Goal: Task Accomplishment & Management: Manage account settings

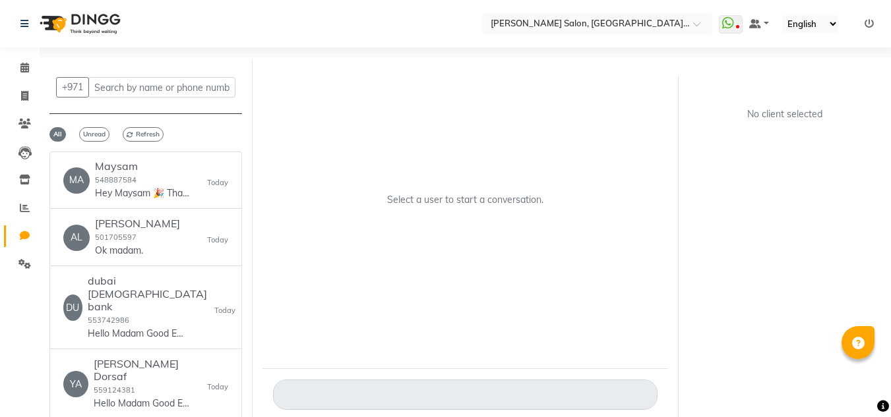
select select "100"
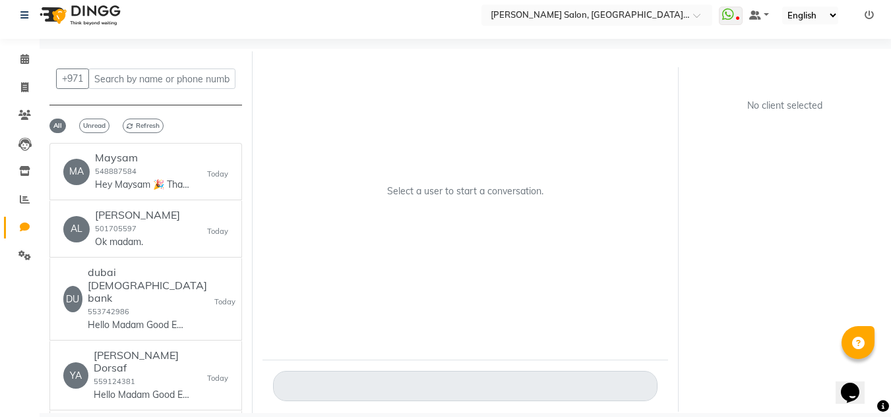
scroll to position [9, 0]
click at [20, 69] on link "Calendar" at bounding box center [20, 60] width 32 height 22
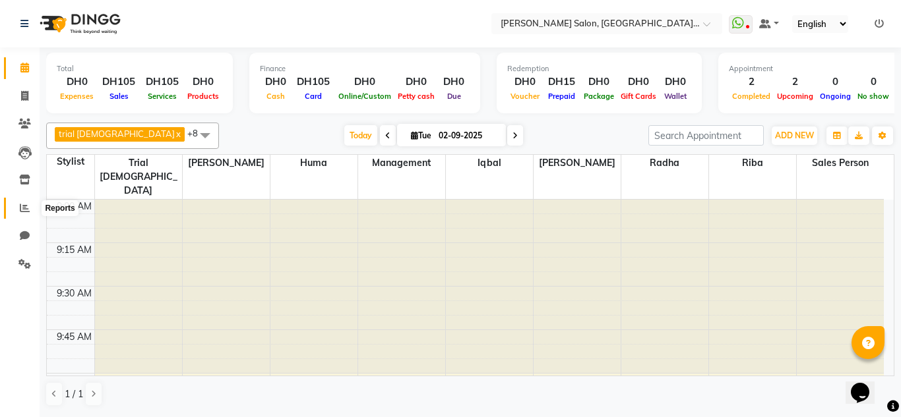
click at [16, 216] on link "Reports" at bounding box center [20, 209] width 32 height 22
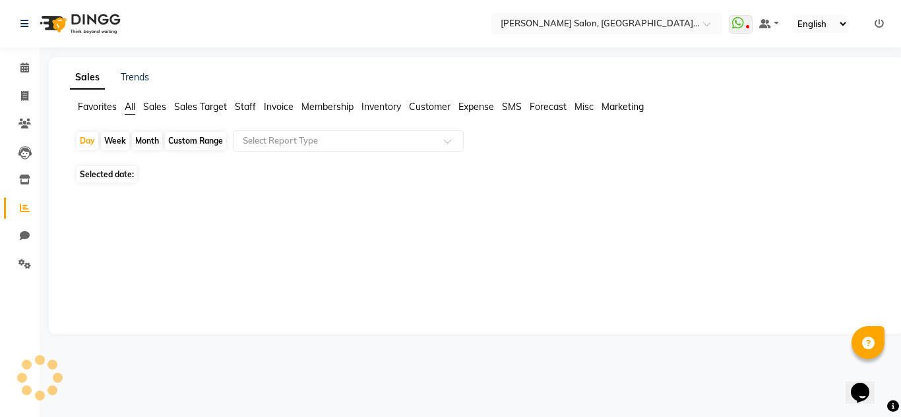
click at [18, 217] on link "Reports" at bounding box center [20, 209] width 32 height 22
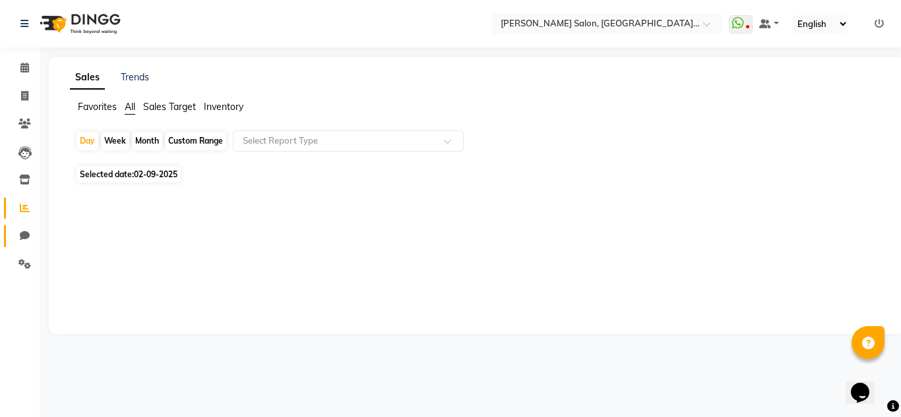
drag, startPoint x: 24, startPoint y: 244, endPoint x: 9, endPoint y: 211, distance: 36.3
click at [23, 244] on link "Chat" at bounding box center [20, 237] width 32 height 22
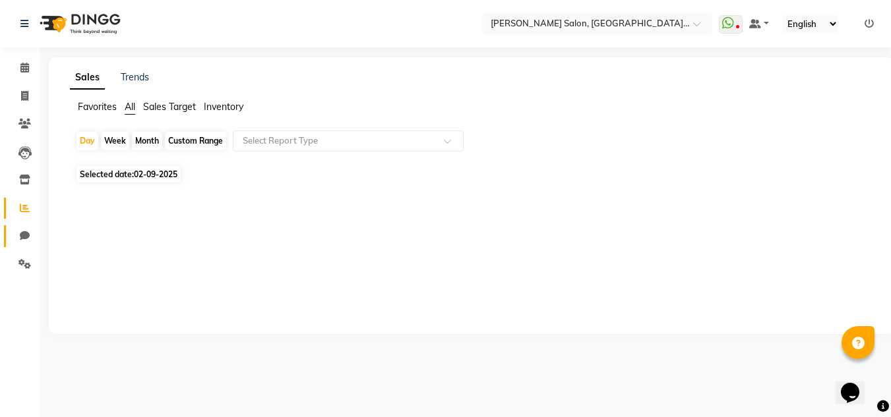
select select "100"
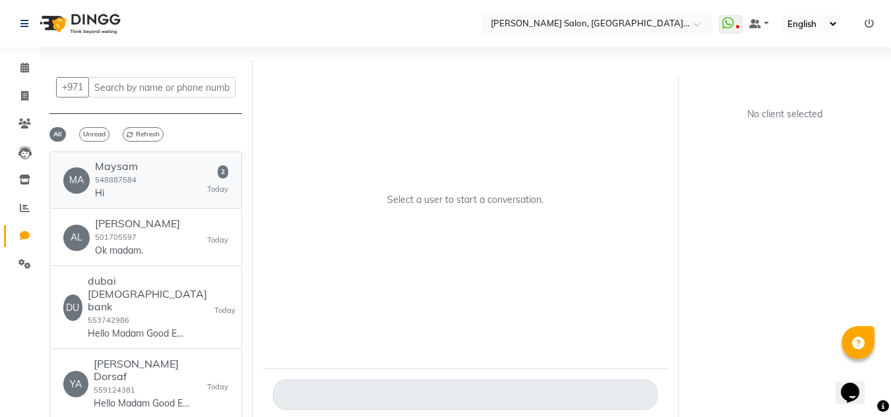
click at [103, 165] on h6 "Maysam" at bounding box center [116, 166] width 43 height 13
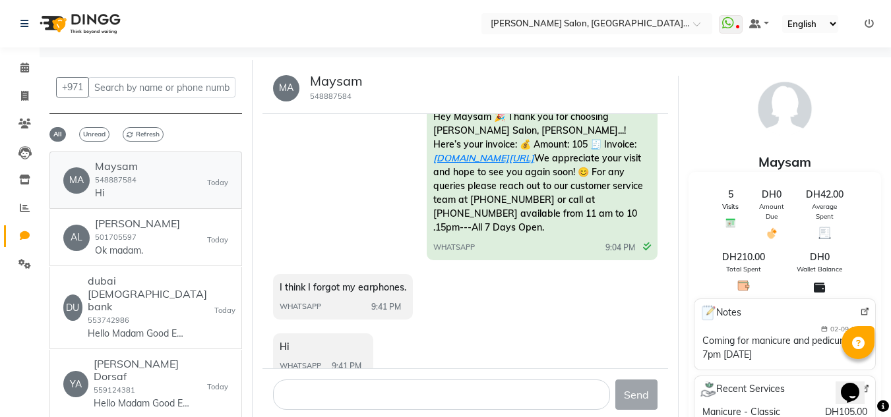
scroll to position [444, 0]
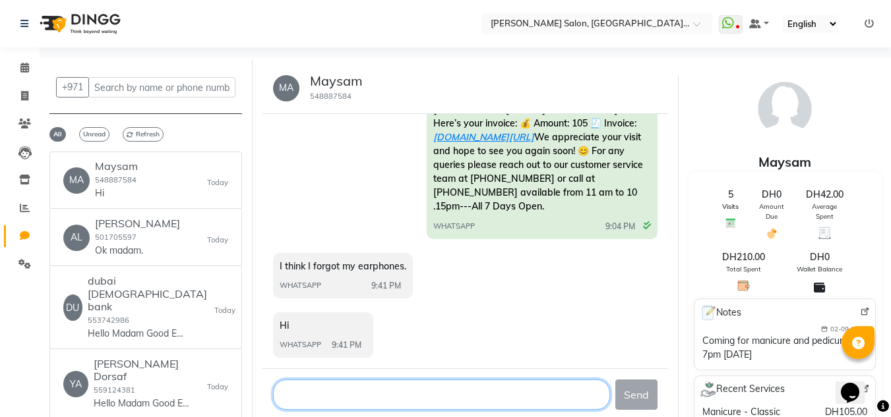
click at [348, 401] on textarea at bounding box center [442, 395] width 338 height 30
type textarea "I check madam but did not found"
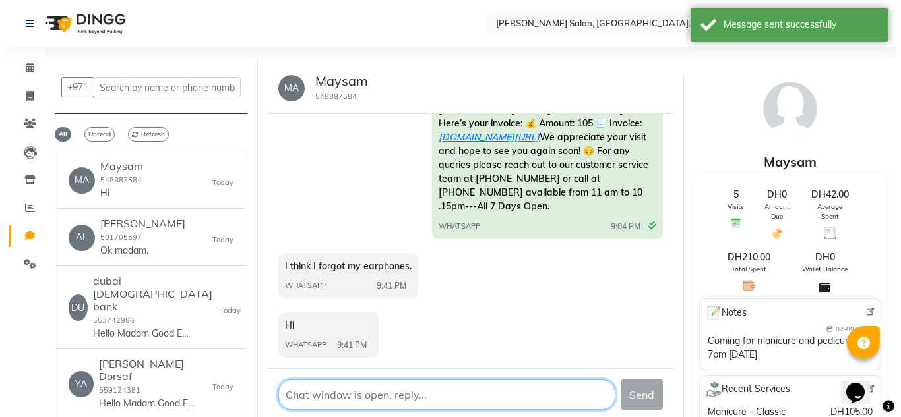
scroll to position [483, 0]
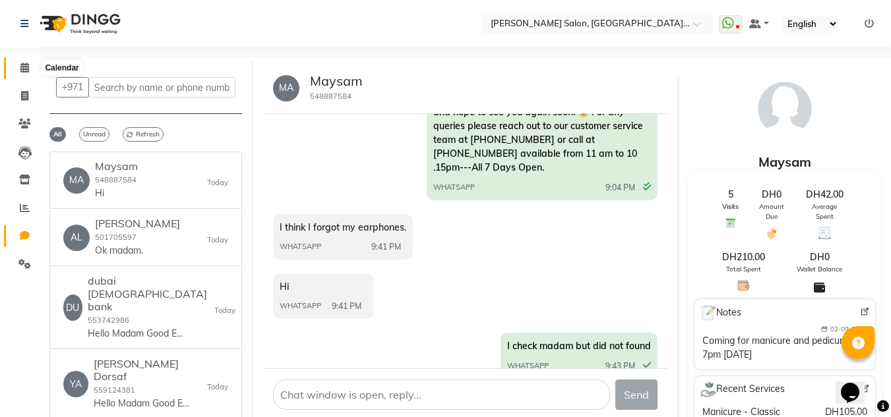
click at [17, 62] on span at bounding box center [24, 68] width 23 height 15
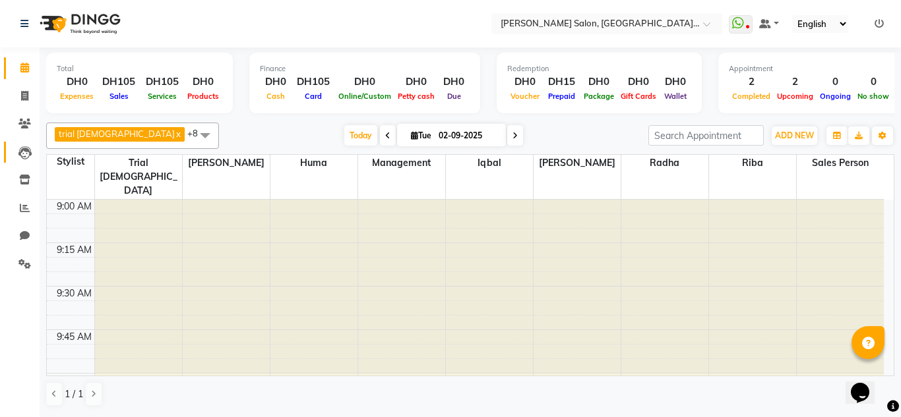
click at [35, 142] on link "Leads" at bounding box center [20, 153] width 32 height 22
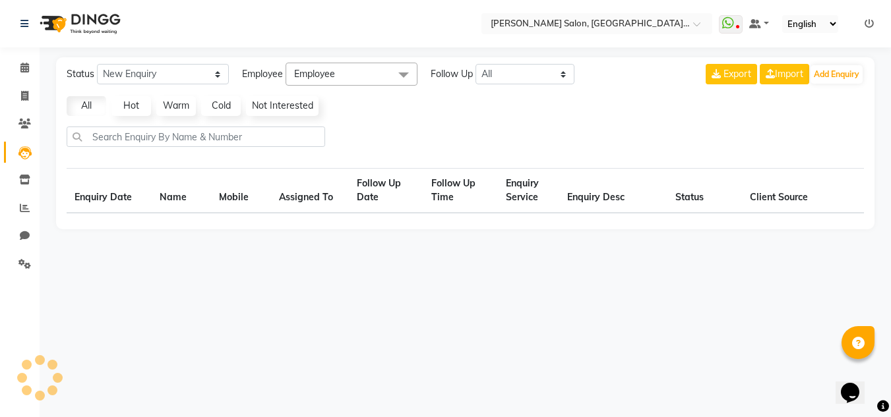
select select "10"
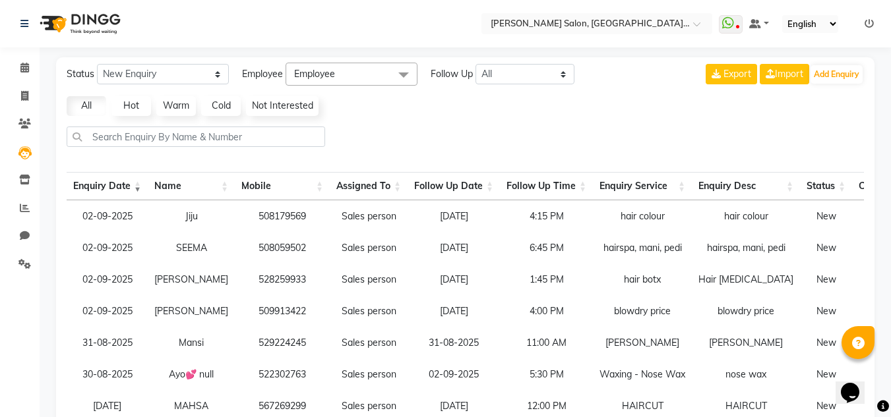
click at [36, 132] on li "Clients" at bounding box center [20, 124] width 40 height 28
click at [25, 124] on icon at bounding box center [24, 124] width 13 height 10
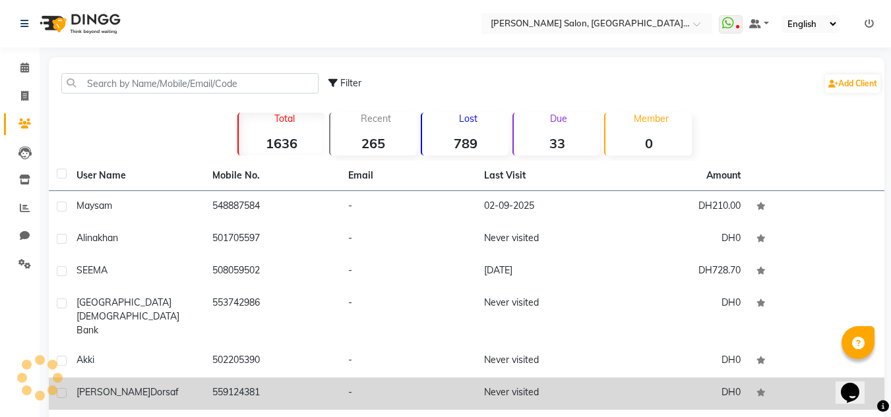
drag, startPoint x: 173, startPoint y: 301, endPoint x: 189, endPoint y: 364, distance: 65.4
click at [189, 364] on tbody "Maysam 548887584 - 02-09-2025 DH210.00 Alina khan 501705597 - Never visited DH0…" at bounding box center [467, 365] width 836 height 348
click at [191, 386] on div "Yacoub Dorsaf" at bounding box center [136, 393] width 120 height 14
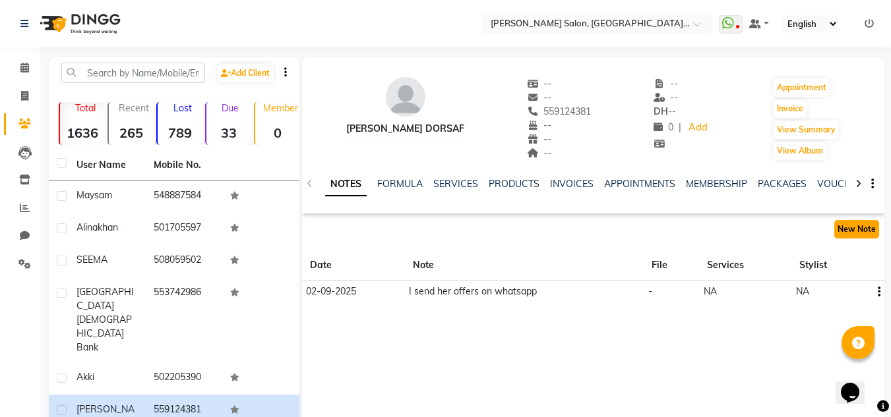
click at [863, 231] on button "New Note" at bounding box center [856, 229] width 45 height 18
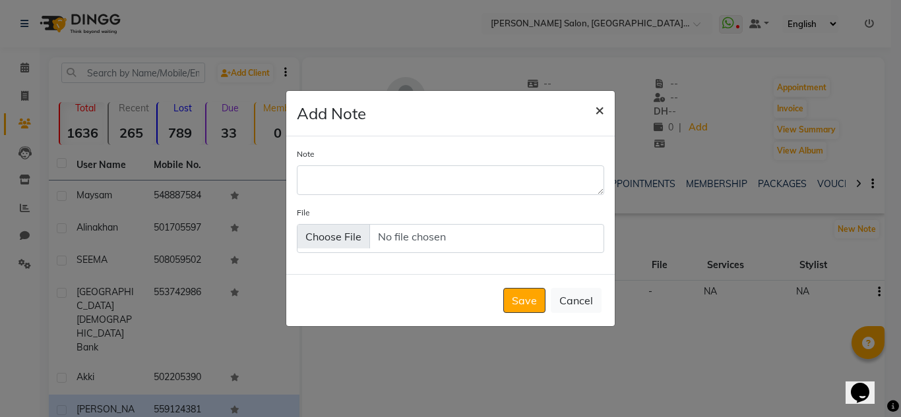
click at [595, 120] on button "×" at bounding box center [599, 109] width 30 height 37
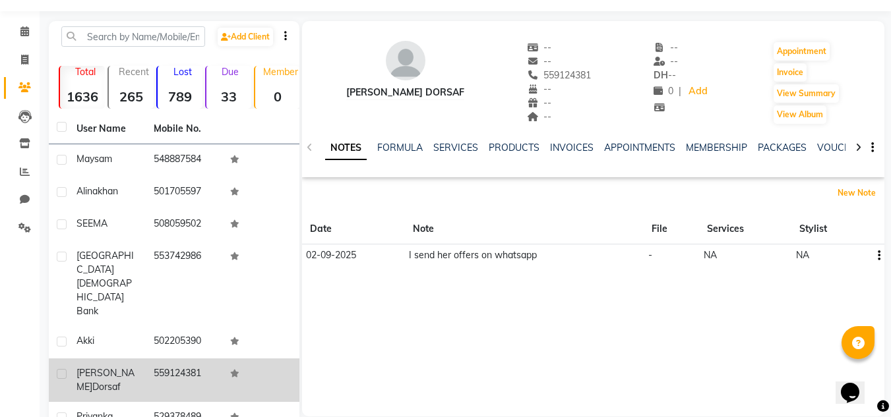
scroll to position [66, 0]
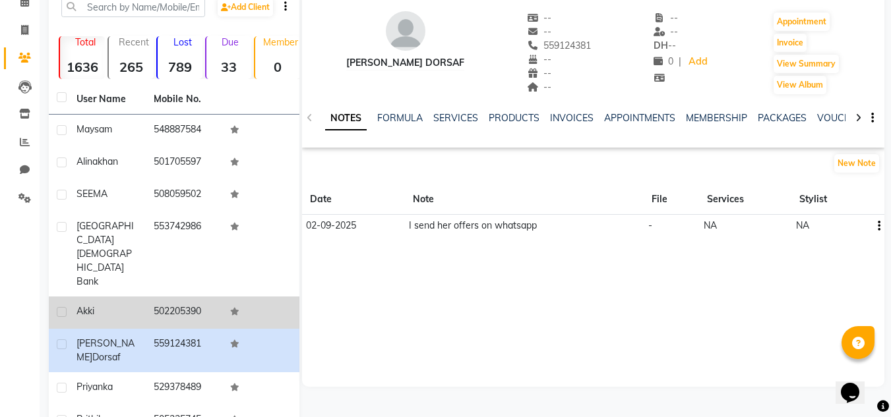
click at [100, 305] on div "akki" at bounding box center [106, 312] width 61 height 14
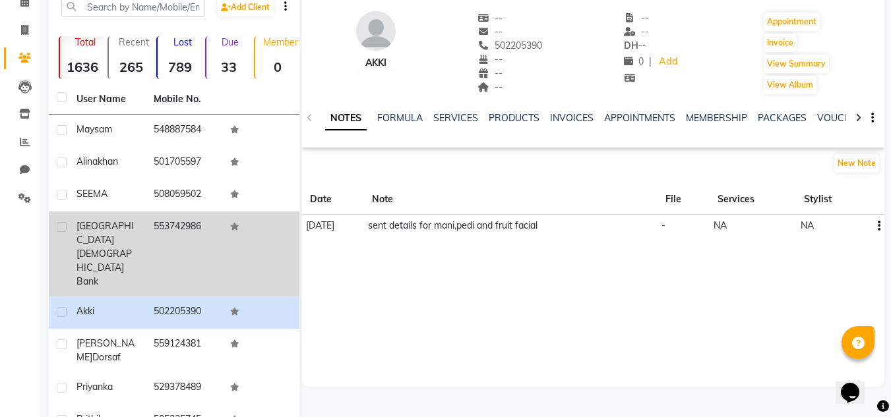
click at [135, 235] on div "dubai islamic bank" at bounding box center [106, 254] width 61 height 69
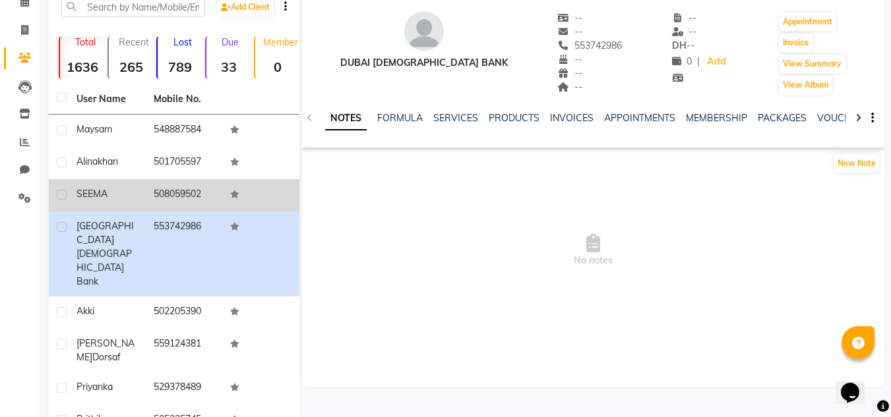
click at [138, 181] on td "SEEMA" at bounding box center [107, 195] width 77 height 32
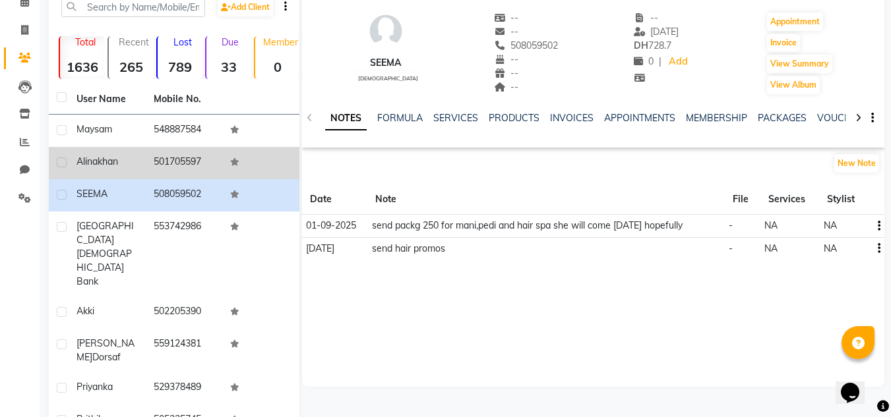
click at [80, 152] on td "Alina khan" at bounding box center [107, 163] width 77 height 32
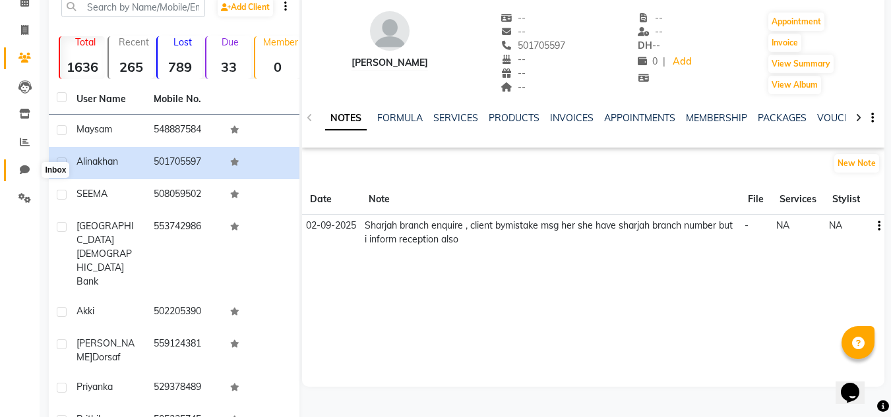
click at [20, 167] on icon at bounding box center [25, 170] width 10 height 10
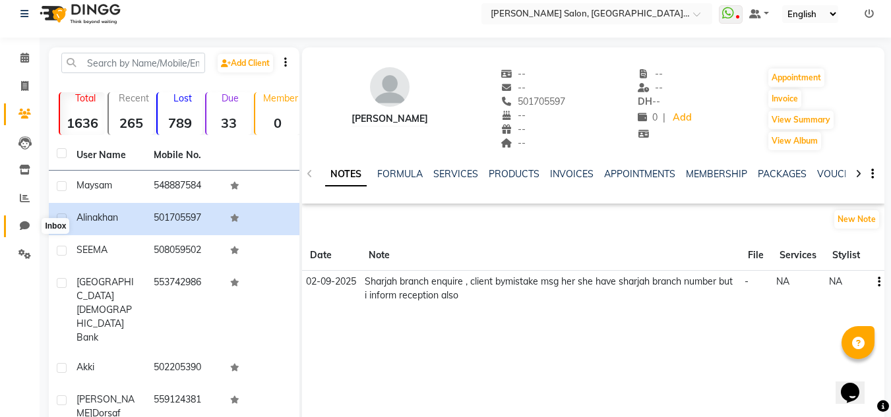
select select "100"
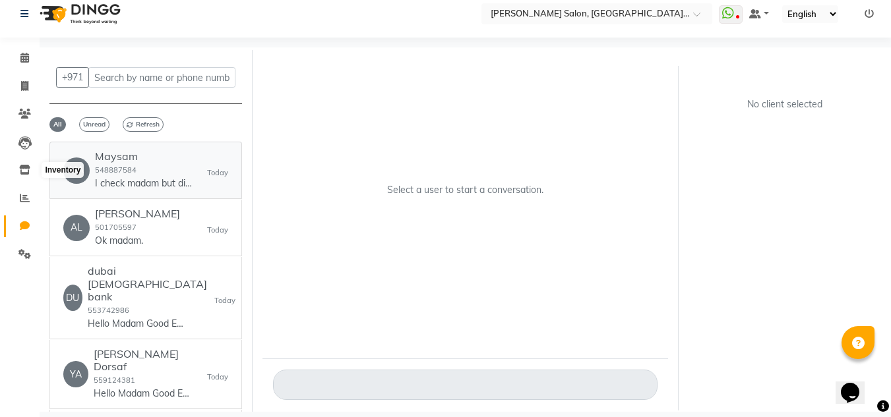
click at [114, 170] on small "548887584" at bounding box center [116, 170] width 42 height 9
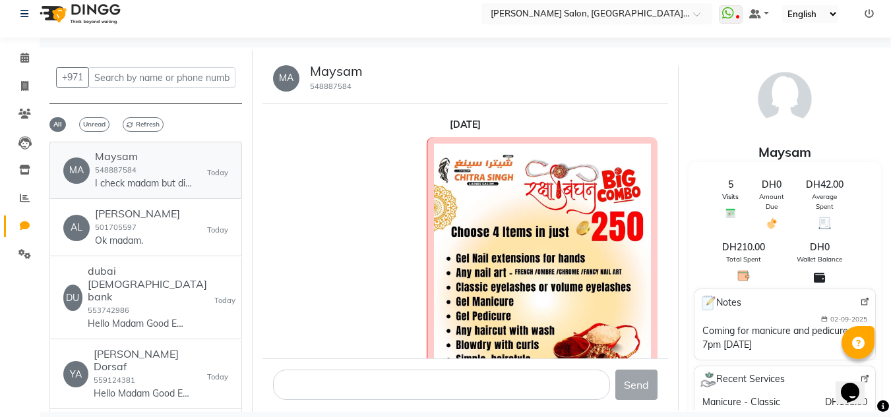
scroll to position [0, 0]
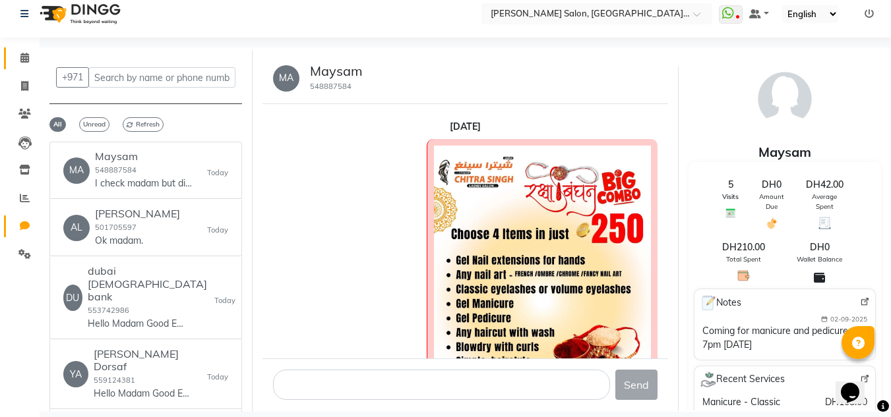
click at [15, 50] on link "Calendar" at bounding box center [20, 58] width 32 height 22
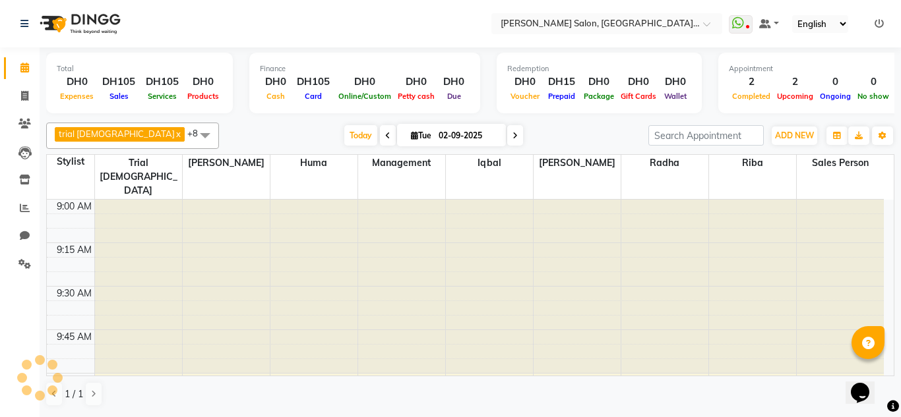
scroll to position [2090, 0]
click at [24, 227] on link "Chat" at bounding box center [20, 237] width 32 height 22
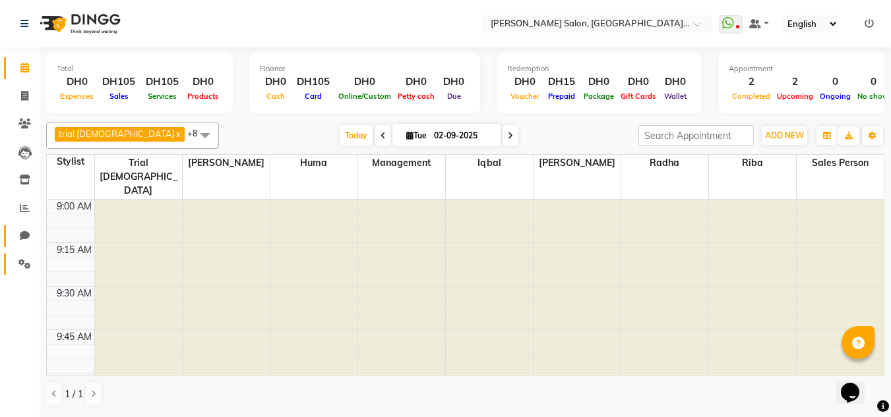
select select "100"
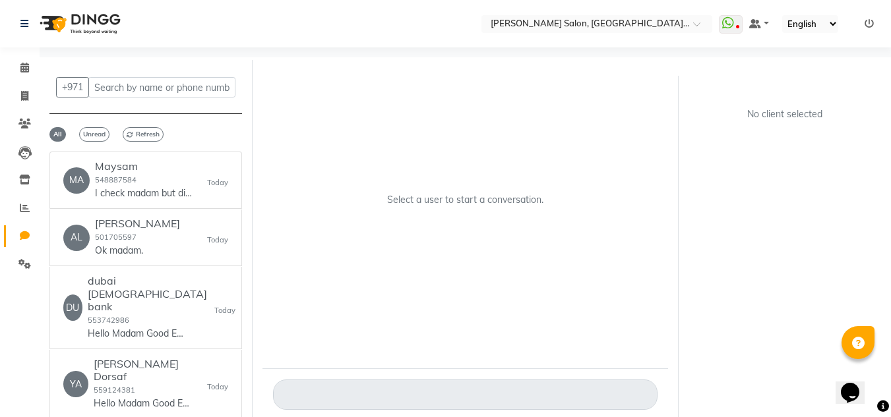
click at [11, 235] on link "Chat" at bounding box center [20, 237] width 32 height 22
click at [14, 216] on link "Reports" at bounding box center [20, 209] width 32 height 22
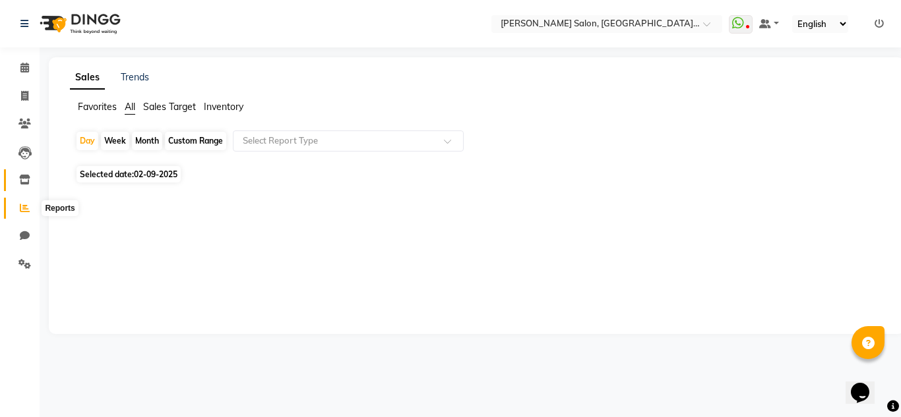
click at [18, 191] on link "Inventory" at bounding box center [20, 180] width 32 height 22
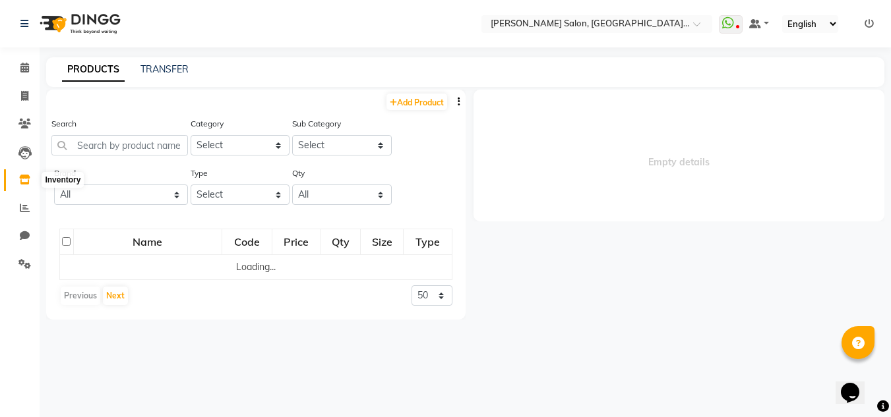
select select
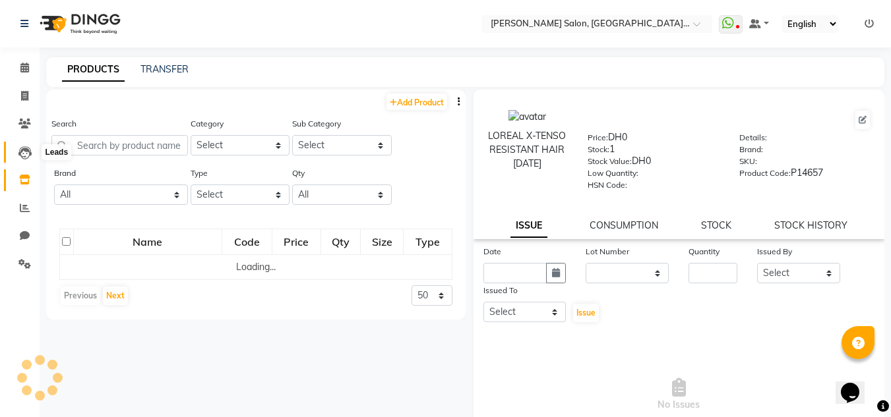
click at [28, 155] on icon at bounding box center [24, 152] width 13 height 13
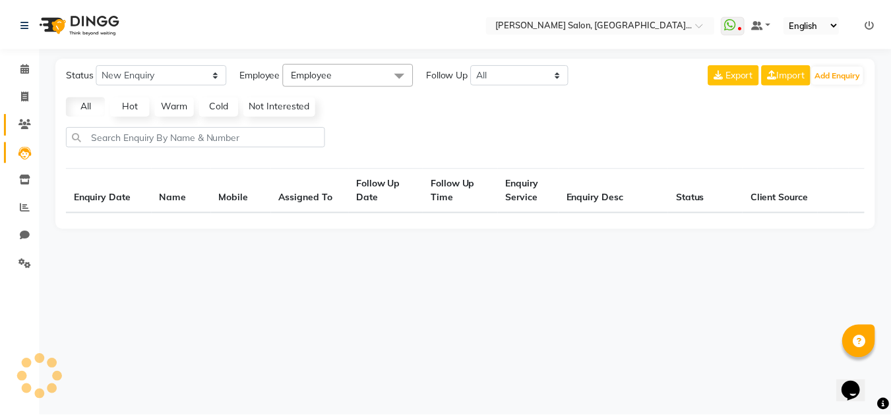
select select "10"
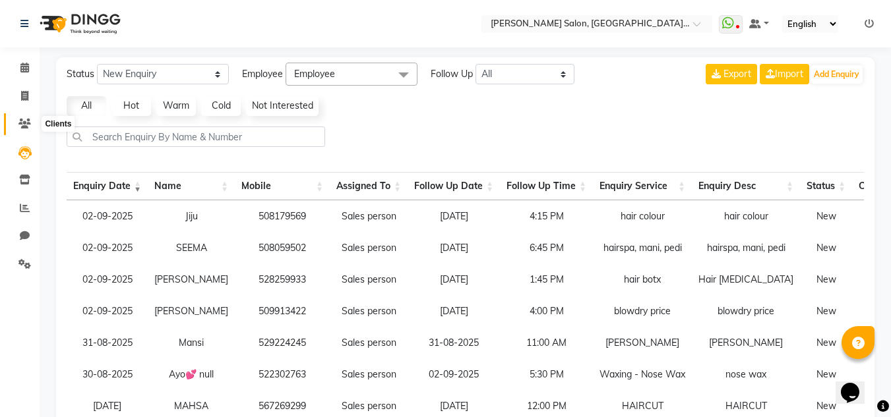
click at [24, 131] on span at bounding box center [24, 124] width 23 height 15
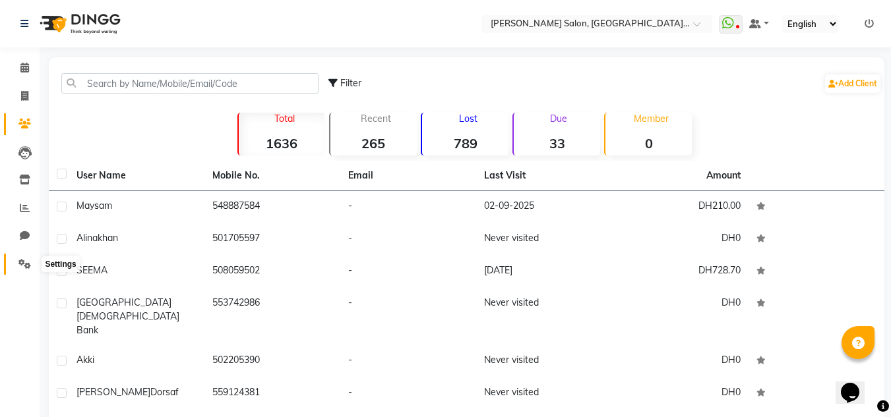
click at [23, 266] on icon at bounding box center [24, 264] width 13 height 10
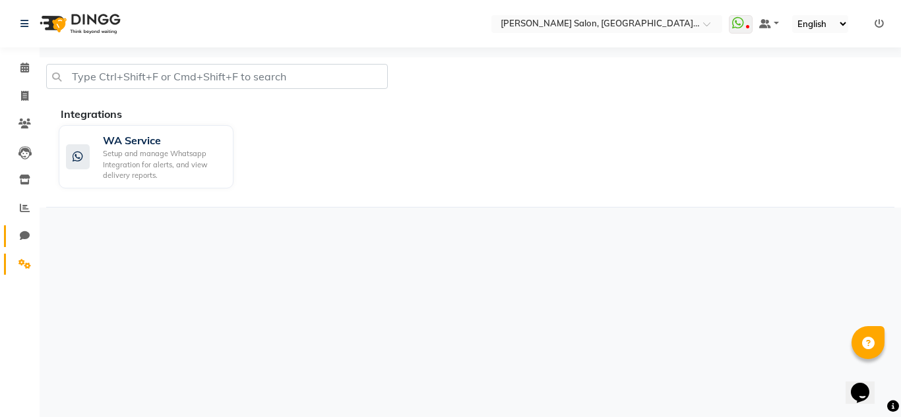
click at [24, 247] on link "Chat" at bounding box center [20, 237] width 32 height 22
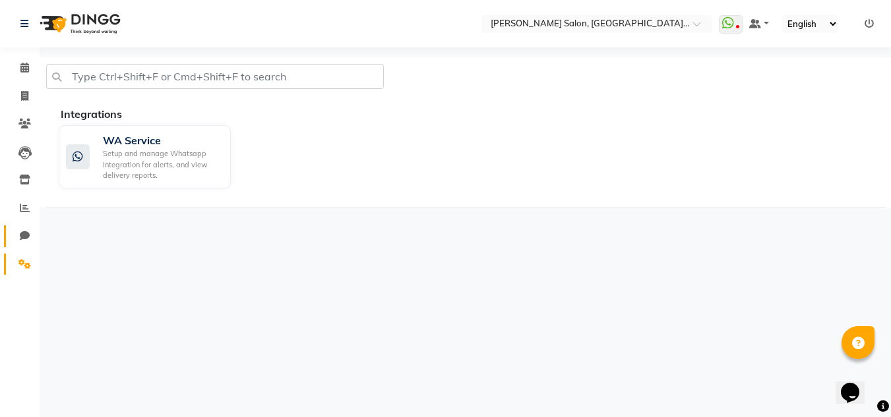
select select "100"
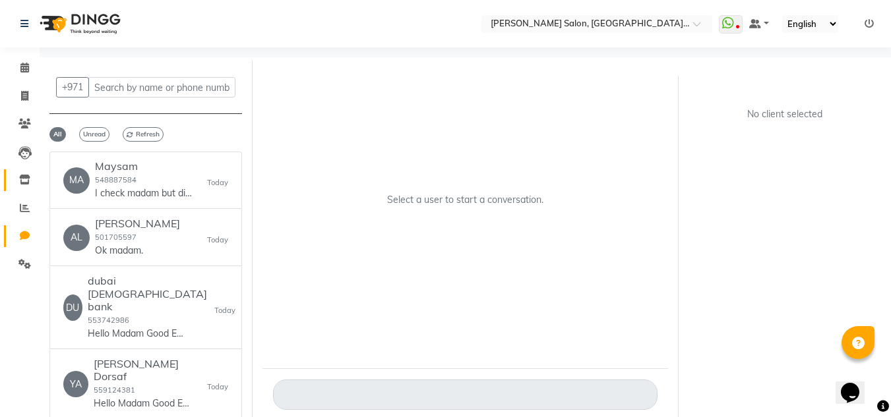
click at [26, 183] on icon at bounding box center [24, 180] width 11 height 10
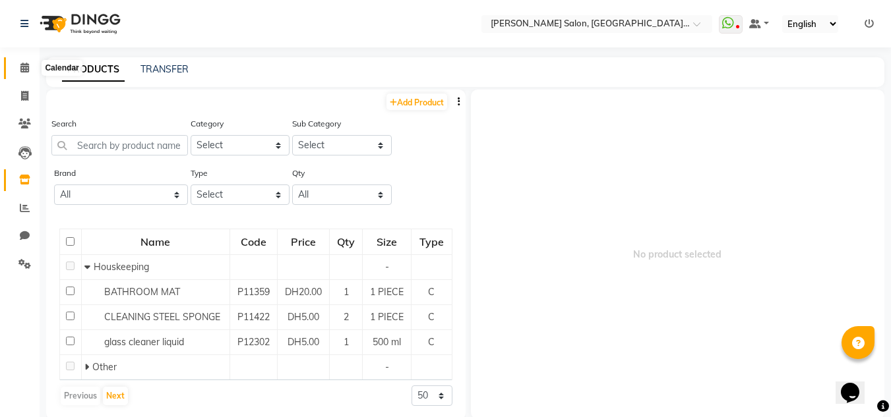
click at [27, 67] on icon at bounding box center [24, 68] width 9 height 10
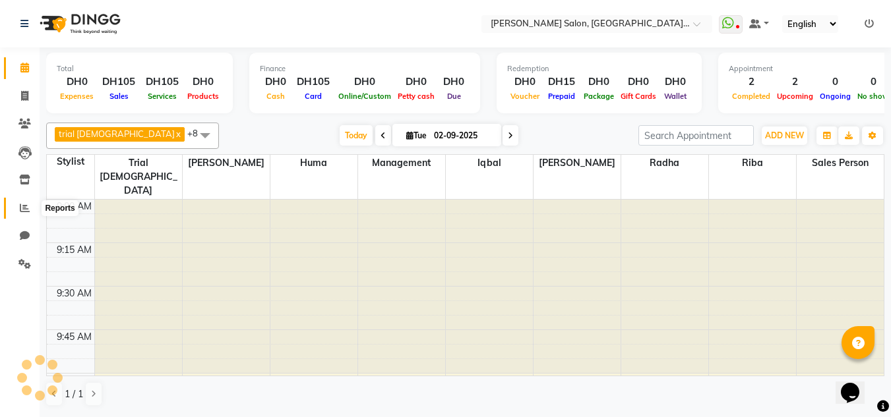
scroll to position [2090, 0]
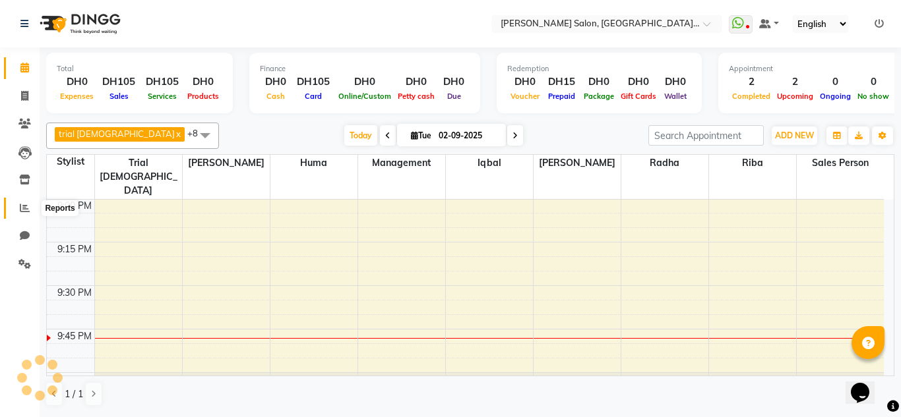
click at [22, 209] on icon at bounding box center [25, 208] width 10 height 10
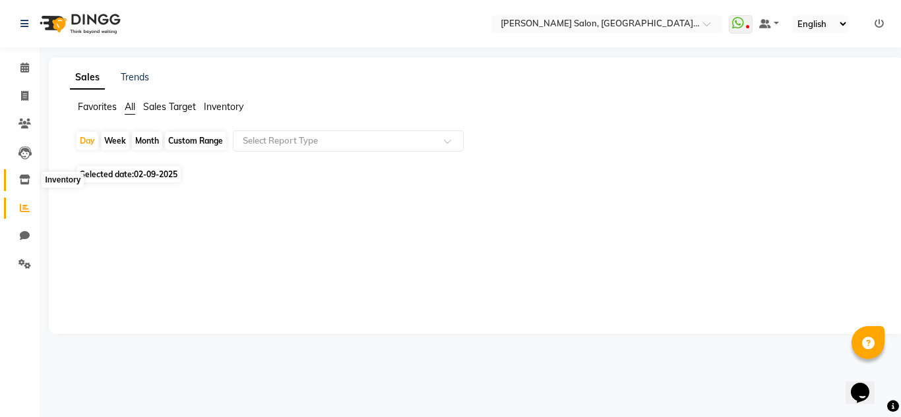
click at [31, 175] on span at bounding box center [24, 180] width 23 height 15
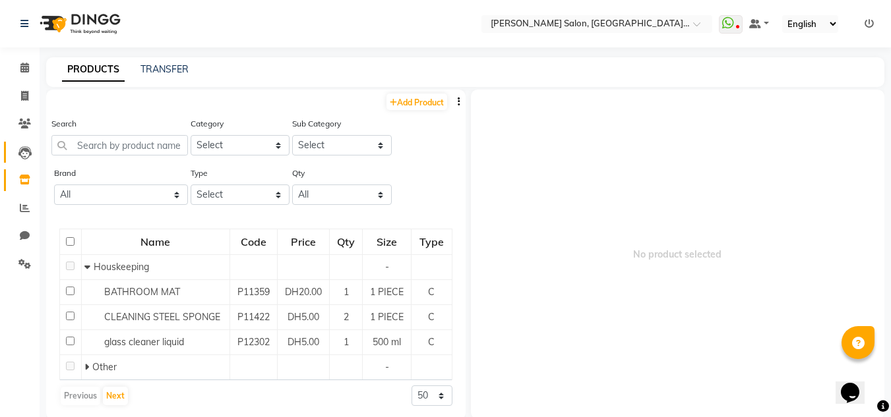
click at [20, 147] on icon at bounding box center [24, 152] width 13 height 13
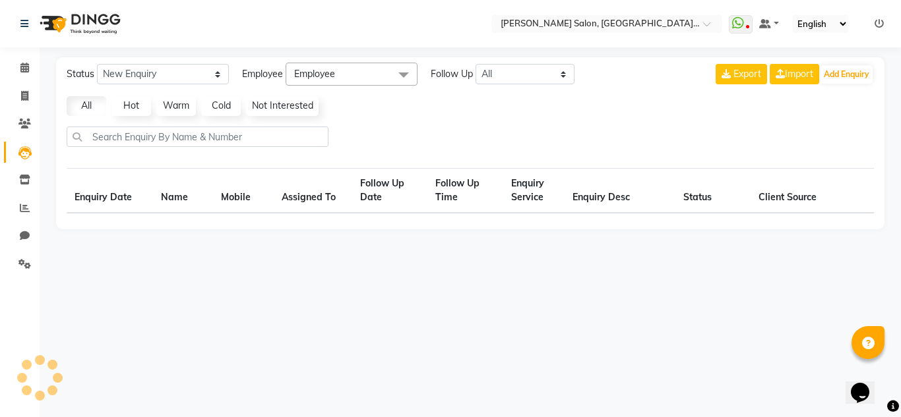
select select "10"
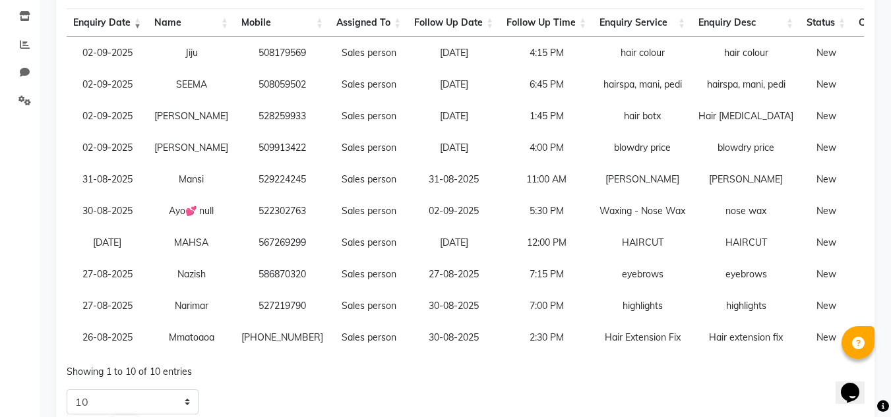
scroll to position [132, 0]
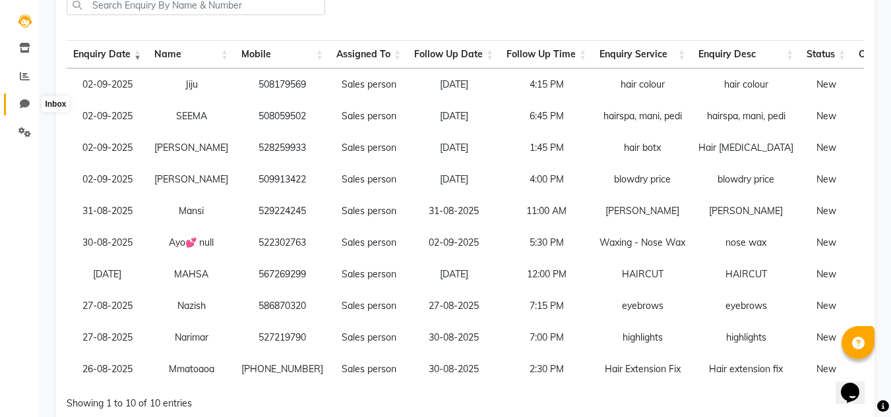
click at [14, 107] on span at bounding box center [24, 104] width 23 height 15
select select "100"
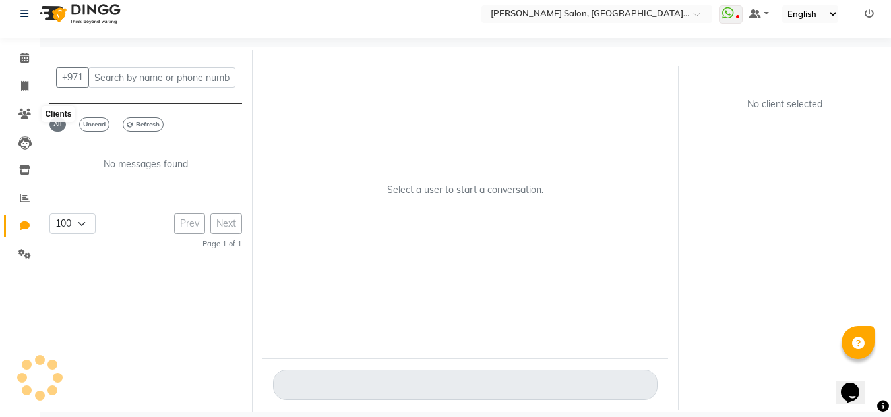
scroll to position [10, 0]
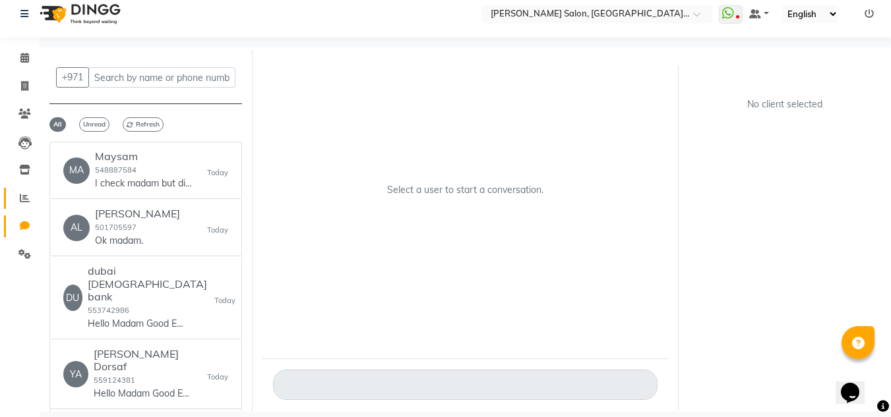
click at [28, 206] on link "Reports" at bounding box center [20, 199] width 32 height 22
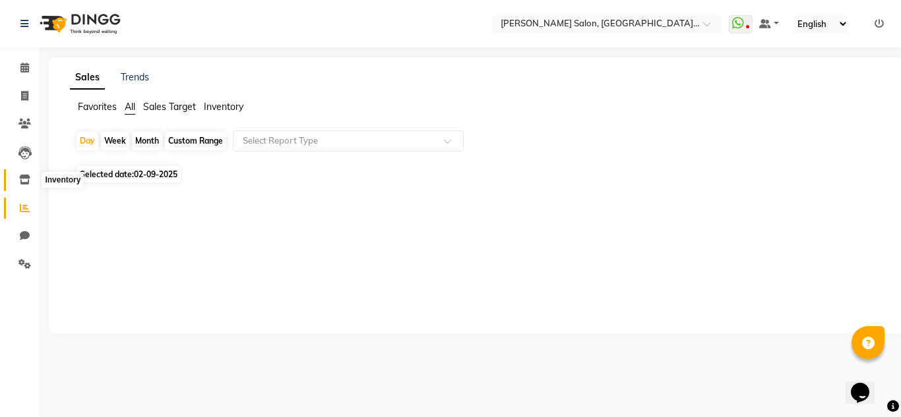
click at [30, 178] on span at bounding box center [24, 180] width 23 height 15
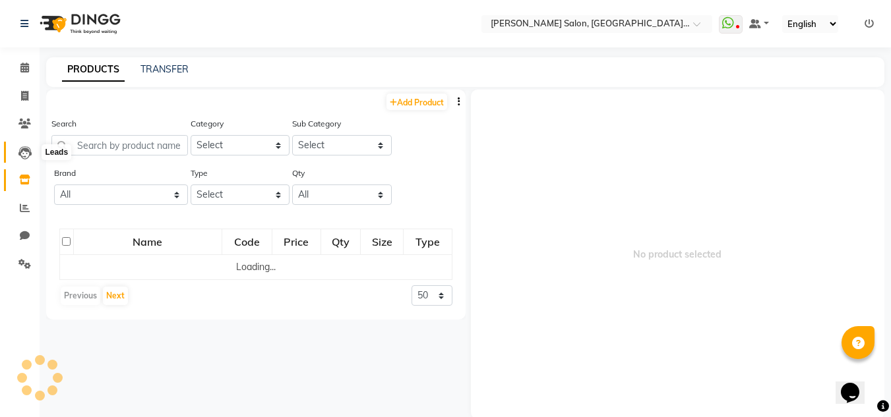
drag, startPoint x: 20, startPoint y: 158, endPoint x: 30, endPoint y: 159, distance: 10.6
click at [20, 158] on icon at bounding box center [24, 152] width 13 height 13
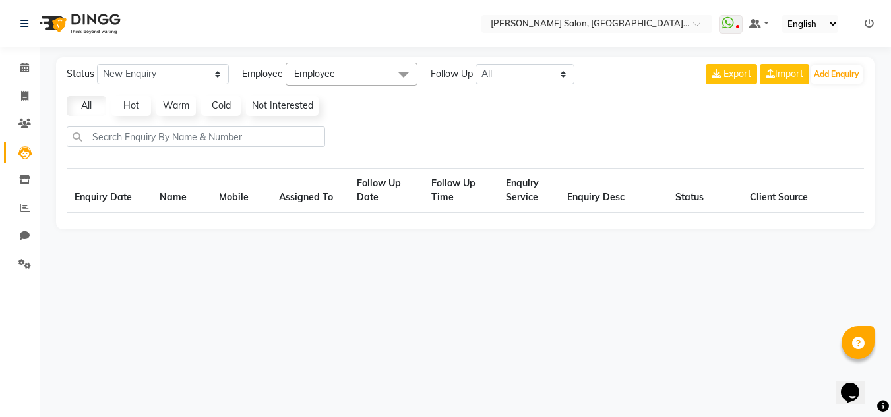
select select "10"
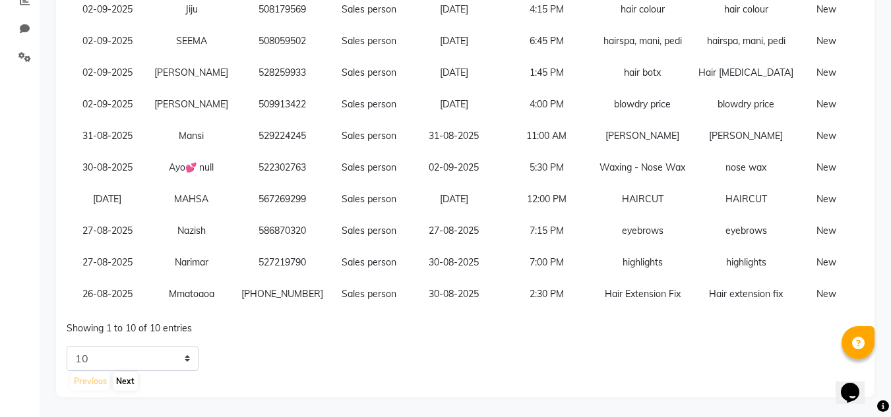
scroll to position [85, 0]
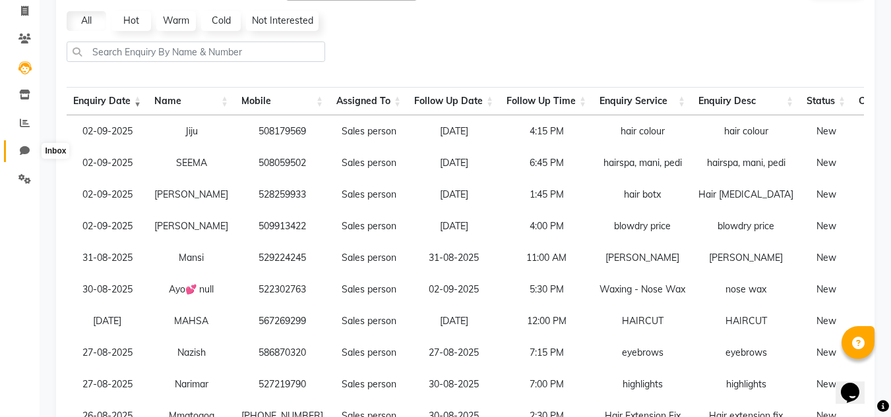
click at [28, 150] on icon at bounding box center [25, 151] width 10 height 10
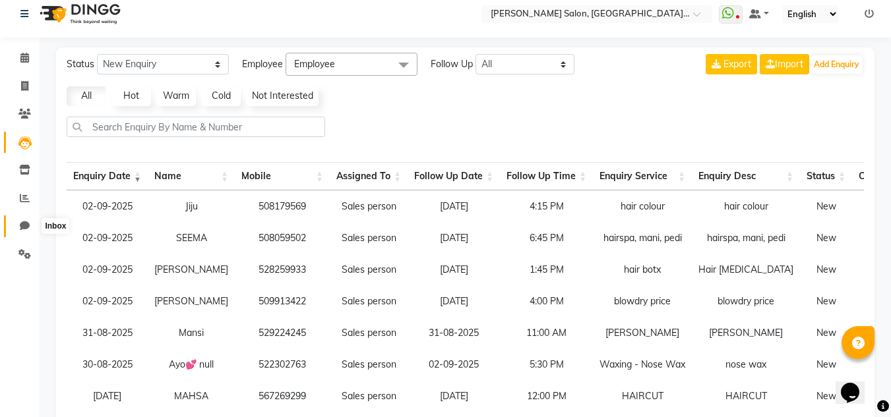
select select "100"
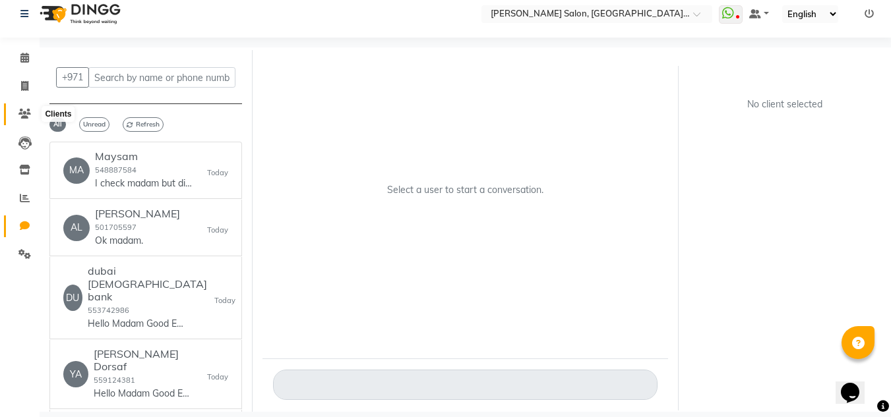
click at [19, 112] on icon at bounding box center [24, 114] width 13 height 10
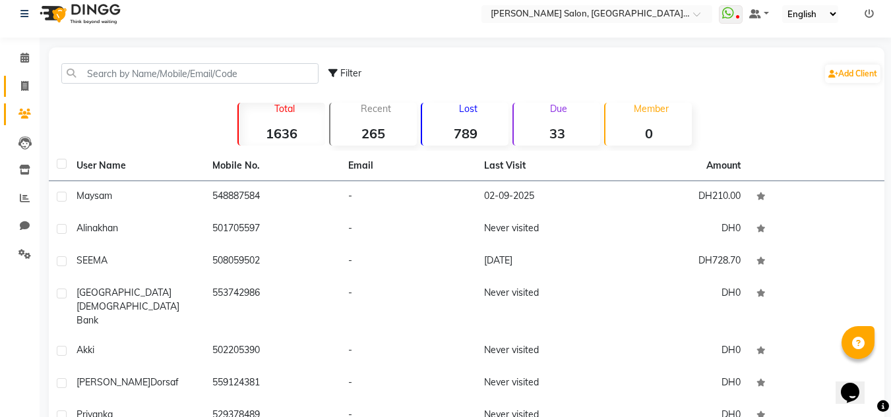
click at [26, 96] on link "Invoice" at bounding box center [20, 87] width 32 height 22
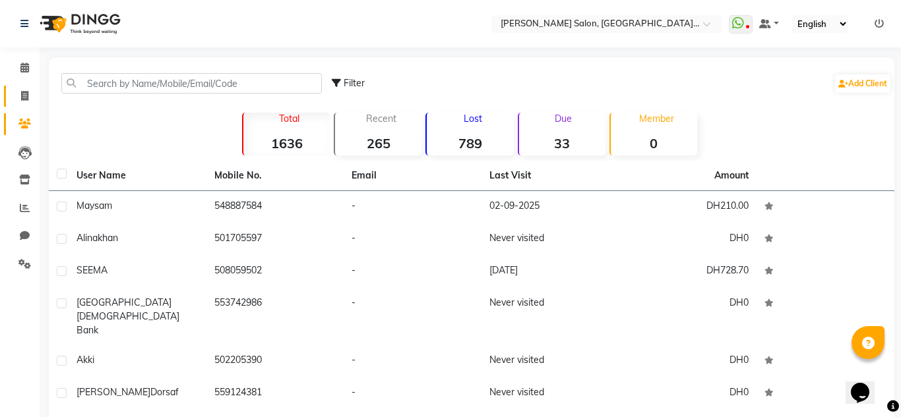
select select "service"
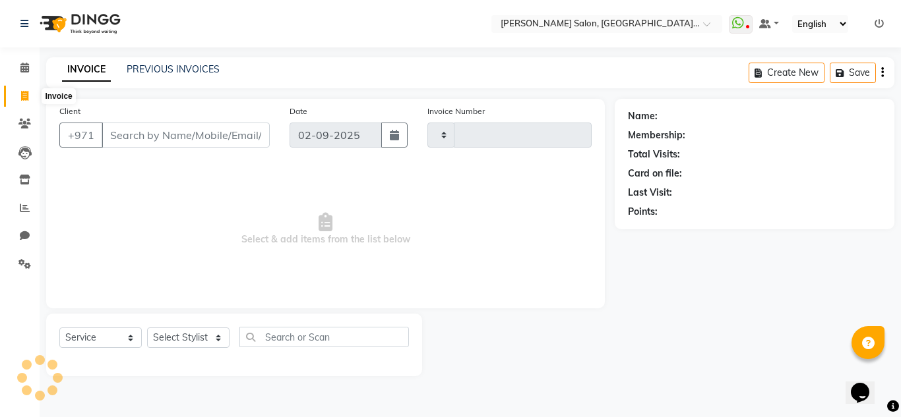
type input "1270"
select select "4069"
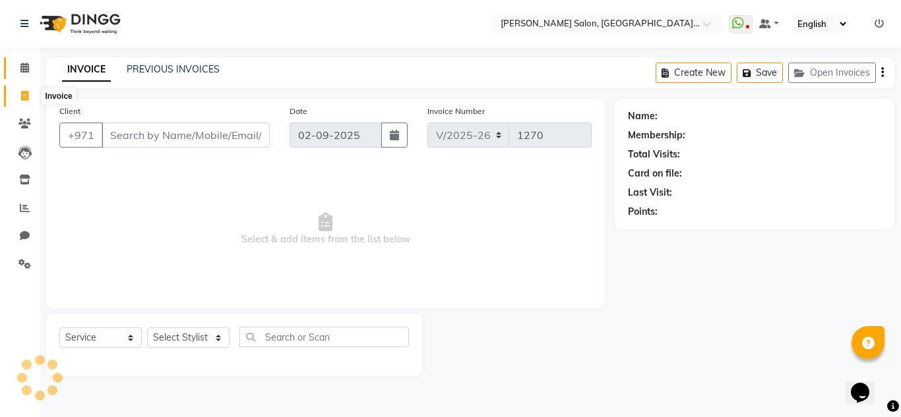
click at [26, 71] on icon at bounding box center [24, 68] width 9 height 10
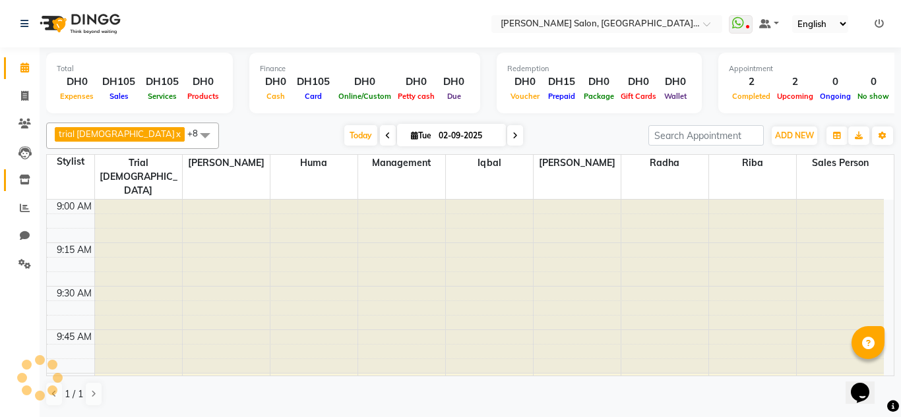
click at [30, 190] on link "Inventory" at bounding box center [20, 180] width 32 height 22
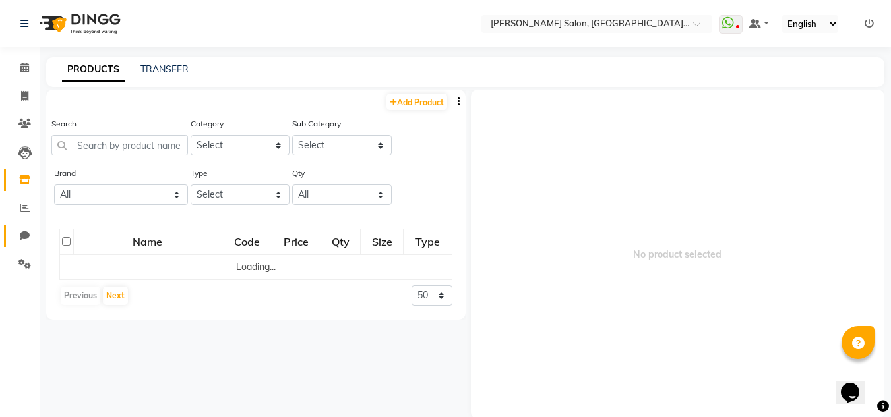
click at [34, 228] on link "Chat" at bounding box center [20, 237] width 32 height 22
select select "100"
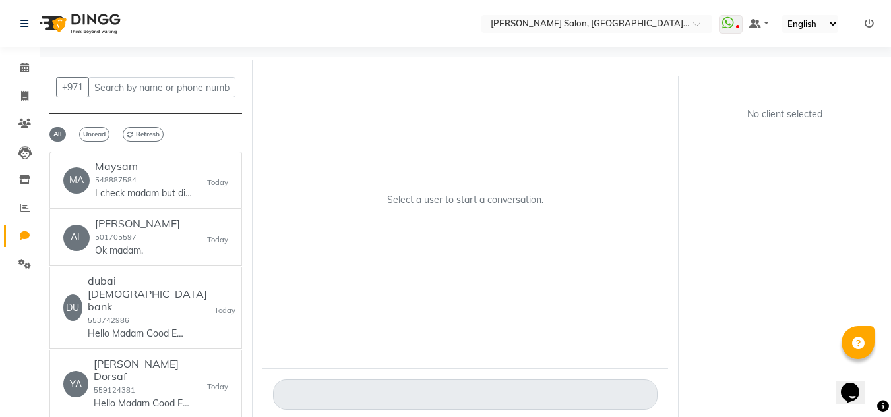
click at [24, 164] on li "Leads" at bounding box center [20, 152] width 40 height 28
click at [26, 164] on li "Leads" at bounding box center [20, 152] width 40 height 28
click at [26, 179] on icon at bounding box center [24, 180] width 11 height 10
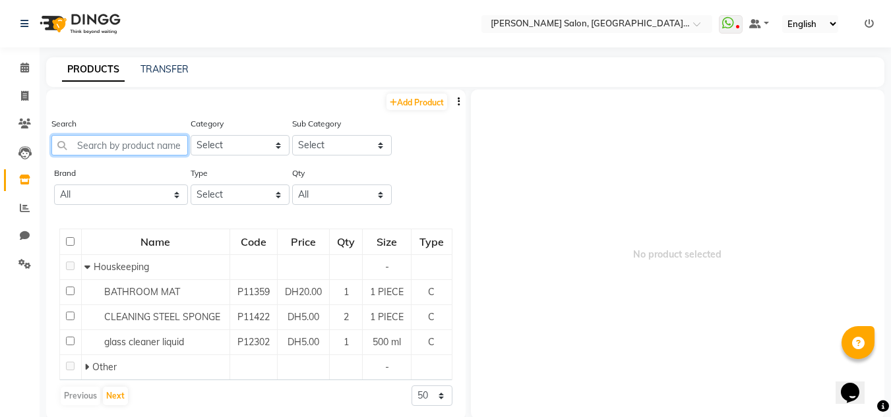
click at [79, 152] on input "text" at bounding box center [119, 145] width 137 height 20
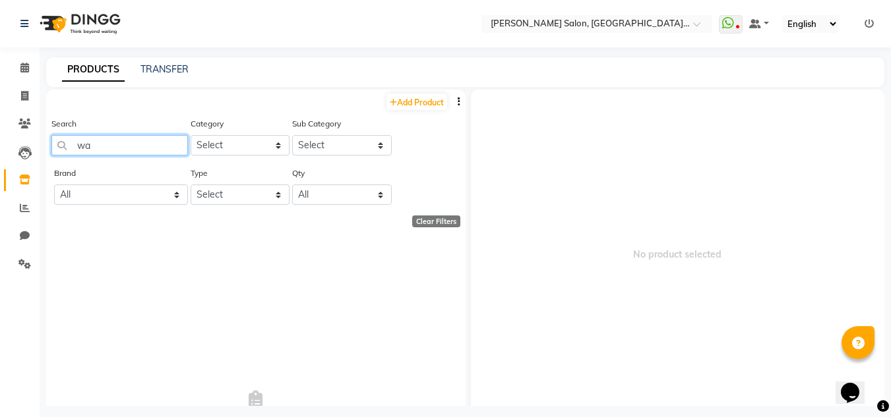
type input "w"
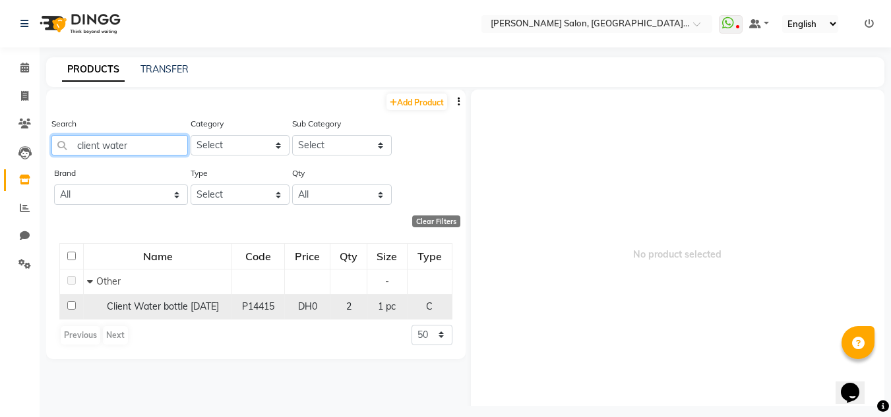
type input "client water"
click at [148, 314] on div "Client Water bottle 28-07-2025" at bounding box center [157, 307] width 141 height 14
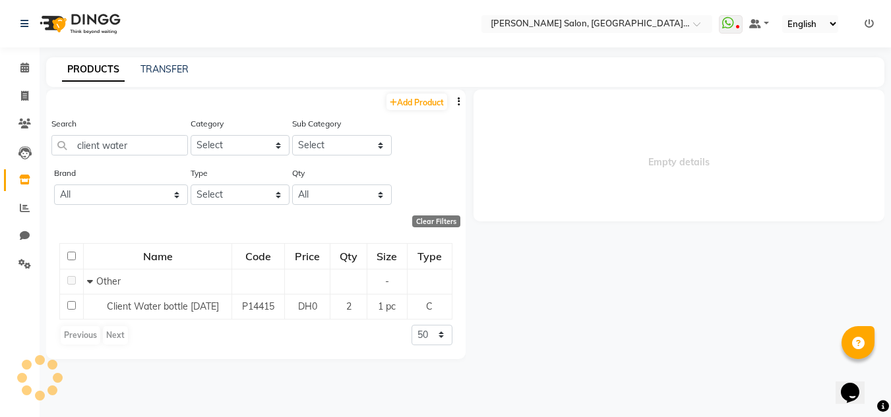
select select
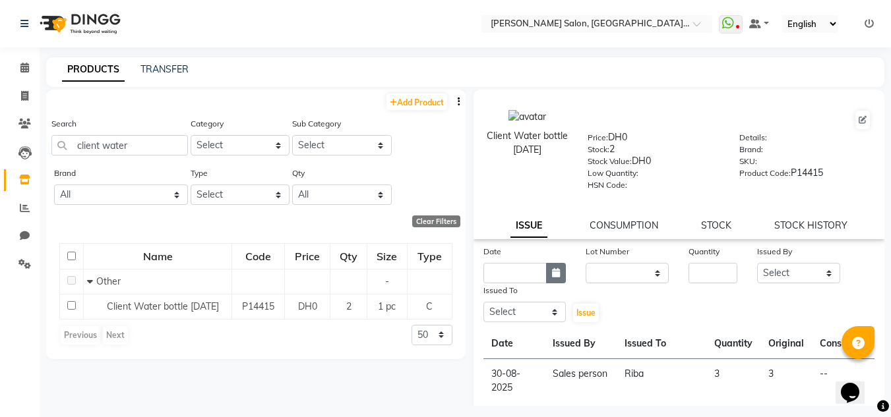
click at [548, 271] on button "button" at bounding box center [556, 273] width 20 height 20
select select "9"
select select "2025"
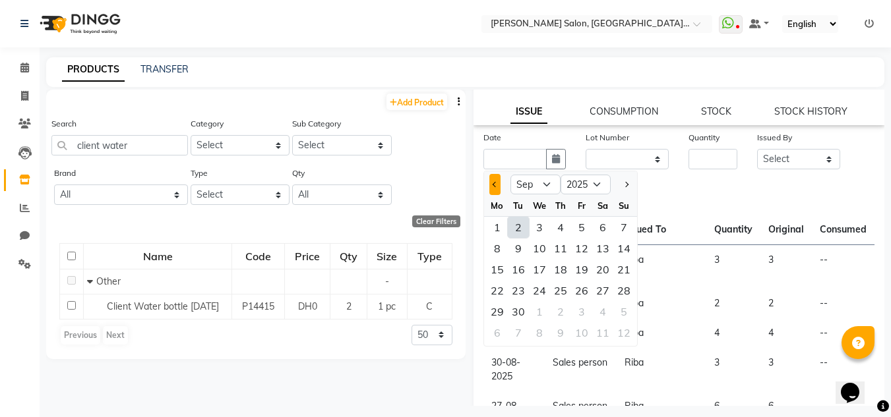
scroll to position [91, 0]
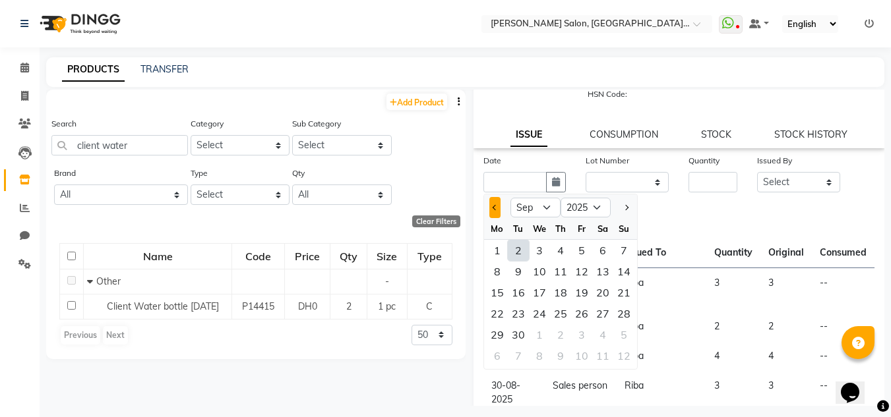
click at [500, 214] on button "Previous month" at bounding box center [494, 207] width 11 height 21
select select "8"
click at [628, 337] on div "31" at bounding box center [623, 334] width 21 height 21
type input "31-08-2025"
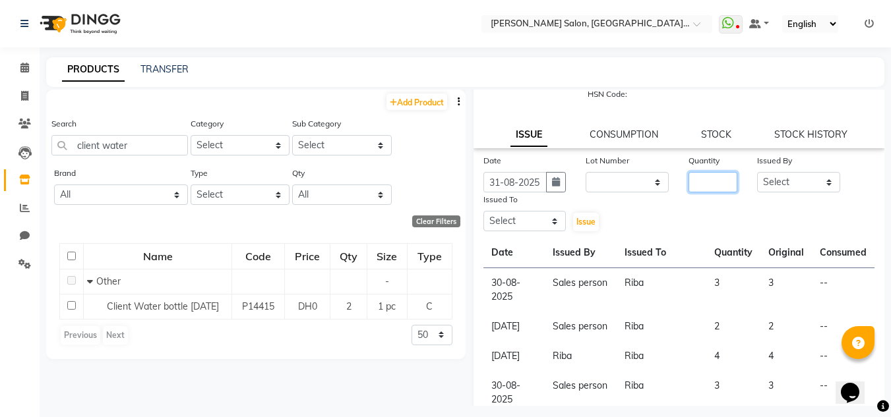
click at [699, 188] on input "number" at bounding box center [712, 182] width 49 height 20
type input "2"
drag, startPoint x: 752, startPoint y: 179, endPoint x: 758, endPoint y: 190, distance: 12.4
click at [757, 180] on select "Select Huma Iqbal Kabita Management Radha Riba Sales person Srijana trial lady" at bounding box center [798, 182] width 83 height 20
select select "86370"
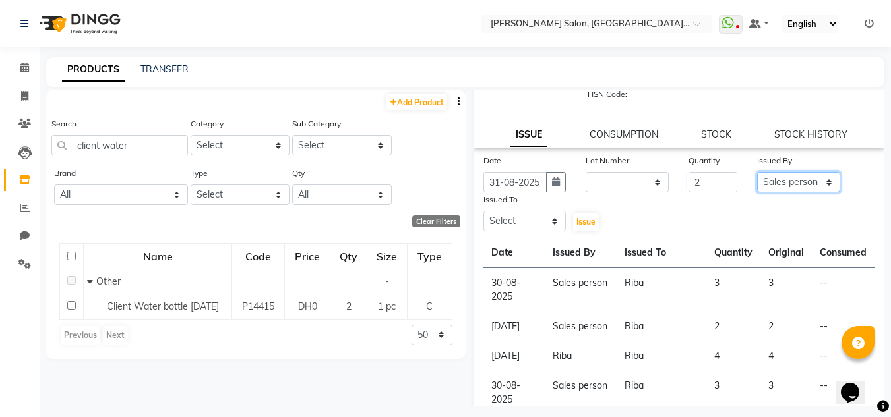
click at [757, 172] on select "Select Huma Iqbal Kabita Management Radha Riba Sales person Srijana trial lady" at bounding box center [798, 182] width 83 height 20
click at [511, 206] on div "Issued To" at bounding box center [524, 202] width 83 height 18
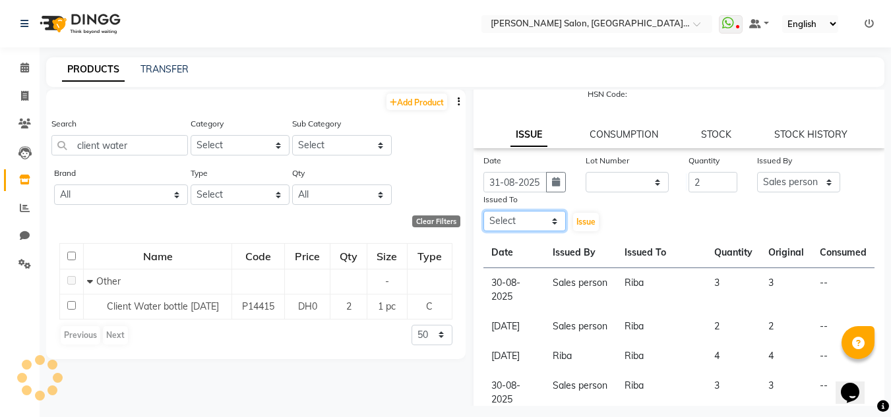
click at [514, 213] on select "Select Huma Iqbal Kabita Management Radha Riba Sales person Srijana trial lady" at bounding box center [524, 221] width 83 height 20
select select "86712"
click at [483, 211] on select "Select Huma Iqbal Kabita Management Radha Riba Sales person Srijana trial lady" at bounding box center [524, 221] width 83 height 20
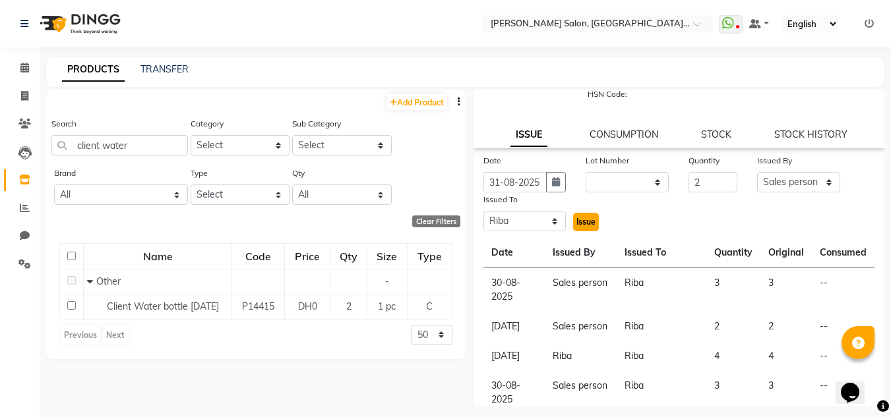
click at [573, 217] on button "Issue" at bounding box center [586, 222] width 26 height 18
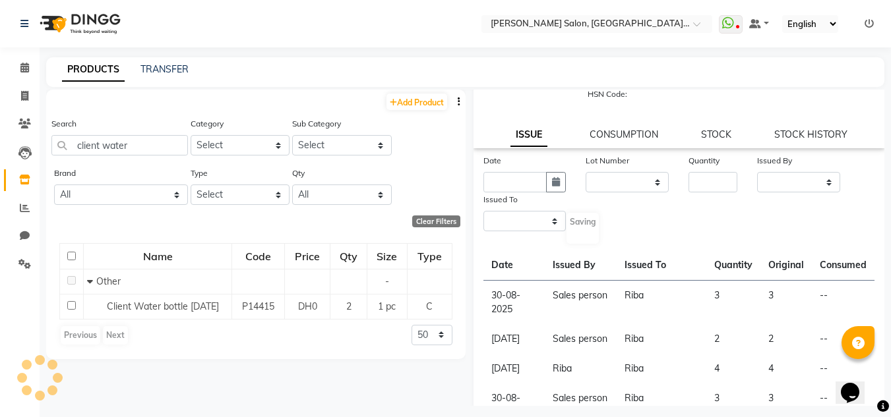
scroll to position [0, 0]
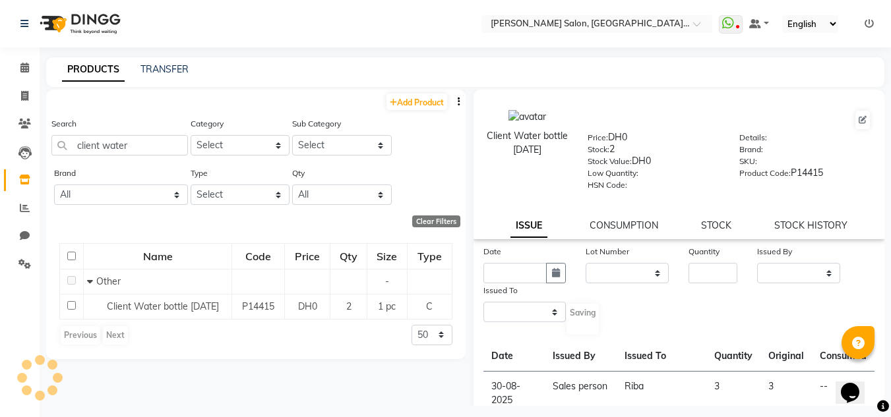
select select
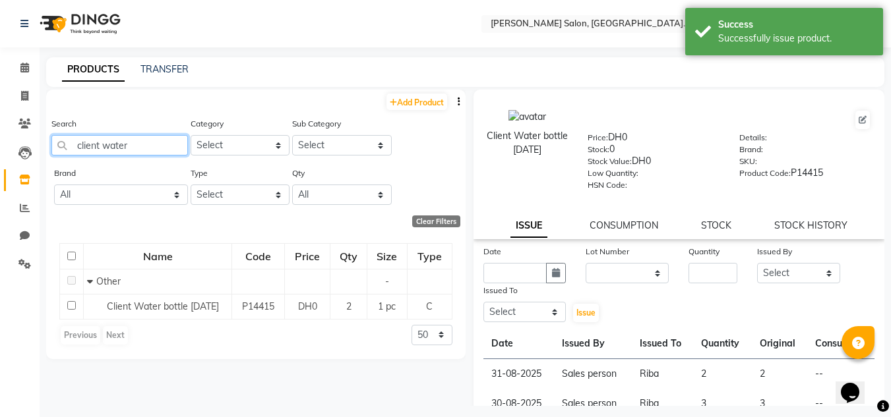
drag, startPoint x: 149, startPoint y: 140, endPoint x: 0, endPoint y: 124, distance: 149.9
click at [0, 124] on app-home "Select Location × Chitra Singh Salon, Al Jaddaf Dubai , Al Jaddaf Dubai WhatsAp…" at bounding box center [445, 213] width 891 height 426
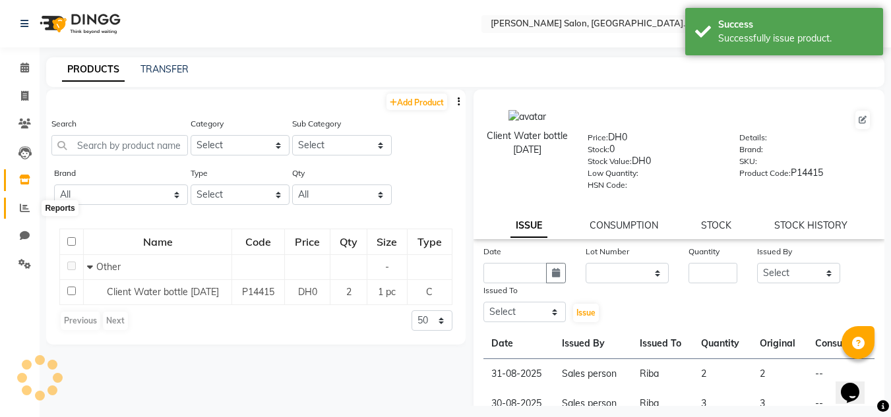
click at [25, 203] on icon at bounding box center [25, 208] width 10 height 10
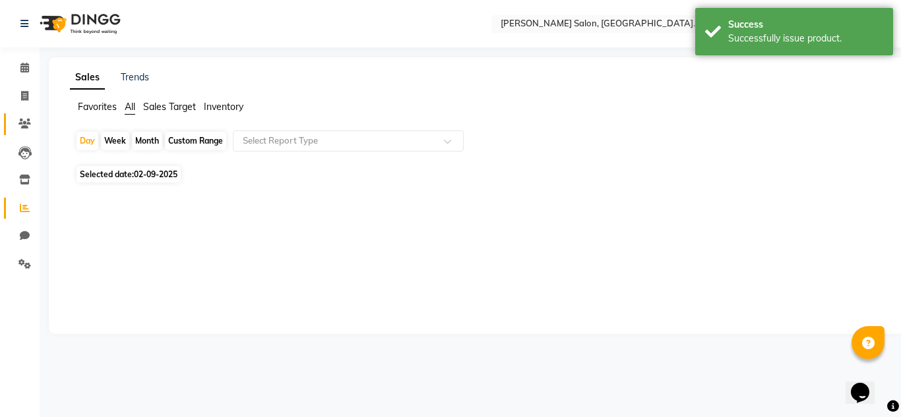
click at [31, 132] on link "Clients" at bounding box center [20, 124] width 32 height 22
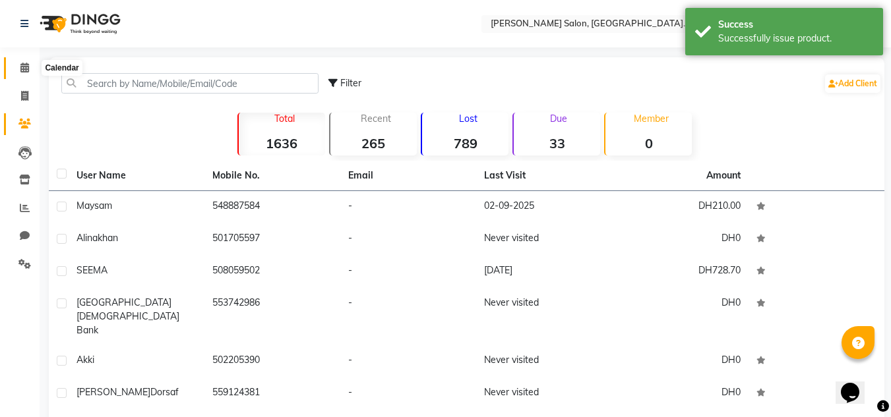
click at [32, 73] on span at bounding box center [24, 68] width 23 height 15
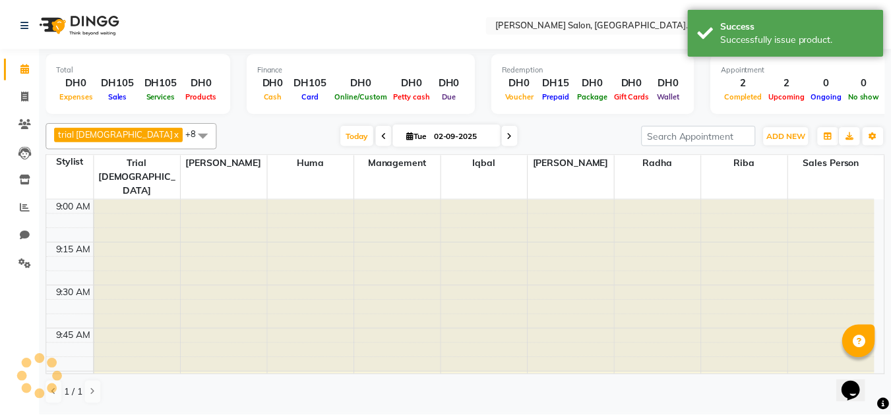
scroll to position [2090, 0]
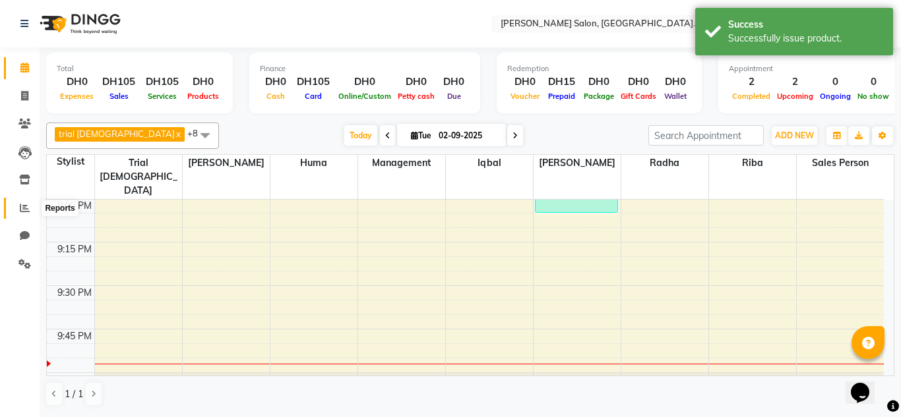
click at [27, 210] on icon at bounding box center [25, 208] width 10 height 10
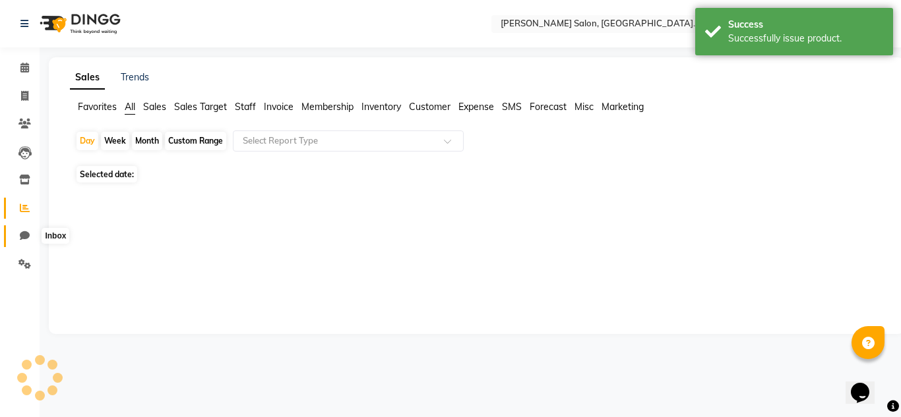
click at [14, 241] on span at bounding box center [24, 236] width 23 height 15
select select "100"
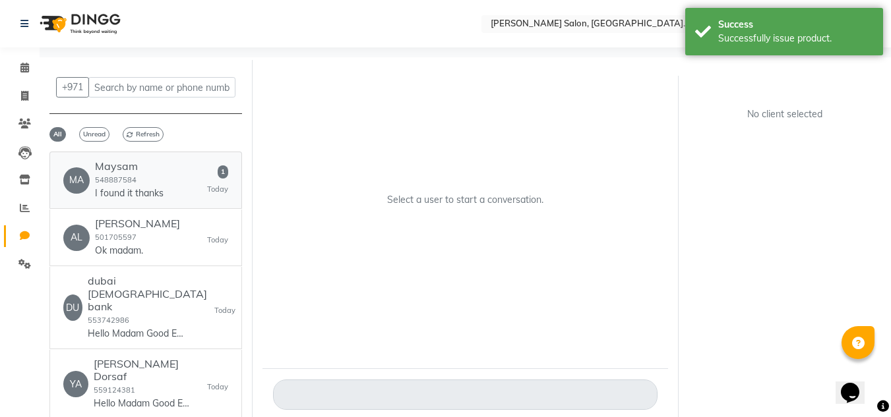
click at [96, 186] on div "Maysam 548887584 I found it thanks" at bounding box center [129, 180] width 69 height 40
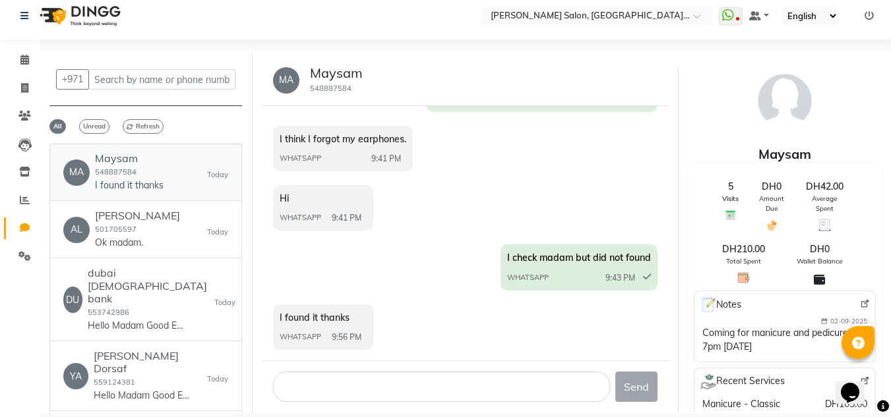
scroll to position [10, 0]
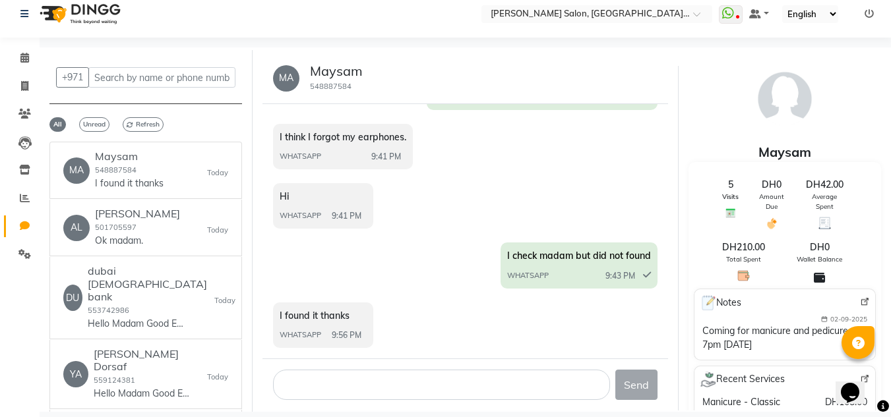
drag, startPoint x: 379, startPoint y: 413, endPoint x: 376, endPoint y: 405, distance: 8.6
click at [379, 412] on div "Select Location × Chitra Singh Salon, Al Jaddaf Dubai , Al Jaddaf Dubai WhatsAp…" at bounding box center [445, 203] width 891 height 427
click at [374, 401] on div "Send" at bounding box center [465, 385] width 406 height 52
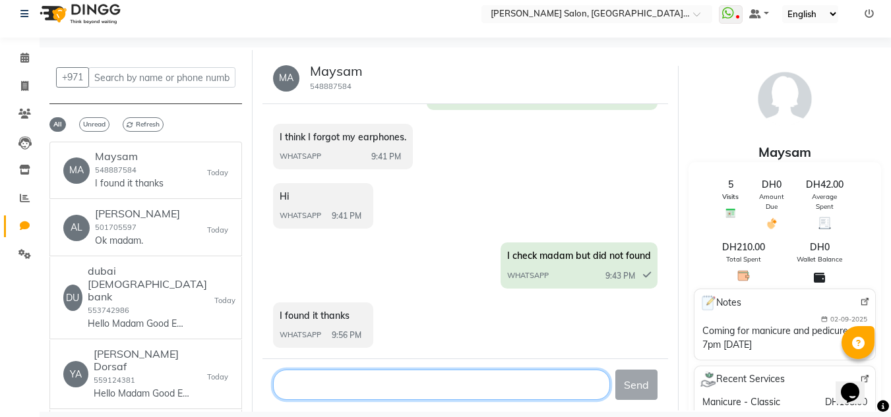
drag, startPoint x: 370, startPoint y: 388, endPoint x: 344, endPoint y: 359, distance: 38.8
click at [370, 387] on textarea at bounding box center [442, 385] width 338 height 30
type textarea "ok madam"
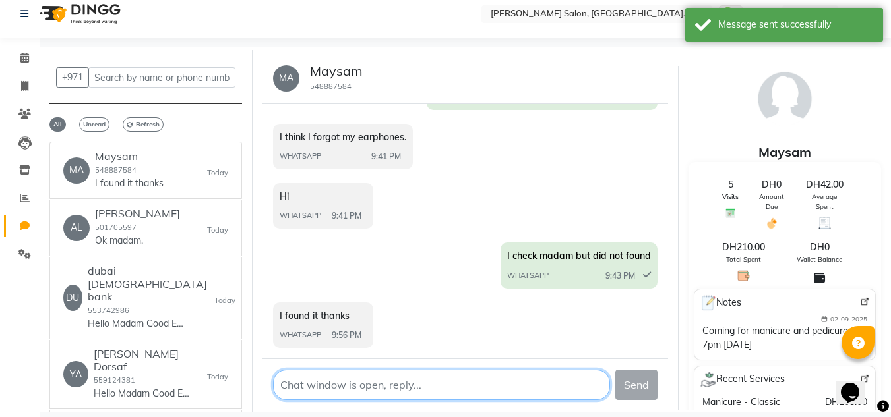
scroll to position [602, 0]
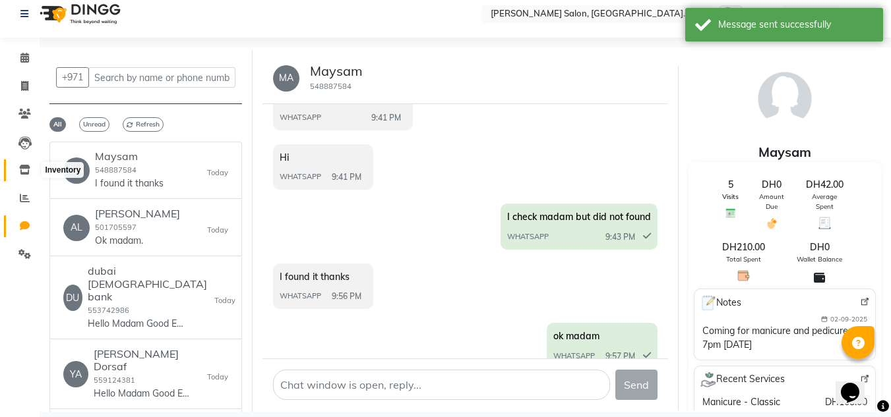
click at [24, 176] on span at bounding box center [24, 170] width 23 height 15
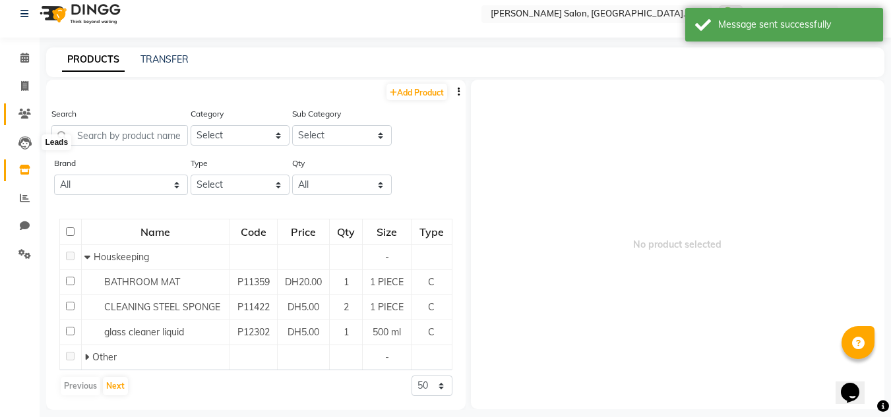
scroll to position [9, 0]
click at [101, 146] on input "text" at bounding box center [119, 137] width 137 height 20
type input "d"
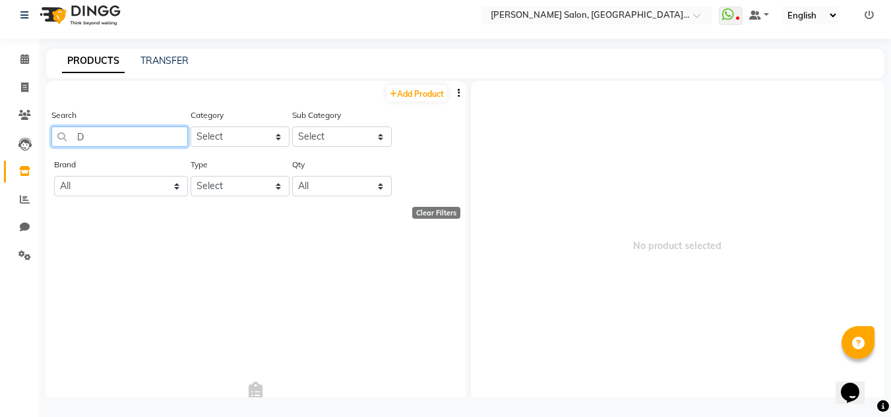
type input "D"
type input "osh"
click at [26, 55] on icon at bounding box center [24, 59] width 9 height 10
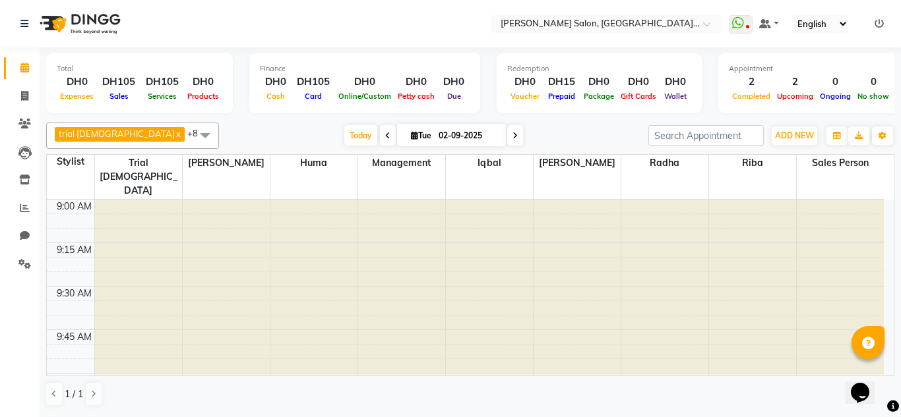
click at [507, 127] on span at bounding box center [515, 135] width 16 height 20
type input "03-09-2025"
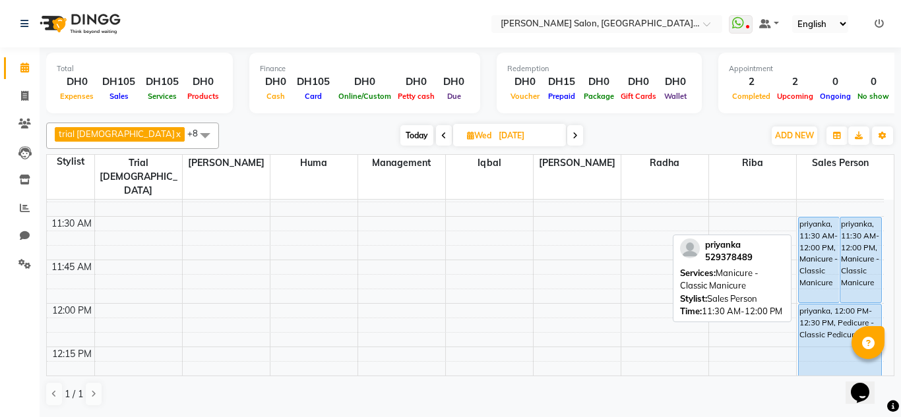
scroll to position [386, 0]
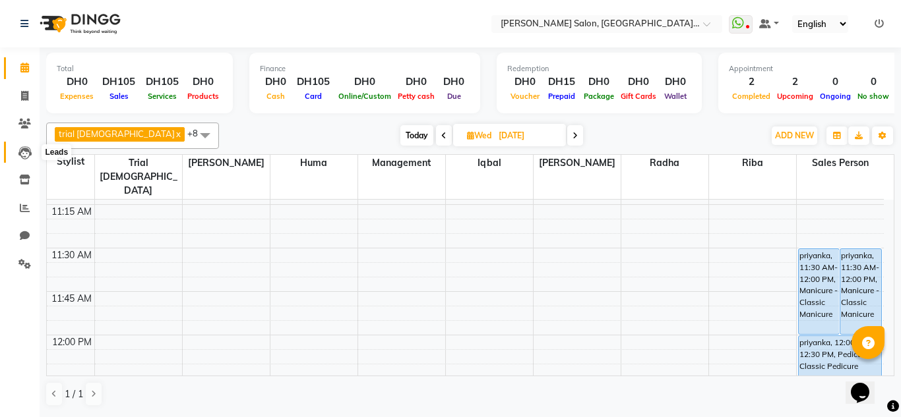
click at [26, 149] on icon at bounding box center [24, 152] width 13 height 13
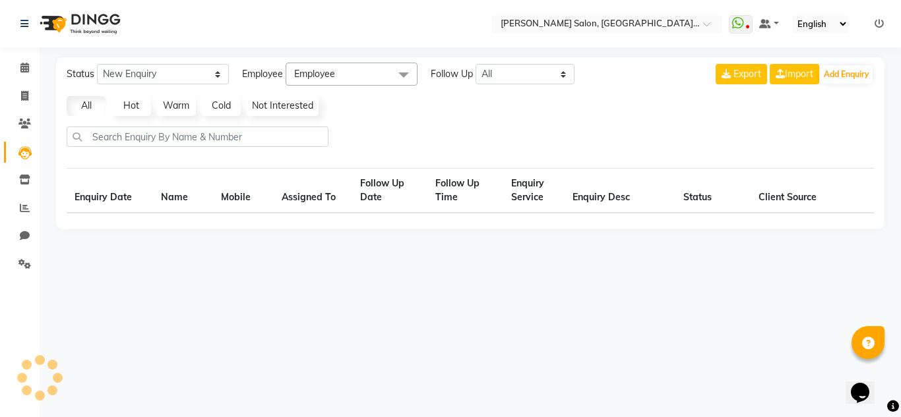
select select "10"
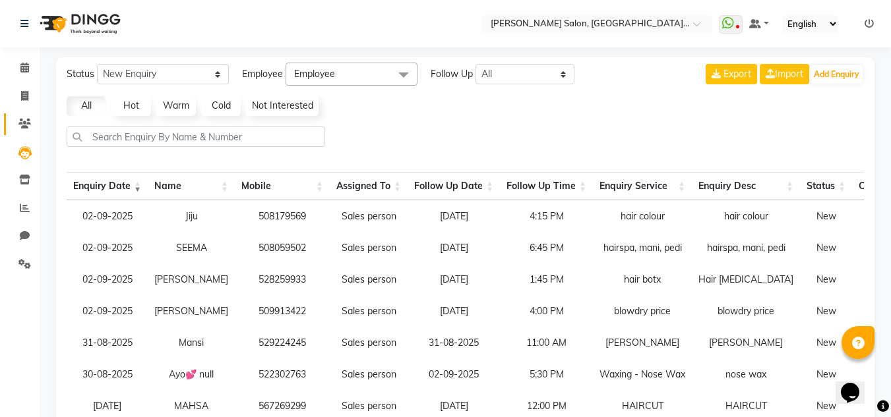
click at [11, 125] on link "Clients" at bounding box center [20, 124] width 32 height 22
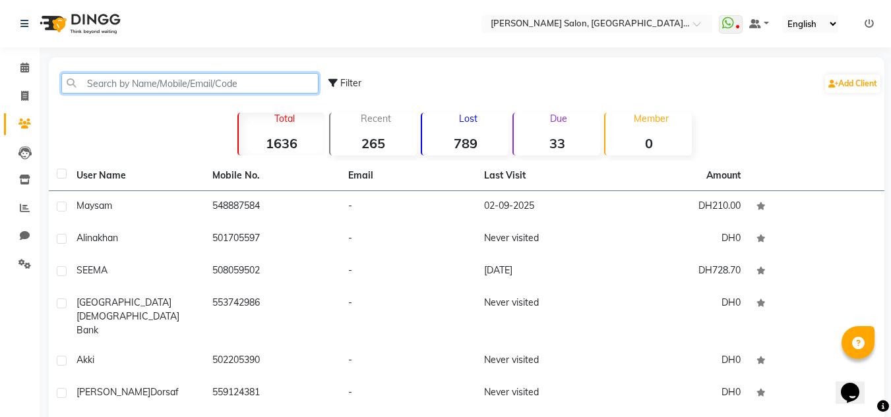
click at [121, 82] on input "text" at bounding box center [189, 83] width 257 height 20
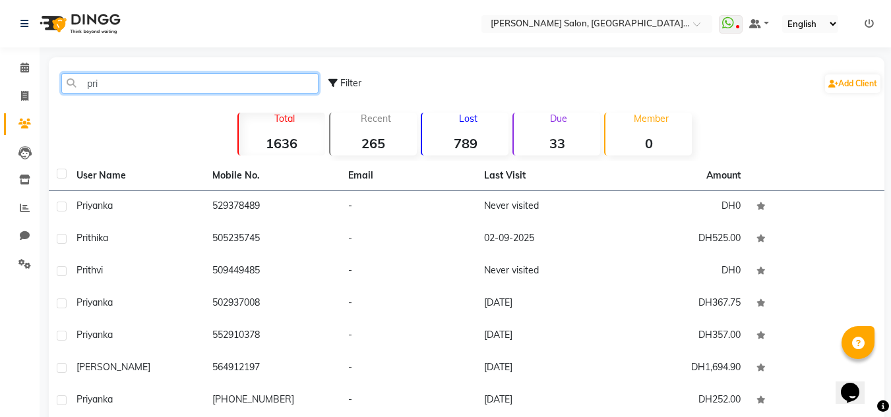
type input "pri"
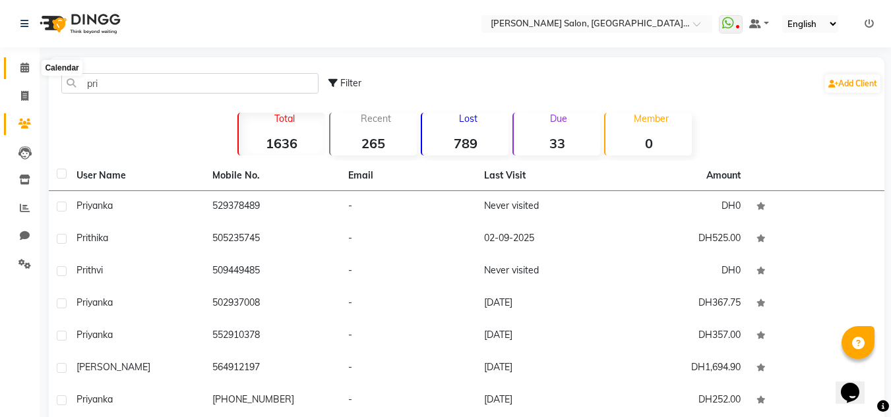
click at [22, 70] on icon at bounding box center [24, 68] width 9 height 10
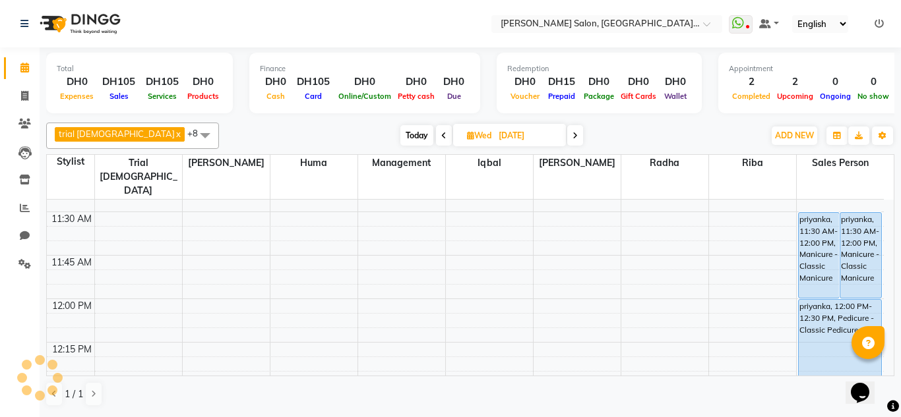
scroll to position [405, 0]
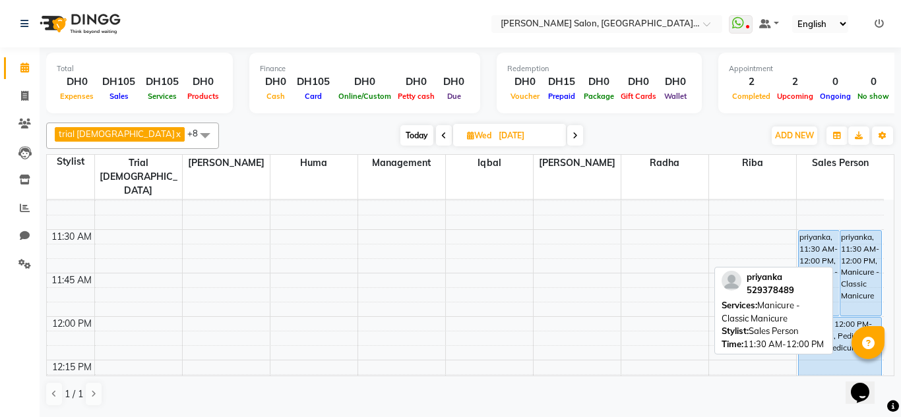
click at [861, 232] on div "priyanka, 11:30 AM-12:00 PM, Manicure - Classic Manicure" at bounding box center [860, 273] width 41 height 85
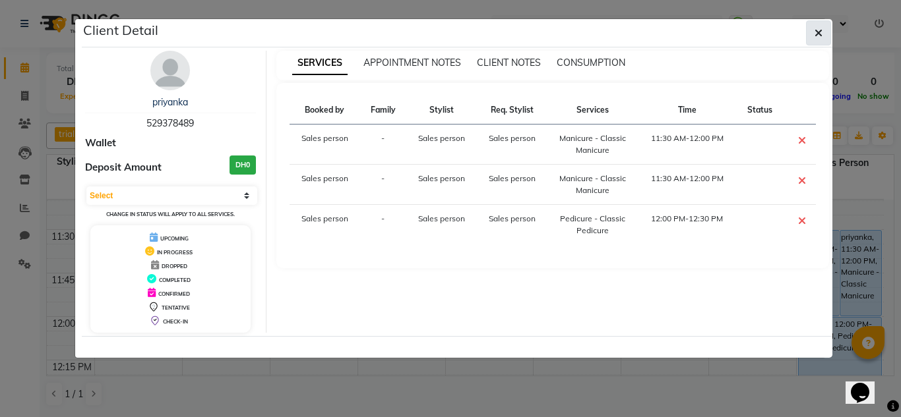
click at [823, 40] on button "button" at bounding box center [818, 32] width 25 height 25
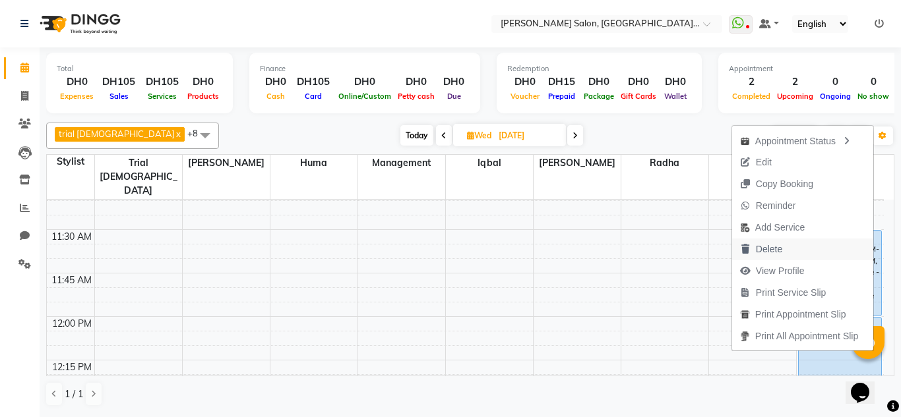
click at [787, 251] on button "Delete" at bounding box center [802, 250] width 141 height 22
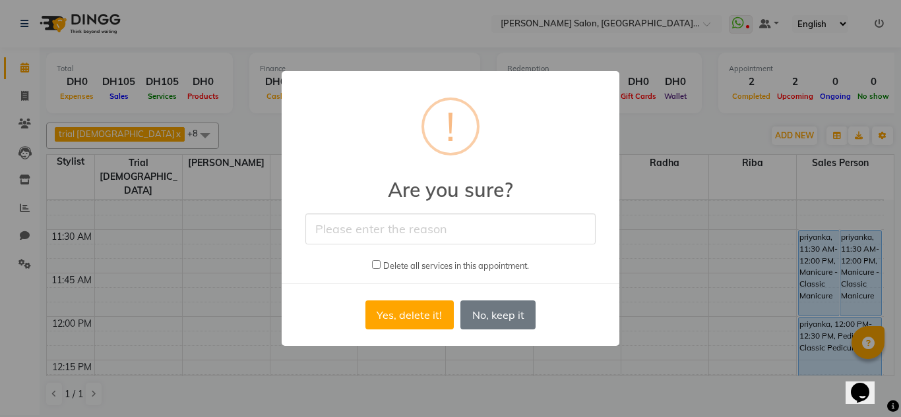
click at [374, 230] on input "text" at bounding box center [450, 229] width 290 height 31
type input "2 times done"
click at [432, 322] on button "Yes, delete it!" at bounding box center [409, 315] width 88 height 29
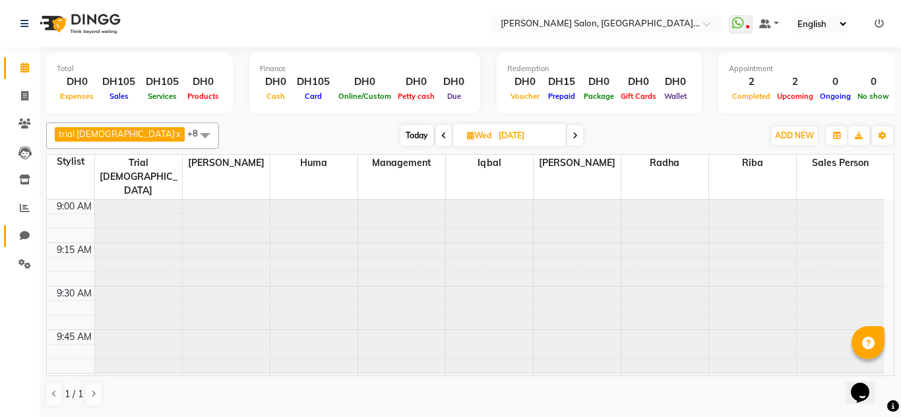
click at [22, 236] on icon at bounding box center [25, 236] width 10 height 10
select select "100"
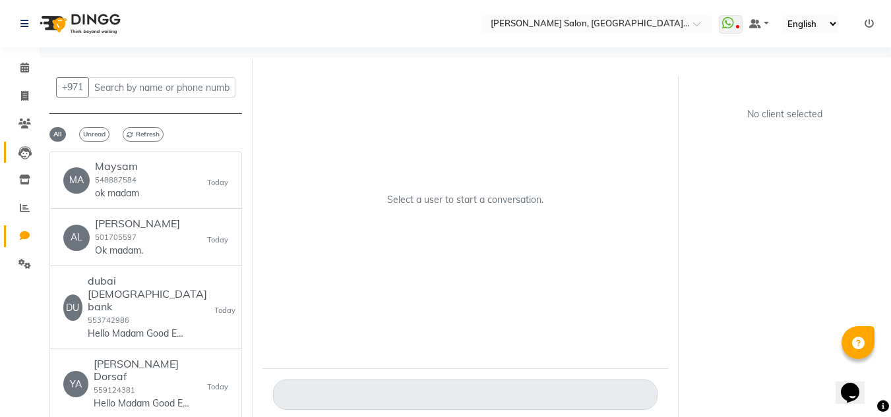
click at [26, 162] on link "Leads" at bounding box center [20, 153] width 32 height 22
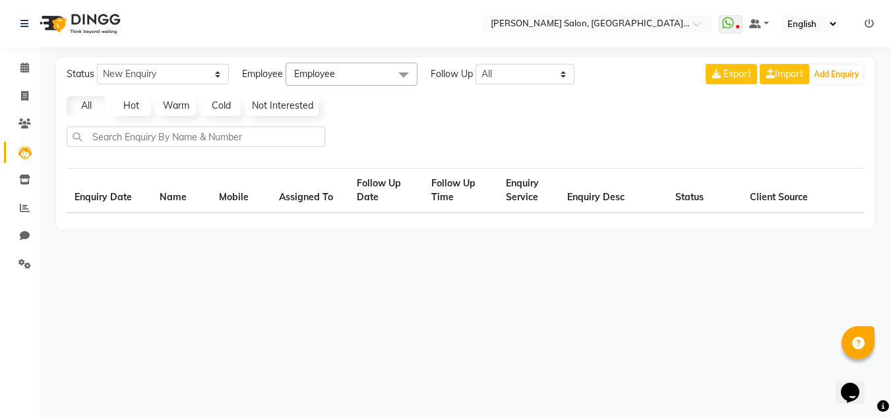
select select "10"
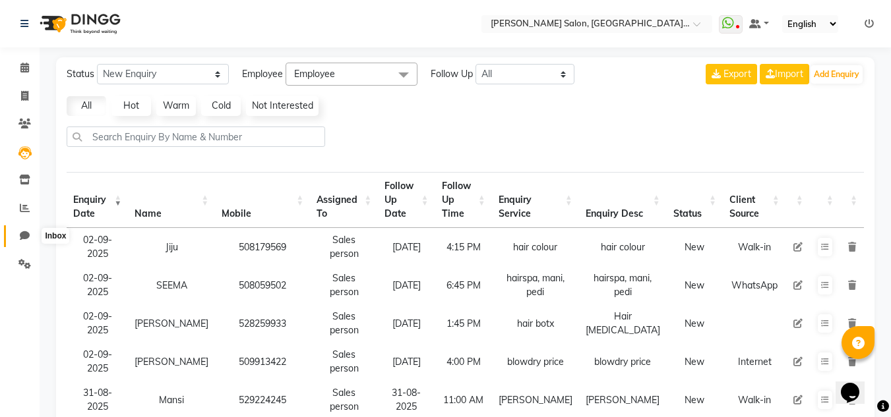
click at [20, 235] on icon at bounding box center [25, 236] width 10 height 10
select select "100"
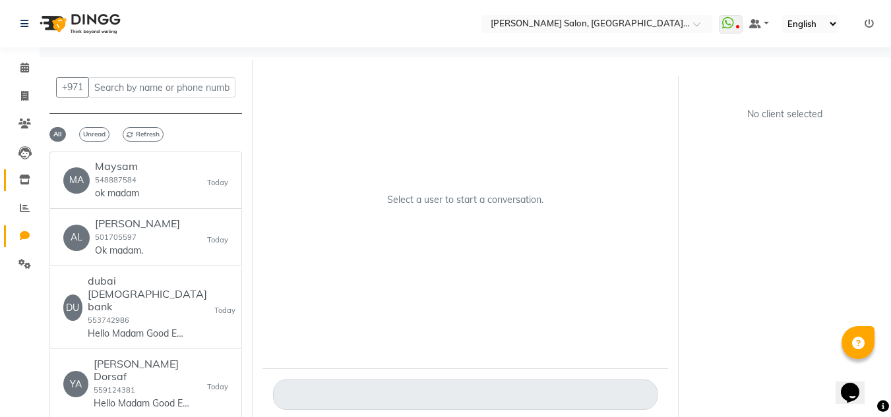
click at [31, 188] on link "Inventory" at bounding box center [20, 180] width 32 height 22
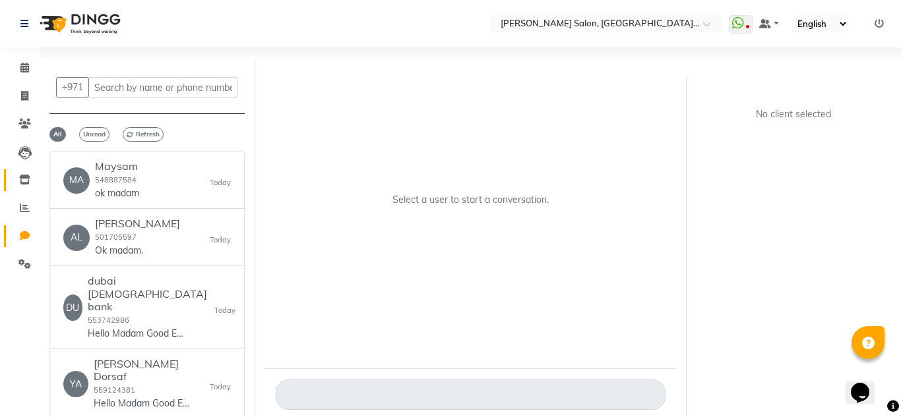
select select
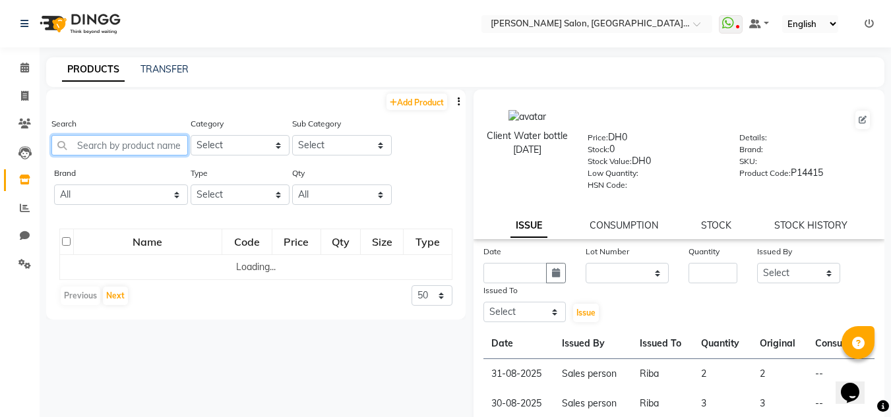
click at [85, 152] on input "text" at bounding box center [119, 145] width 137 height 20
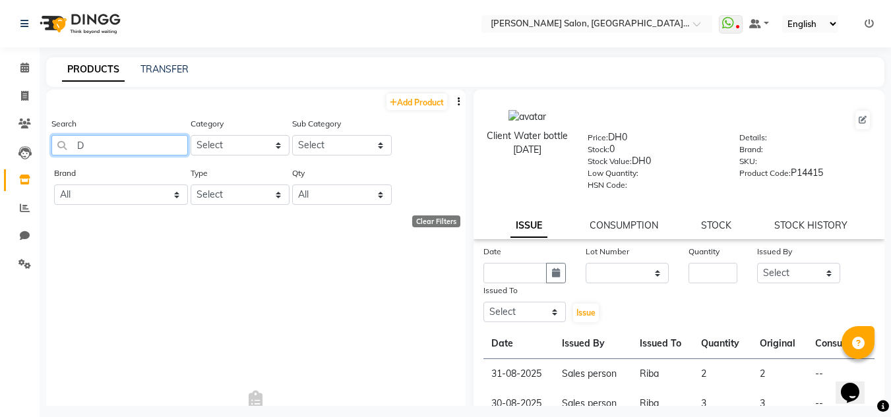
type input "D"
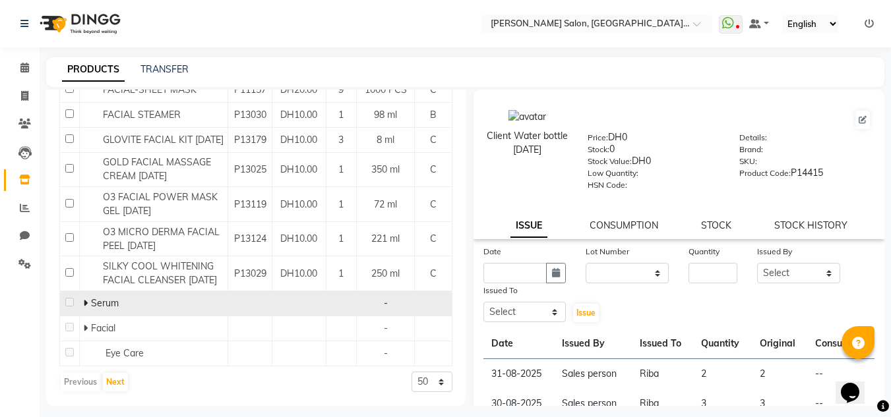
scroll to position [1327, 0]
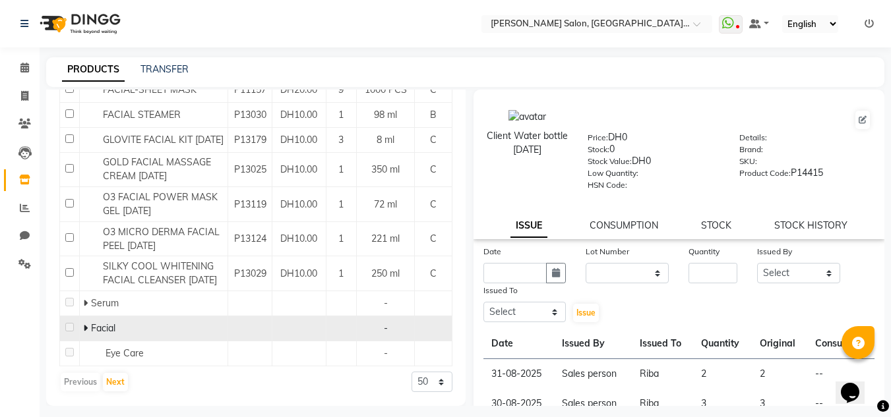
type input "FACIAL"
click at [92, 324] on span "Facial" at bounding box center [103, 328] width 24 height 12
click at [84, 324] on icon at bounding box center [85, 328] width 5 height 9
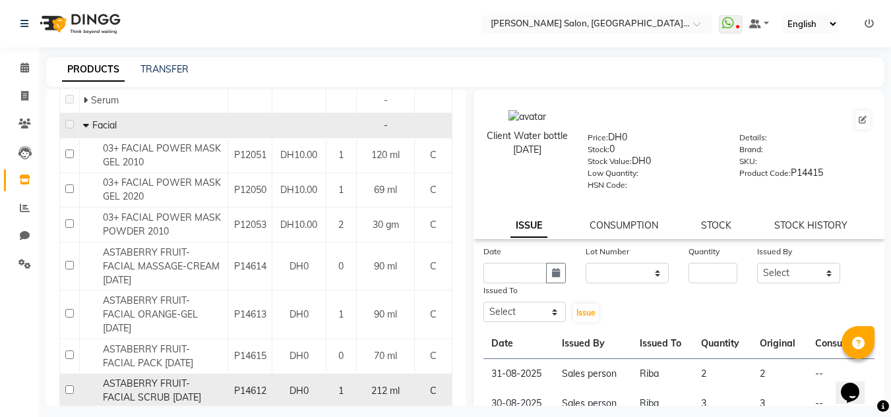
scroll to position [1583, 0]
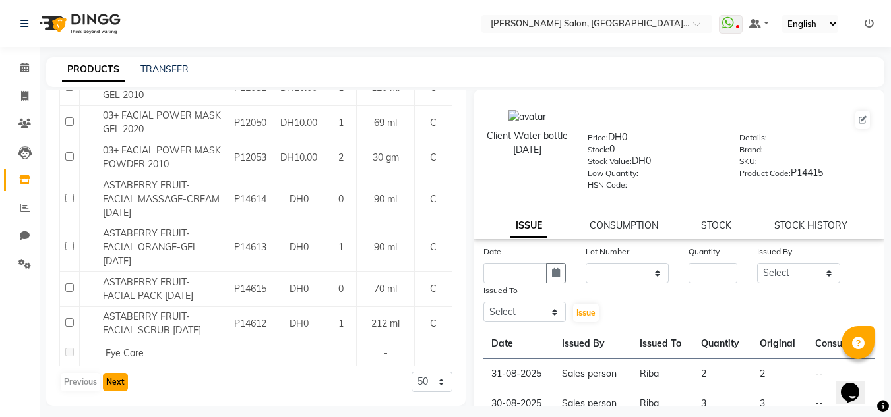
click at [121, 390] on button "Next" at bounding box center [115, 382] width 25 height 18
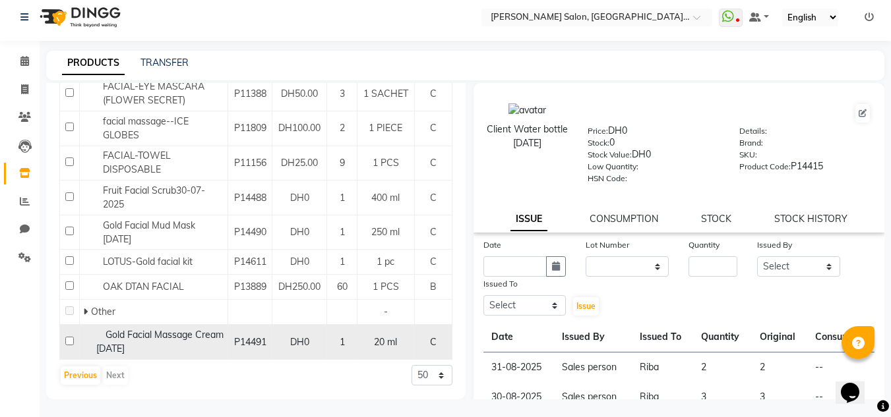
scroll to position [9, 0]
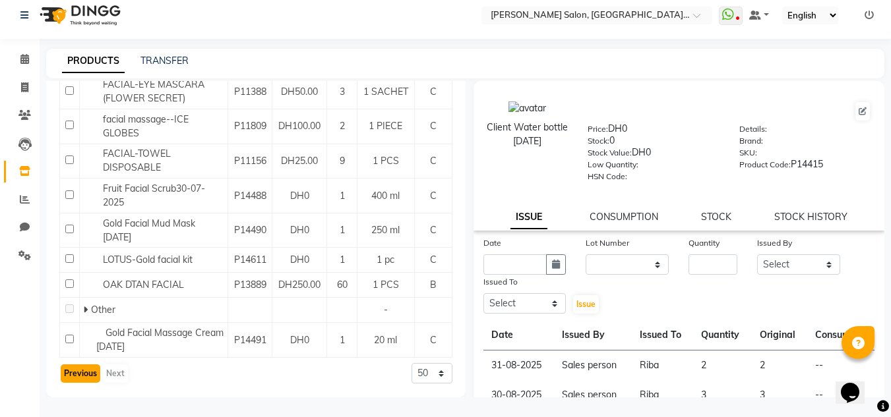
click at [98, 377] on button "Previous" at bounding box center [81, 374] width 40 height 18
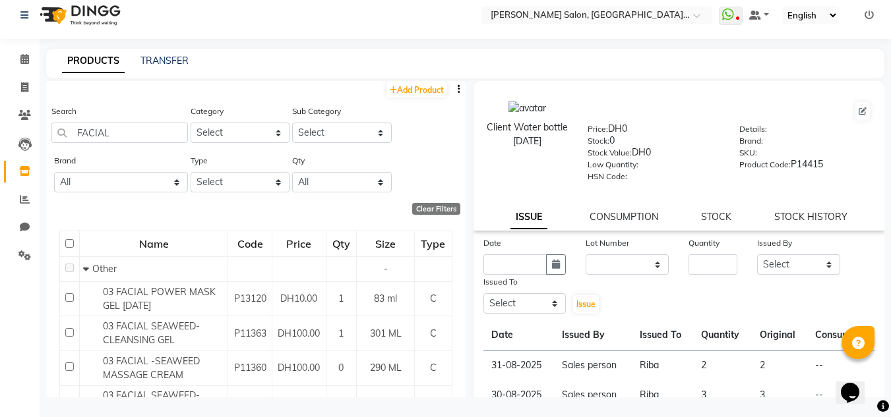
scroll to position [0, 0]
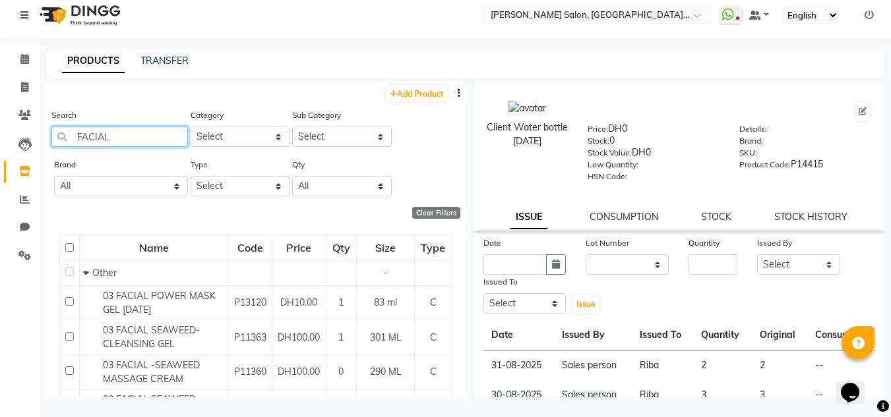
drag, startPoint x: 152, startPoint y: 138, endPoint x: 0, endPoint y: 155, distance: 153.2
click at [0, 141] on app-home "Select Location × Chitra Singh Salon, Al Jaddaf Dubai , Al Jaddaf Dubai WhatsAp…" at bounding box center [445, 204] width 891 height 426
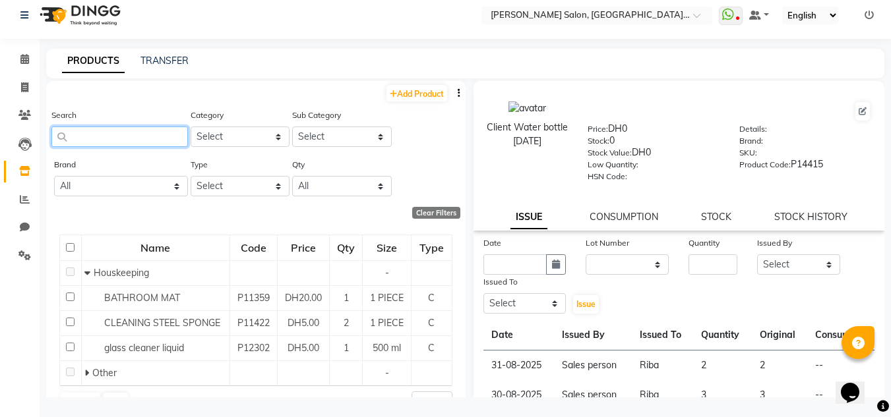
type input "d"
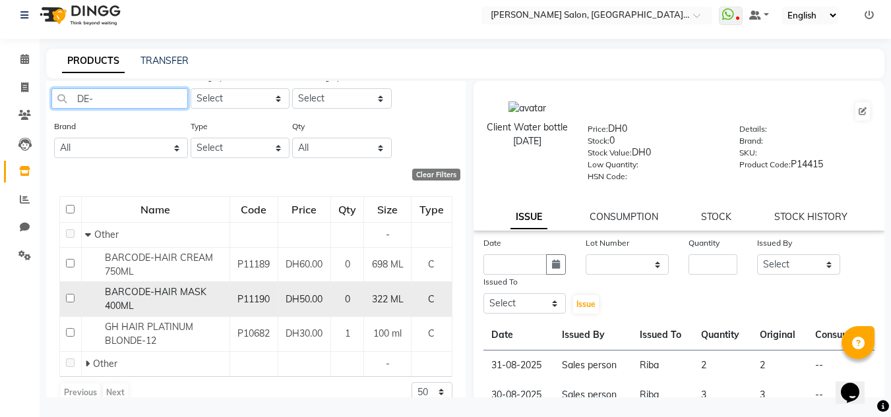
scroll to position [57, 0]
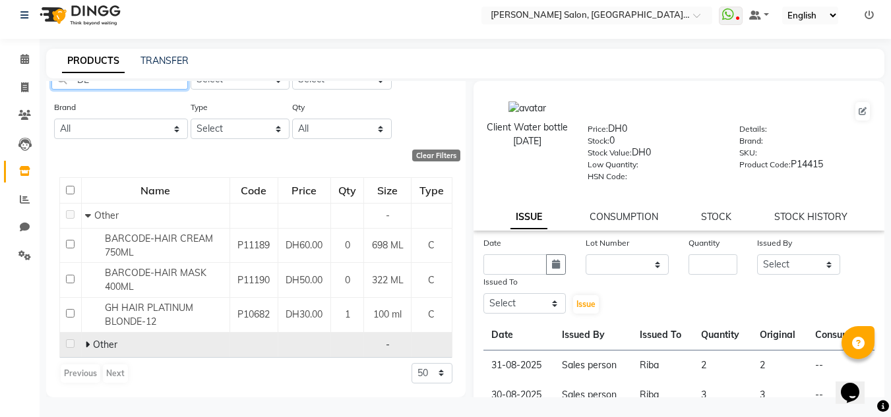
type input "DE-"
click at [86, 342] on icon at bounding box center [87, 344] width 5 height 9
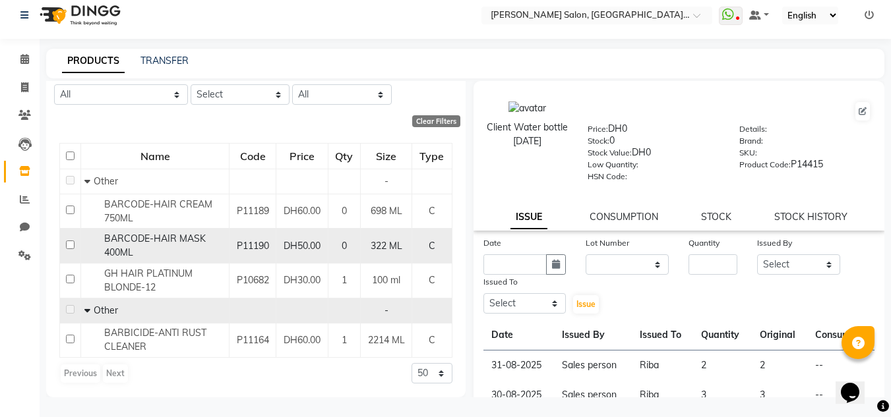
scroll to position [0, 0]
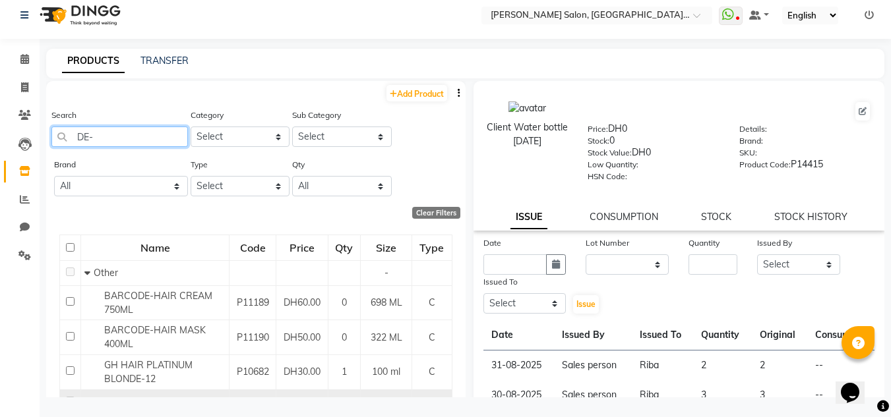
drag, startPoint x: 106, startPoint y: 130, endPoint x: 19, endPoint y: 131, distance: 86.4
click at [21, 131] on app-home "Select Location × Chitra Singh Salon, Al Jaddaf Dubai , Al Jaddaf Dubai WhatsAp…" at bounding box center [445, 204] width 891 height 426
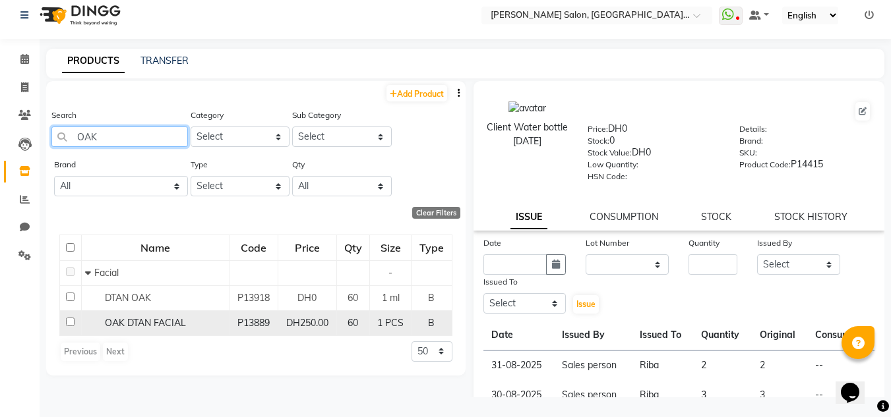
type input "OAK"
click at [150, 329] on div "OAK DTAN FACIAL" at bounding box center [155, 324] width 141 height 14
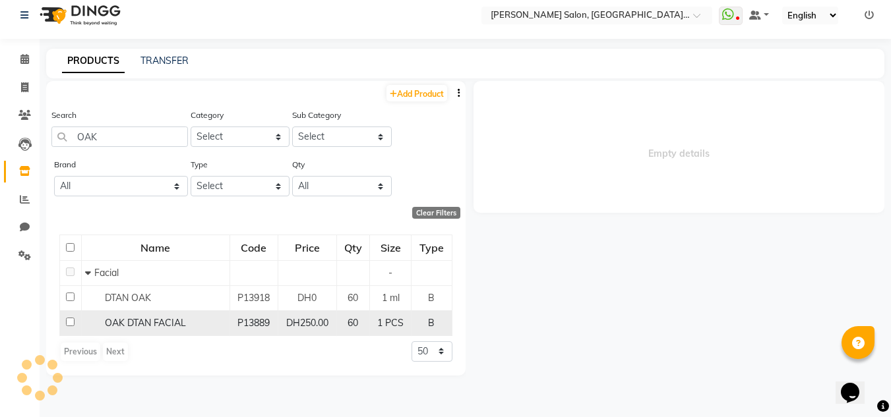
select select
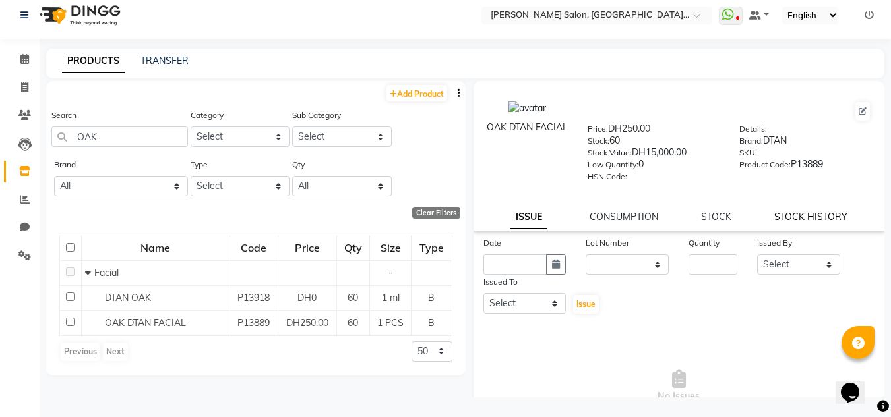
click at [782, 221] on link "STOCK HISTORY" at bounding box center [810, 217] width 73 height 12
select select "all"
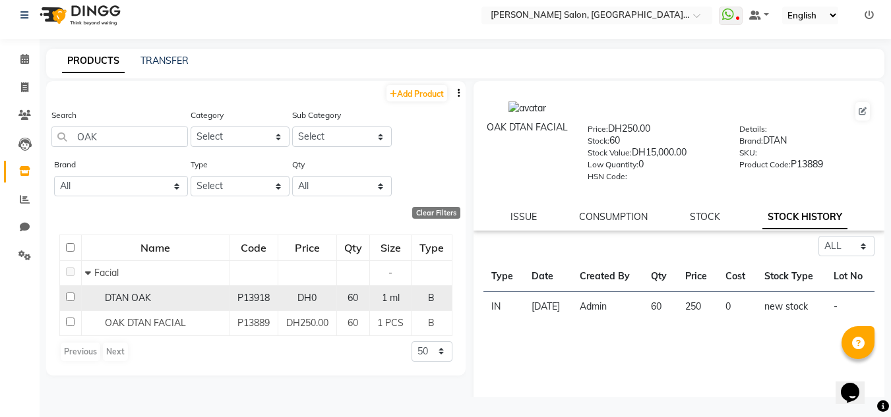
click at [144, 301] on span "DTAN OAK" at bounding box center [128, 298] width 46 height 12
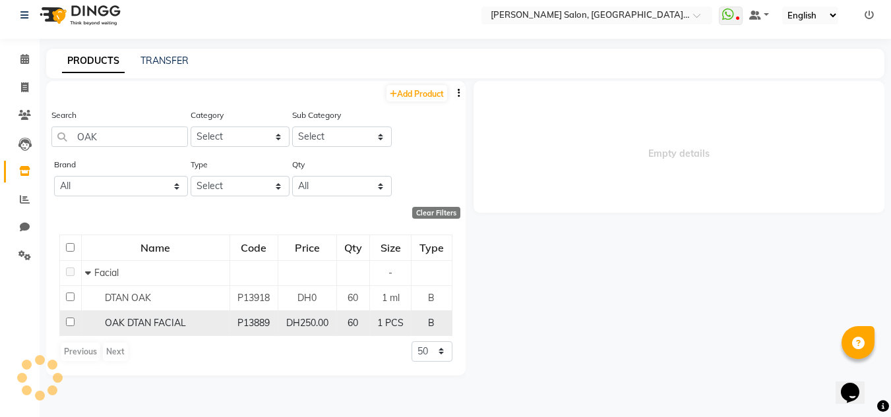
select select "all"
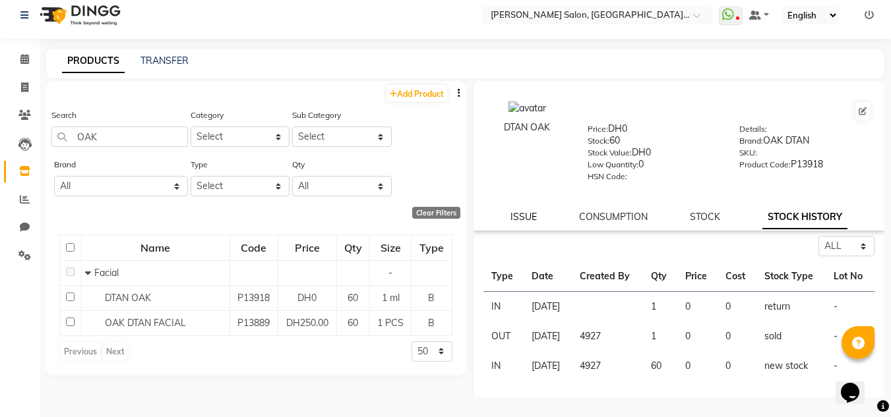
click at [518, 216] on link "ISSUE" at bounding box center [523, 217] width 26 height 12
select select
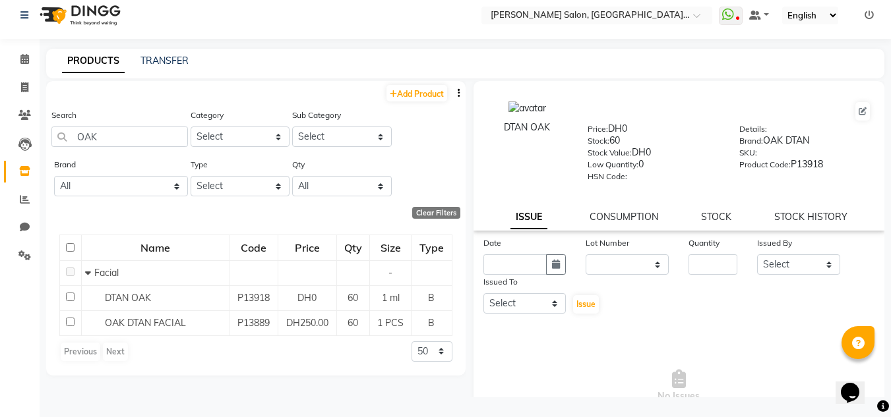
click at [629, 226] on div "DTAN OAK Price: DH0 Stock: 60 Stock Value: DH0 Low Quantity: 0 HSN Code: Detail…" at bounding box center [679, 156] width 412 height 150
click at [628, 221] on link "CONSUMPTION" at bounding box center [624, 217] width 69 height 12
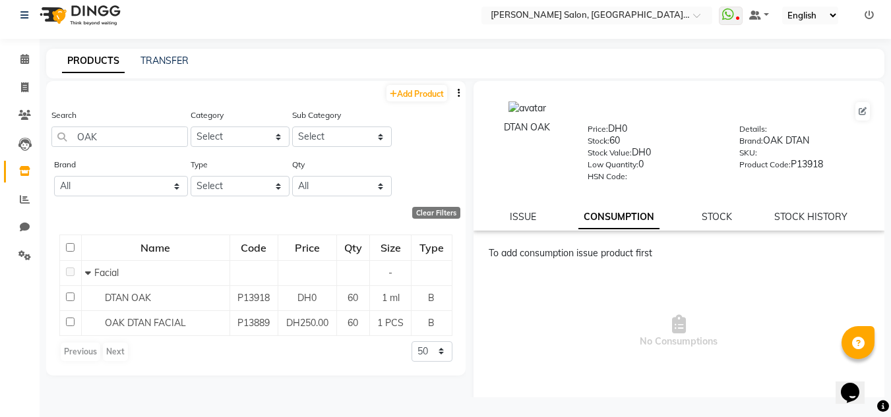
click at [526, 224] on div "DTAN OAK Price: DH0 Stock: 60 Stock Value: DH0 Low Quantity: 0 HSN Code: Detail…" at bounding box center [679, 156] width 412 height 150
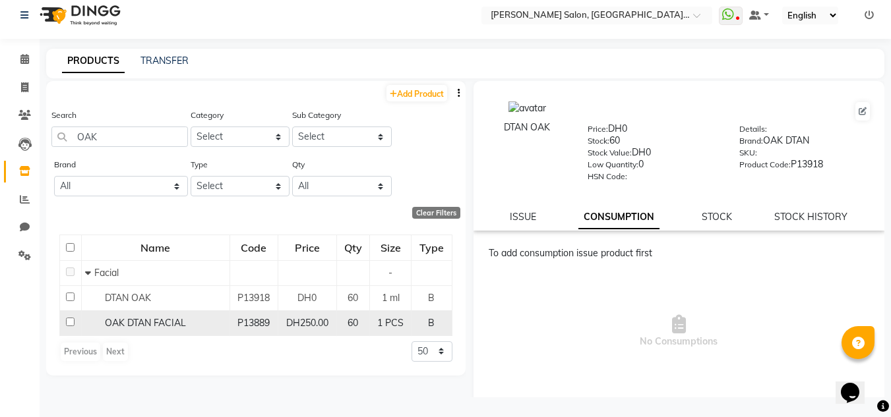
click at [242, 330] on div "P13889" at bounding box center [253, 324] width 37 height 14
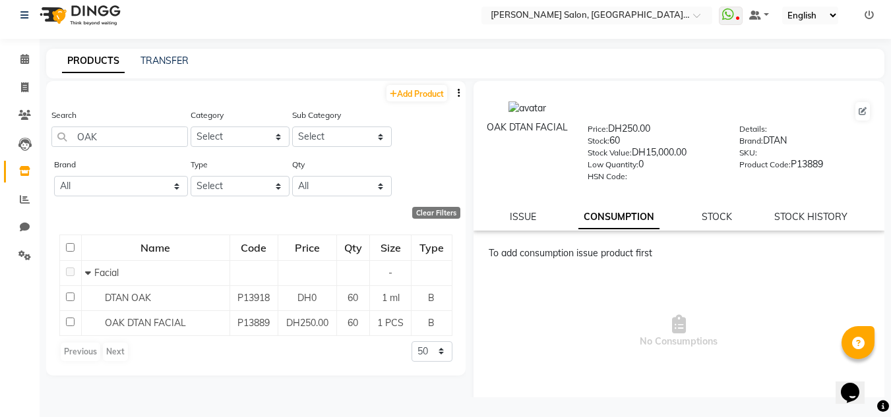
click at [510, 228] on div "OAK DTAN FACIAL Price: DH250.00 Stock: 60 Stock Value: DH15,000.00 Low Quantity…" at bounding box center [679, 156] width 412 height 150
click at [512, 222] on link "ISSUE" at bounding box center [523, 217] width 26 height 12
select select
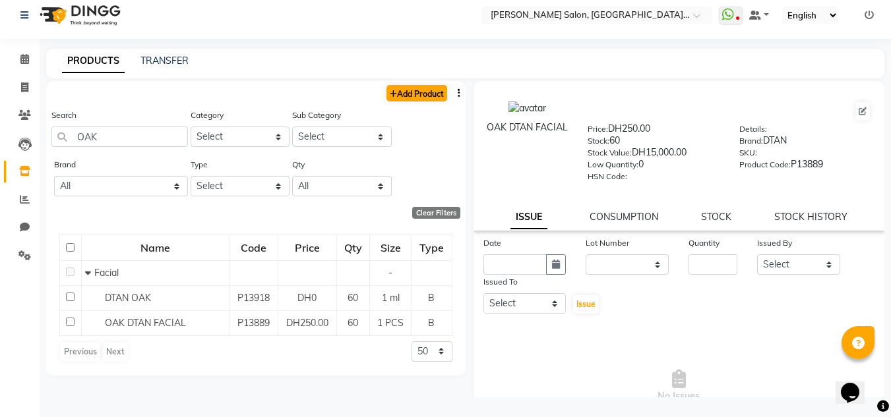
drag, startPoint x: 400, startPoint y: 76, endPoint x: 424, endPoint y: 88, distance: 26.5
click at [406, 81] on main "PRODUCTS TRANSFER Add Product Search OAK Category Select Hair Skin Makeup Perso…" at bounding box center [465, 233] width 851 height 369
click at [426, 88] on link "Add Product" at bounding box center [416, 93] width 61 height 16
select select "true"
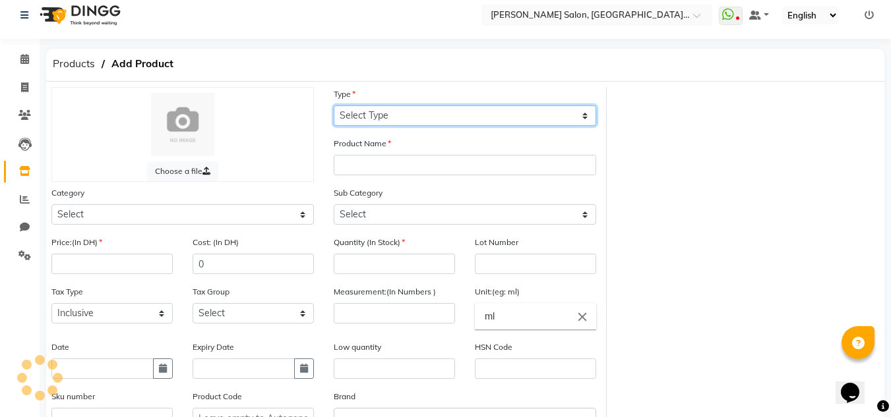
click at [435, 117] on select "Select Type Both Retail Consumable" at bounding box center [465, 116] width 262 height 20
select select "C"
click at [334, 106] on select "Select Type Both Retail Consumable" at bounding box center [465, 116] width 262 height 20
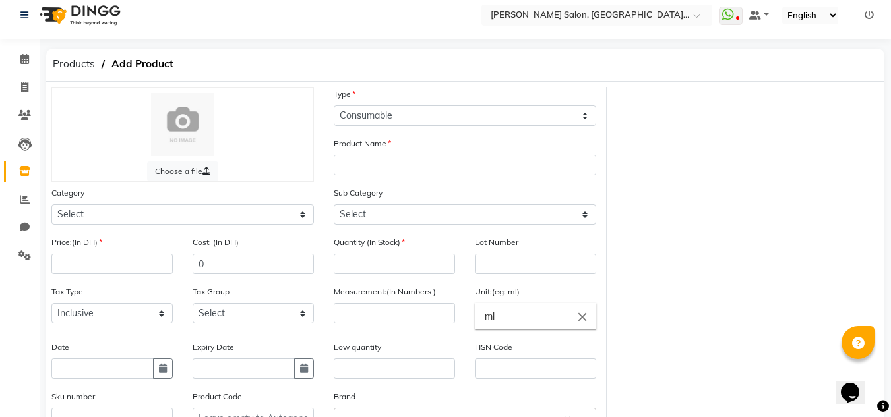
click at [325, 162] on div "Product Name" at bounding box center [465, 161] width 282 height 49
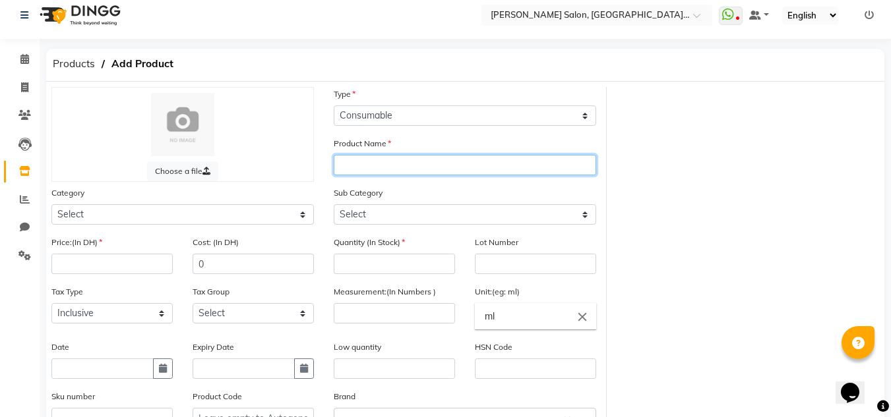
click at [368, 162] on input "text" at bounding box center [465, 165] width 262 height 20
type input "o"
click at [429, 166] on input "OAK D-TAN FACIAL 02-09-2025" at bounding box center [465, 165] width 262 height 20
click at [425, 158] on input "OAK D-TAN FACIAL 02-09-2025" at bounding box center [465, 165] width 262 height 20
type input "OAK D-TAN FACIAL CLEANSER 02-09-2025"
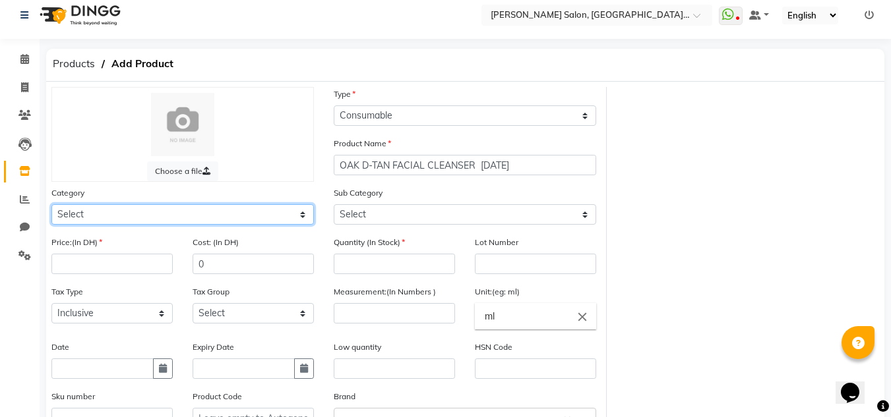
click at [291, 206] on select "Select Hair Skin Makeup Personal Care Appliances Beard Waxing Disposable Thread…" at bounding box center [182, 214] width 262 height 20
select select "462401150"
click at [51, 204] on select "Select Hair Skin Makeup Personal Care Appliances Beard Waxing Disposable Thread…" at bounding box center [182, 214] width 262 height 20
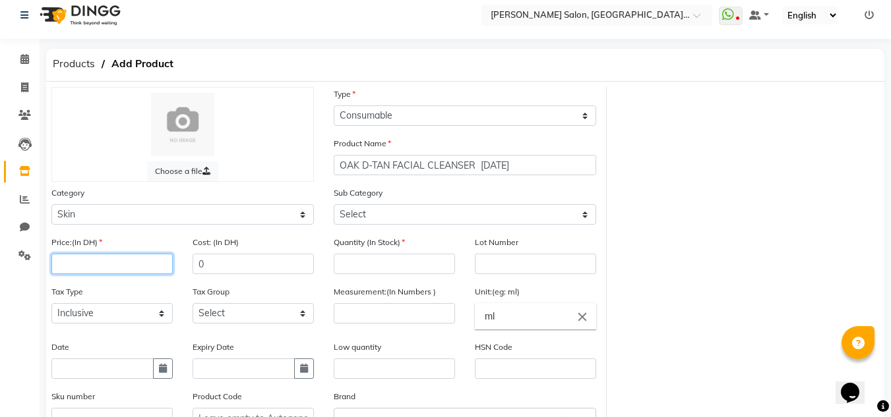
click at [141, 280] on div "Price:(In DH)" at bounding box center [112, 259] width 141 height 49
type input "0"
click at [164, 378] on button "button" at bounding box center [163, 369] width 20 height 20
select select "9"
select select "2025"
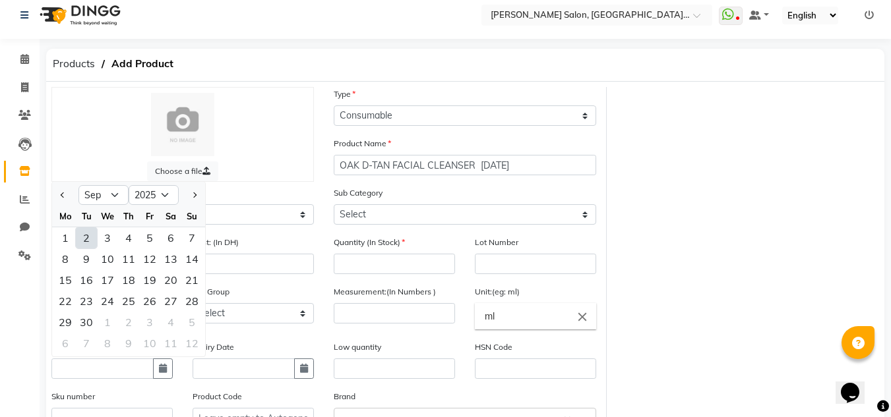
click at [80, 236] on div "2" at bounding box center [86, 238] width 21 height 21
type input "02-09-2025"
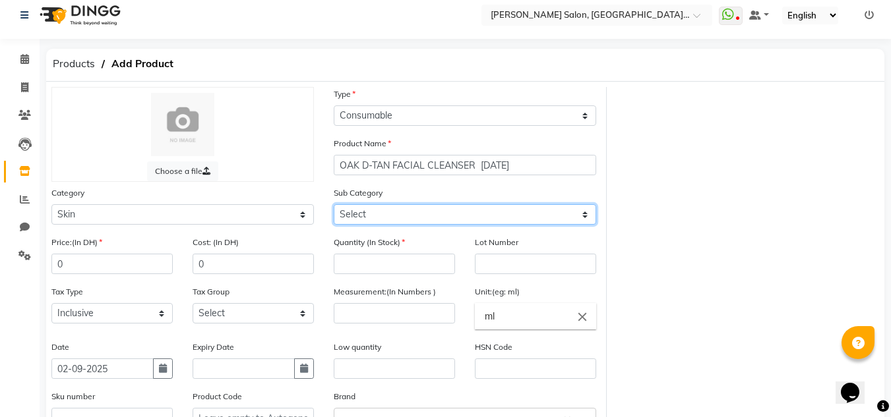
drag, startPoint x: 357, startPoint y: 212, endPoint x: 362, endPoint y: 206, distance: 8.0
click at [357, 212] on select "Select Cleanser Facial Moisturiser Serum Toner Sun Care Masks Lip Care Eye Care…" at bounding box center [465, 214] width 262 height 20
select select "462401152"
click at [334, 204] on select "Select Cleanser Facial Moisturiser Serum Toner Sun Care Masks Lip Care Eye Care…" at bounding box center [465, 214] width 262 height 20
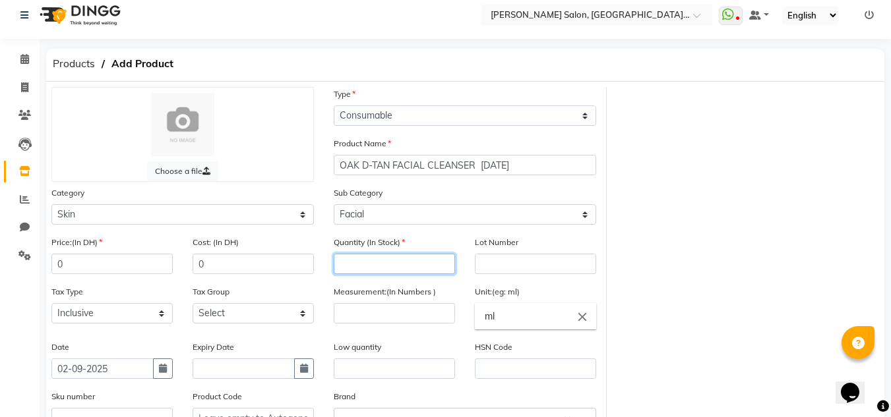
click at [396, 270] on input "number" at bounding box center [394, 264] width 121 height 20
type input "1"
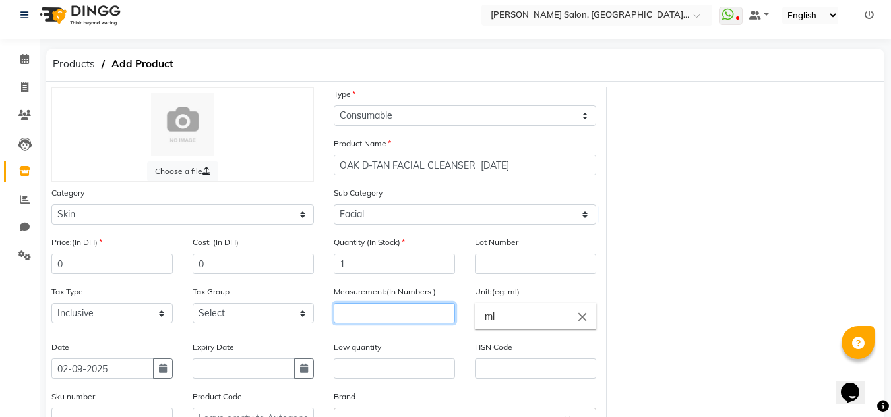
click at [398, 310] on input "number" at bounding box center [394, 313] width 121 height 20
type input "300"
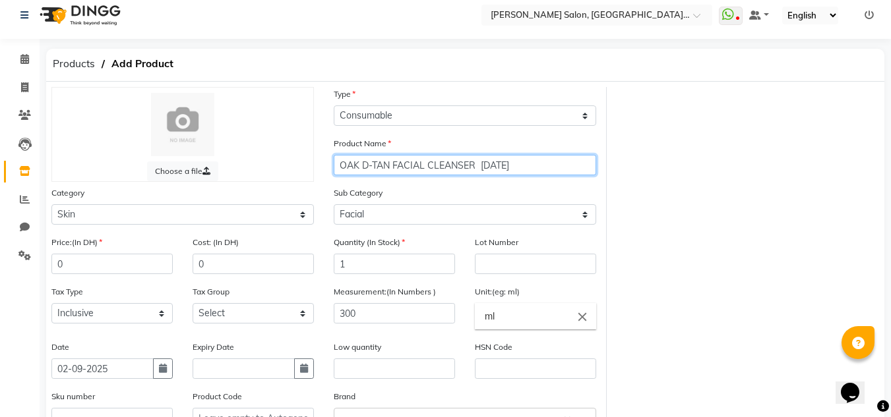
drag, startPoint x: 333, startPoint y: 164, endPoint x: 640, endPoint y: 155, distance: 307.5
click at [625, 155] on div "Choose a file Type Select Type Both Retail Consumable Product Name OAK D-TAN FA…" at bounding box center [465, 296] width 847 height 419
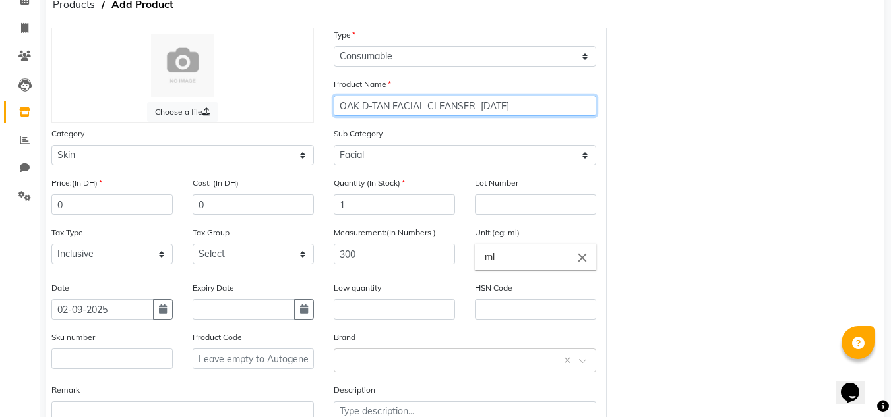
scroll to position [160, 0]
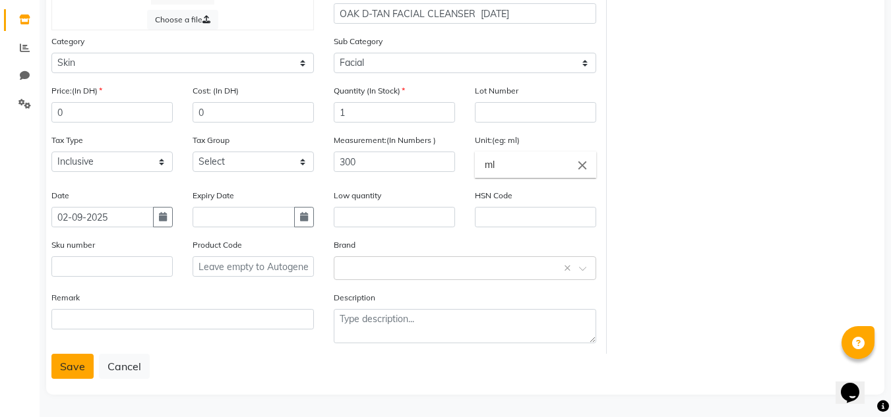
click at [73, 361] on button "Save" at bounding box center [72, 366] width 42 height 25
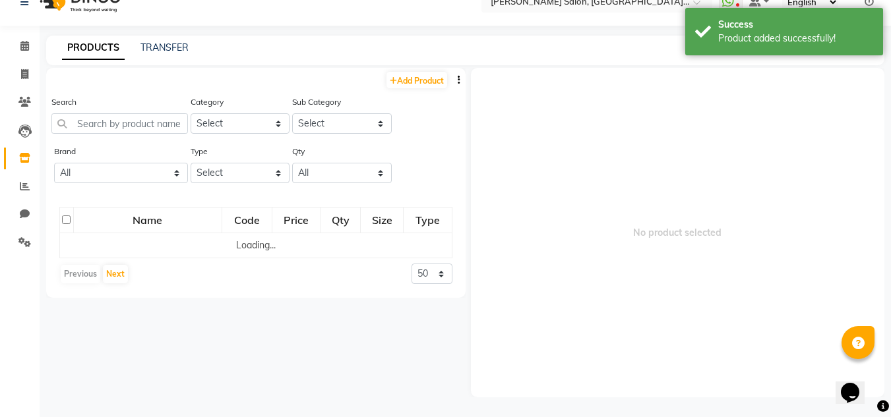
scroll to position [9, 0]
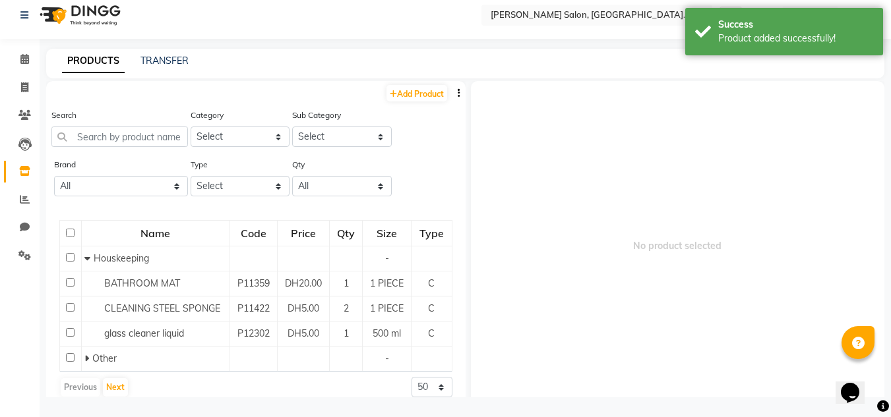
click at [394, 82] on div "Add Product" at bounding box center [255, 92] width 419 height 22
click at [402, 92] on link "Add Product" at bounding box center [416, 93] width 61 height 16
select select "true"
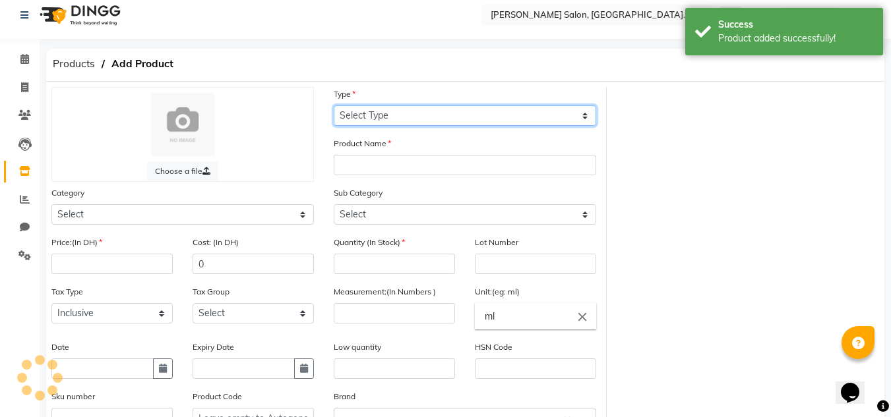
click at [403, 124] on select "Select Type Both Retail Consumable" at bounding box center [465, 116] width 262 height 20
select select "C"
click at [334, 106] on select "Select Type Both Retail Consumable" at bounding box center [465, 116] width 262 height 20
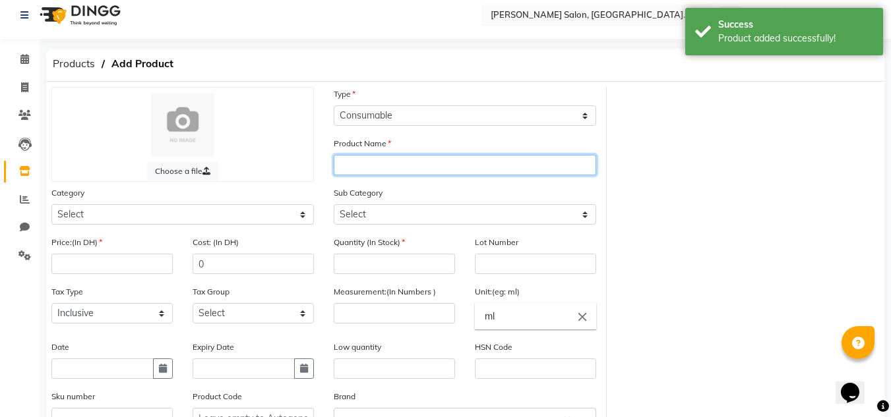
click at [381, 169] on input "text" at bounding box center [465, 165] width 262 height 20
paste input "OAK D-TAN FACIAL CLEANSER 02-09-2025"
drag, startPoint x: 473, startPoint y: 161, endPoint x: 423, endPoint y: 167, distance: 50.5
click at [425, 166] on input "OAK D-TAN FACIAL CLEANSER 02-09-2025" at bounding box center [465, 165] width 262 height 20
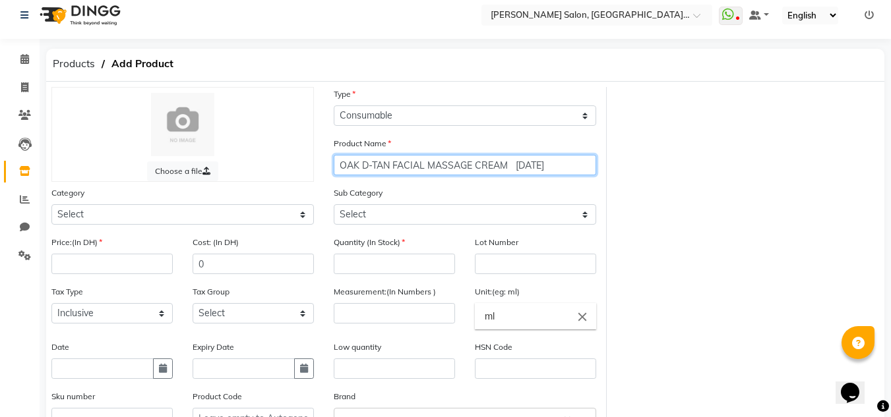
type input "OAK D-TAN FACIAL MASSAGE CREAM 02-09-2025"
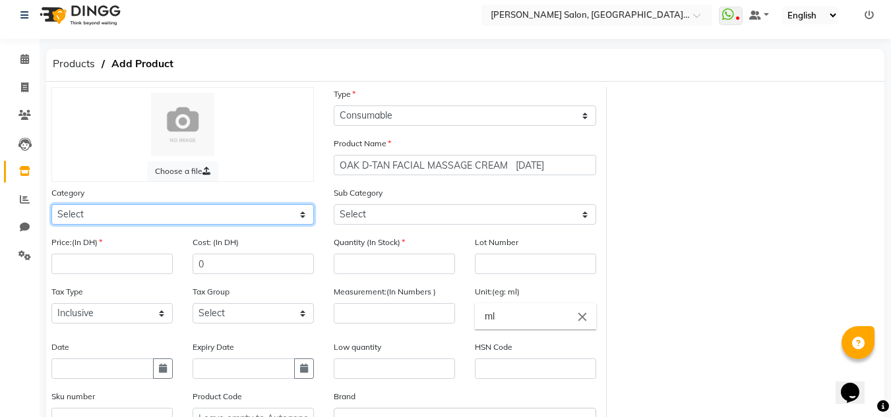
drag, startPoint x: 311, startPoint y: 219, endPoint x: 297, endPoint y: 207, distance: 18.2
click at [311, 219] on select "Select Hair Skin Makeup Personal Care Appliances Beard Waxing Disposable Thread…" at bounding box center [182, 214] width 262 height 20
select select "462401150"
click at [51, 204] on select "Select Hair Skin Makeup Personal Care Appliances Beard Waxing Disposable Thread…" at bounding box center [182, 214] width 262 height 20
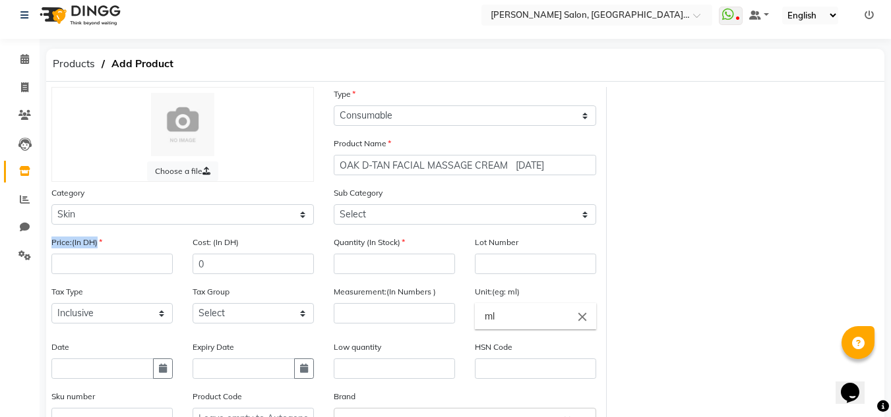
click at [128, 259] on div "Price:(In DH)" at bounding box center [111, 254] width 121 height 39
click at [131, 264] on input "number" at bounding box center [111, 264] width 121 height 20
type input "0"
click at [162, 375] on button "button" at bounding box center [163, 369] width 20 height 20
select select "9"
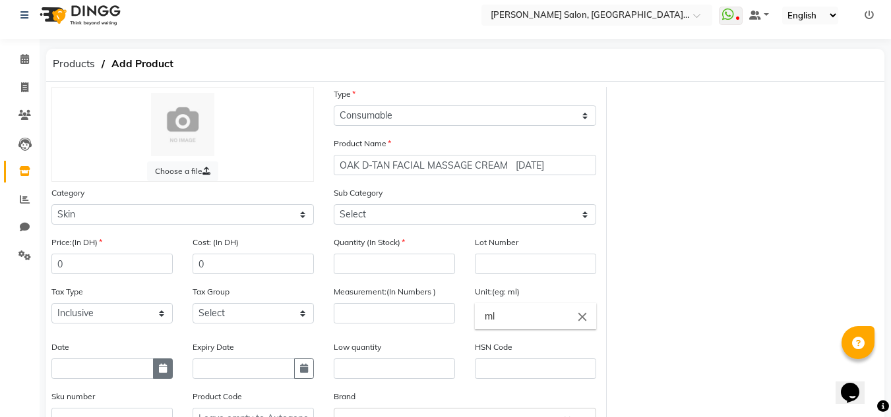
select select "2025"
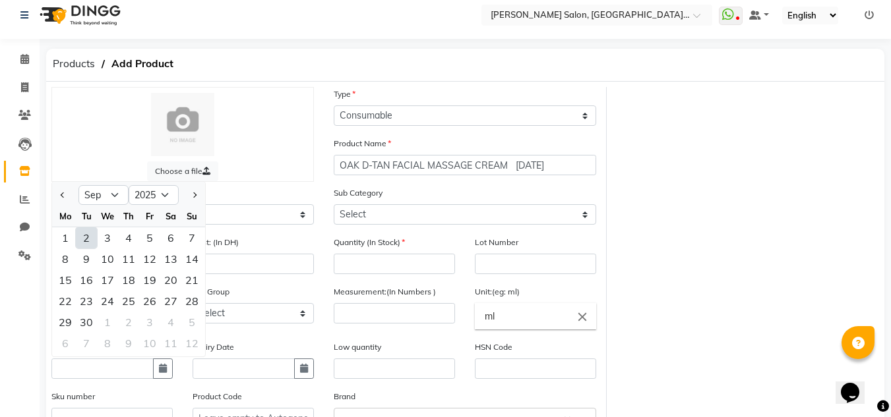
click at [95, 232] on div "2" at bounding box center [86, 238] width 21 height 21
type input "02-09-2025"
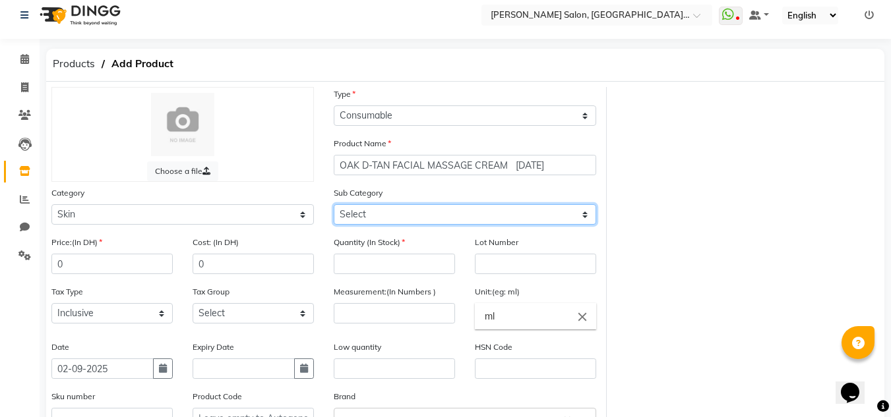
click at [349, 220] on select "Select Cleanser Facial Moisturiser Serum Toner Sun Care Masks Lip Care Eye Care…" at bounding box center [465, 214] width 262 height 20
select select "462401152"
click at [334, 204] on select "Select Cleanser Facial Moisturiser Serum Toner Sun Care Masks Lip Care Eye Care…" at bounding box center [465, 214] width 262 height 20
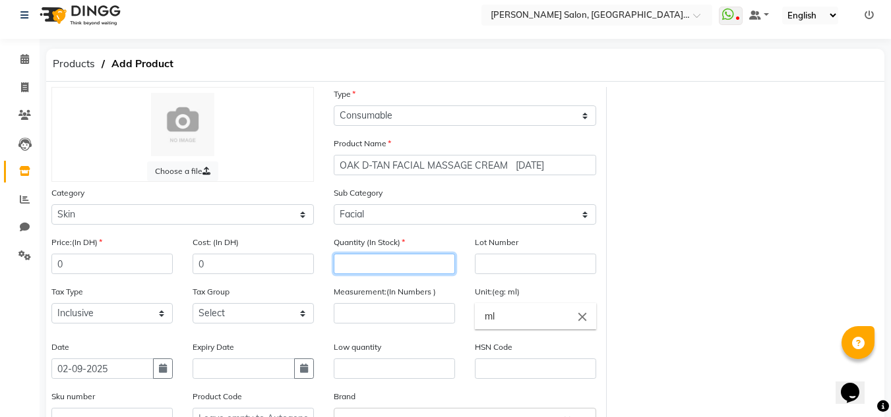
click at [344, 259] on input "number" at bounding box center [394, 264] width 121 height 20
type input "1"
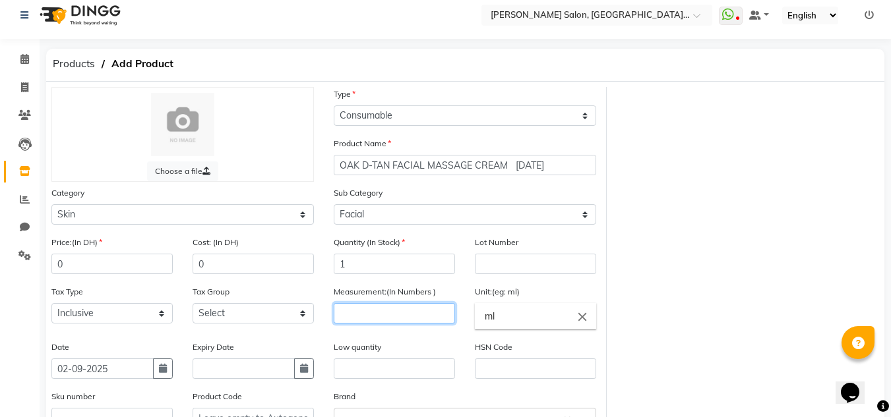
click at [382, 307] on input "number" at bounding box center [394, 313] width 121 height 20
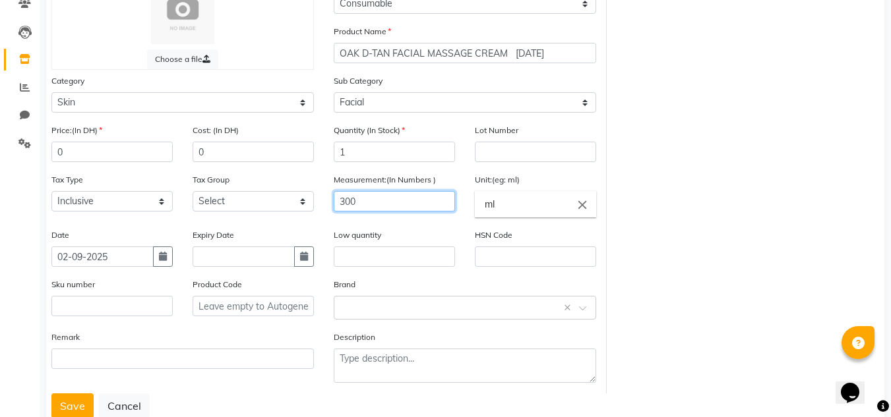
scroll to position [144, 0]
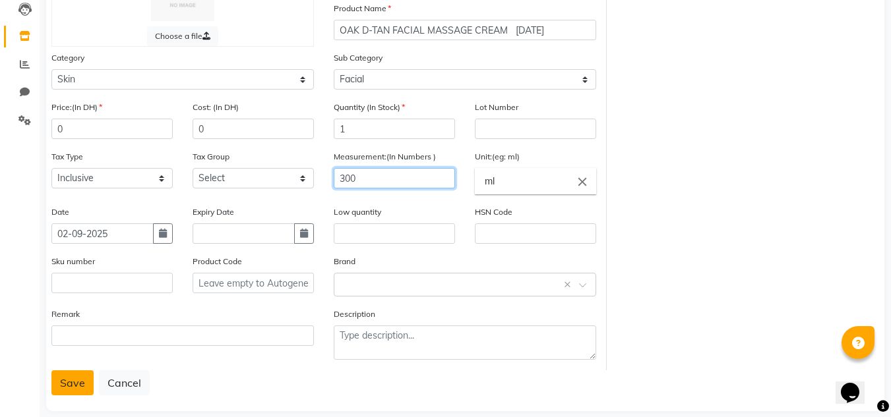
type input "300"
click at [72, 373] on button "Save" at bounding box center [72, 383] width 42 height 25
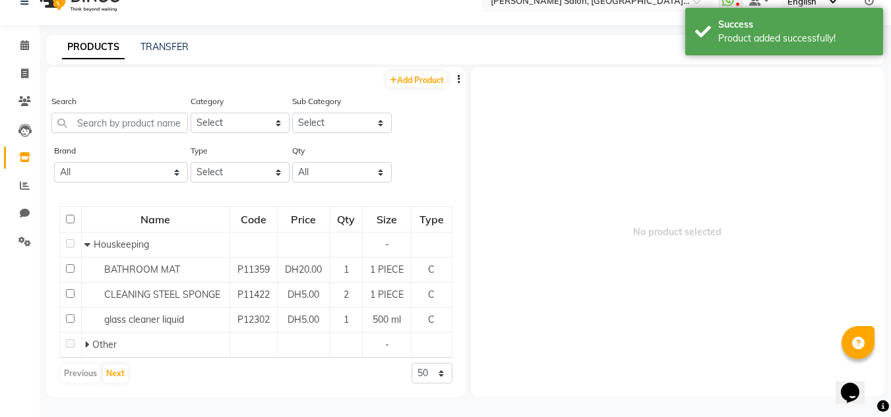
scroll to position [9, 0]
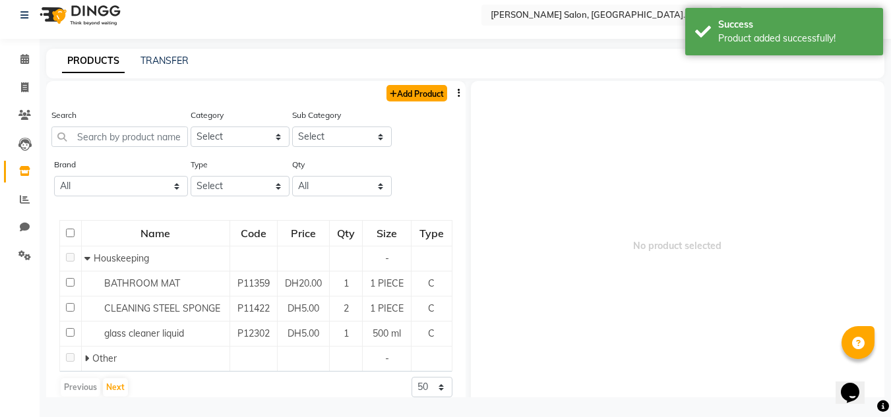
click at [419, 96] on link "Add Product" at bounding box center [416, 93] width 61 height 16
select select "true"
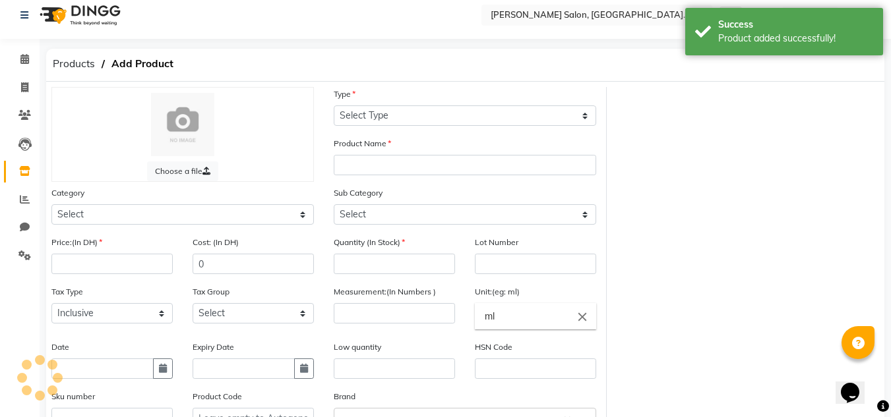
click at [411, 144] on div "Product Name" at bounding box center [465, 156] width 262 height 39
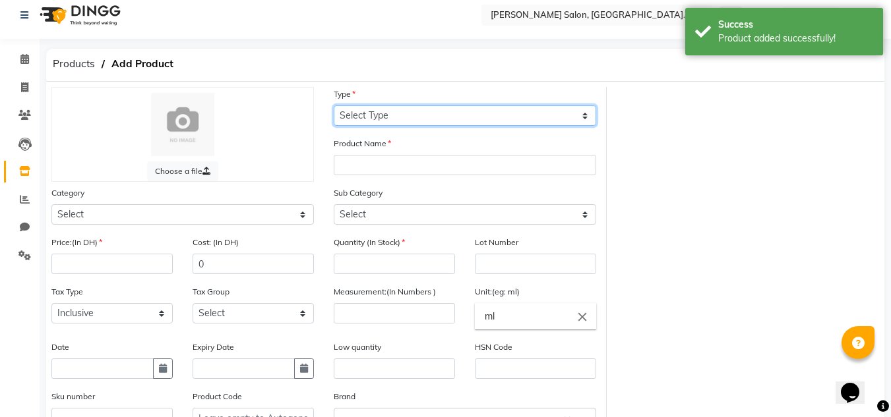
drag, startPoint x: 406, startPoint y: 115, endPoint x: 407, endPoint y: 121, distance: 6.7
click at [406, 115] on select "Select Type Both Retail Consumable" at bounding box center [465, 116] width 262 height 20
select select "C"
click at [334, 106] on select "Select Type Both Retail Consumable" at bounding box center [465, 116] width 262 height 20
click at [405, 152] on div "Product Name" at bounding box center [465, 156] width 262 height 39
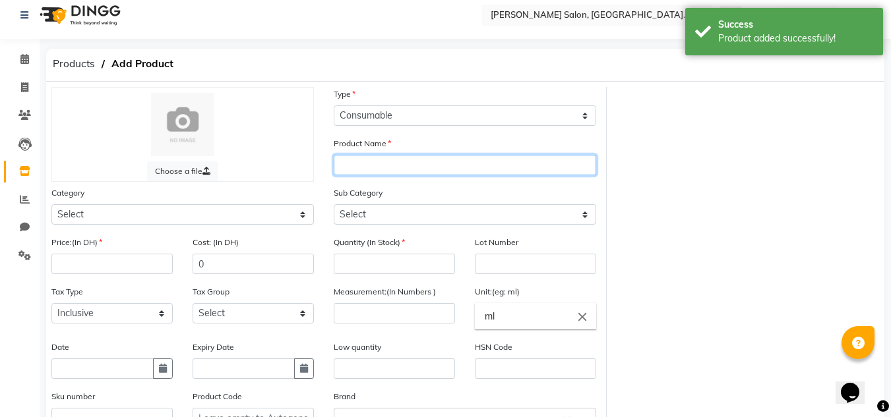
click at [406, 175] on input "text" at bounding box center [465, 165] width 262 height 20
paste input "OAK D-TAN FACIAL CLEANSER 02-09-2025"
drag, startPoint x: 472, startPoint y: 163, endPoint x: 425, endPoint y: 174, distance: 48.8
click at [425, 174] on input "OAK D-TAN FACIAL CLEANSER 02-09-2025" at bounding box center [465, 165] width 262 height 20
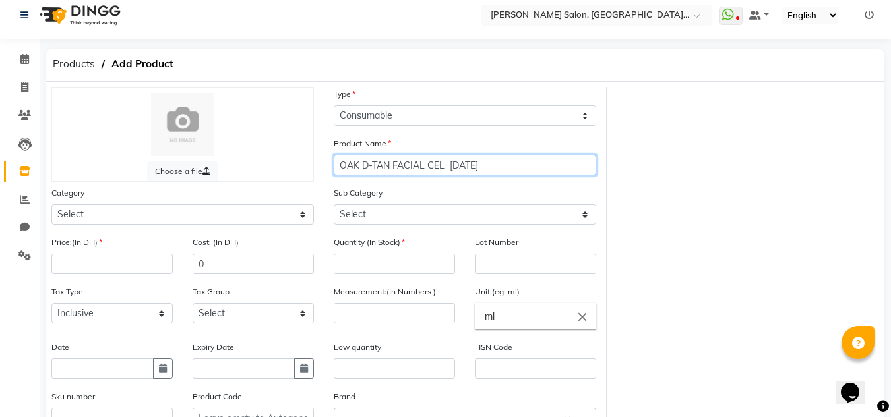
type input "OAK D-TAN FACIAL GEL 02-09-2025"
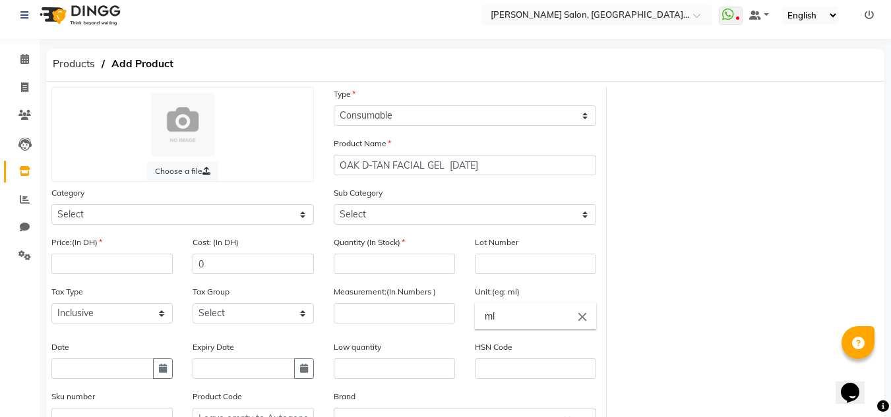
click at [231, 226] on div "Category Select Hair Skin Makeup Personal Care Appliances Beard Waxing Disposab…" at bounding box center [183, 210] width 282 height 49
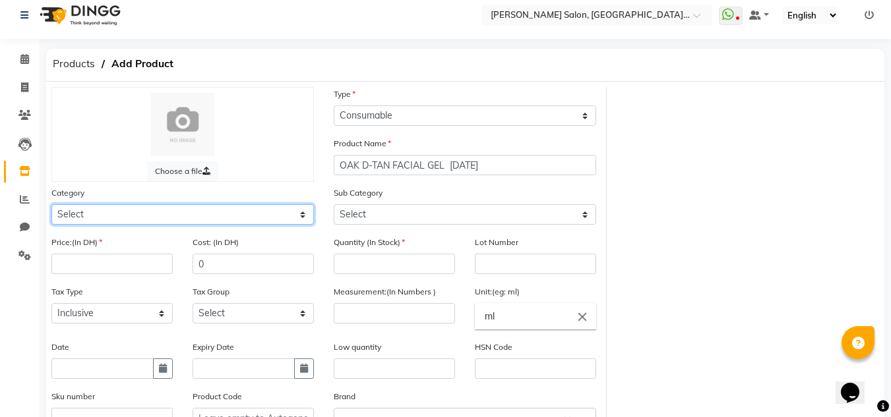
drag, startPoint x: 197, startPoint y: 222, endPoint x: 189, endPoint y: 204, distance: 18.6
click at [197, 222] on select "Select Hair Skin Makeup Personal Care Appliances Beard Waxing Disposable Thread…" at bounding box center [182, 214] width 262 height 20
select select "462401150"
click at [51, 204] on select "Select Hair Skin Makeup Personal Care Appliances Beard Waxing Disposable Thread…" at bounding box center [182, 214] width 262 height 20
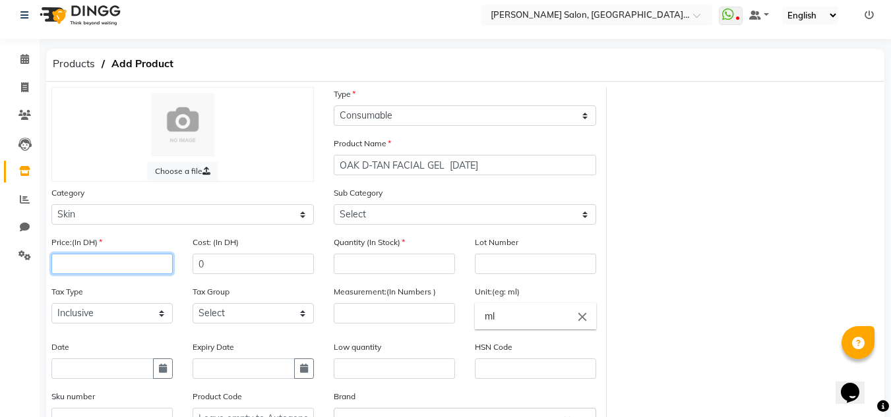
click at [118, 268] on input "number" at bounding box center [111, 264] width 121 height 20
type input "0"
click at [155, 367] on button "button" at bounding box center [163, 369] width 20 height 20
select select "9"
select select "2025"
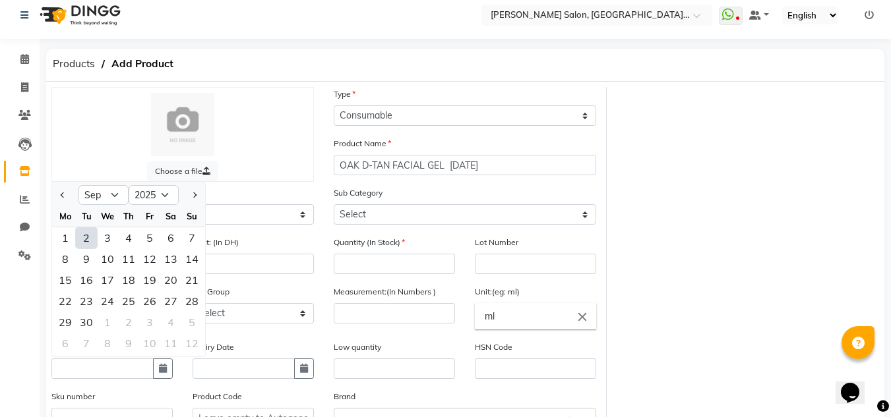
click at [90, 238] on div "2" at bounding box center [86, 238] width 21 height 21
type input "02-09-2025"
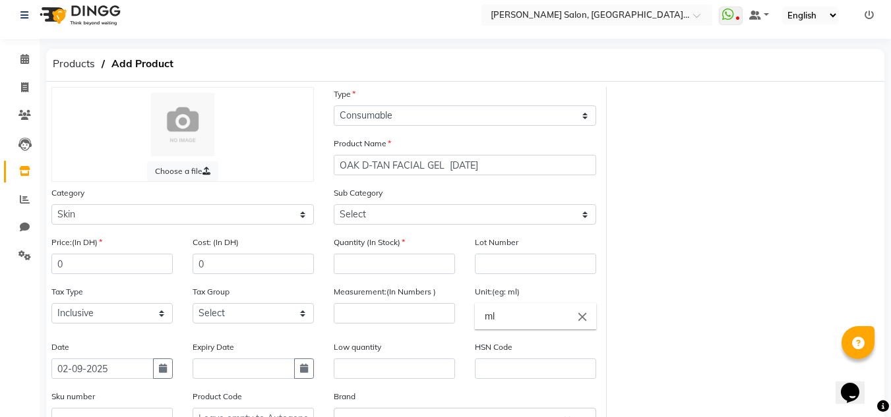
click at [461, 206] on div "Sub Category Select Cleanser Facial Moisturiser Serum Toner Sun Care Masks Lip …" at bounding box center [465, 205] width 262 height 39
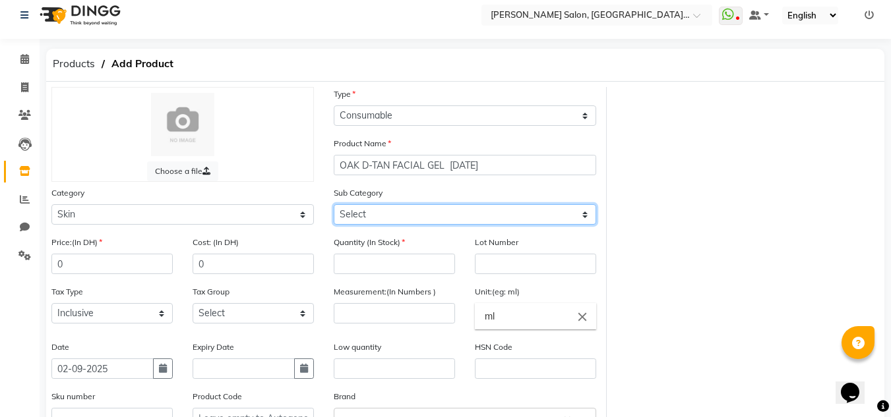
click at [458, 217] on select "Select Cleanser Facial Moisturiser Serum Toner Sun Care Masks Lip Care Eye Care…" at bounding box center [465, 214] width 262 height 20
select select "462401152"
click at [334, 204] on select "Select Cleanser Facial Moisturiser Serum Toner Sun Care Masks Lip Care Eye Care…" at bounding box center [465, 214] width 262 height 20
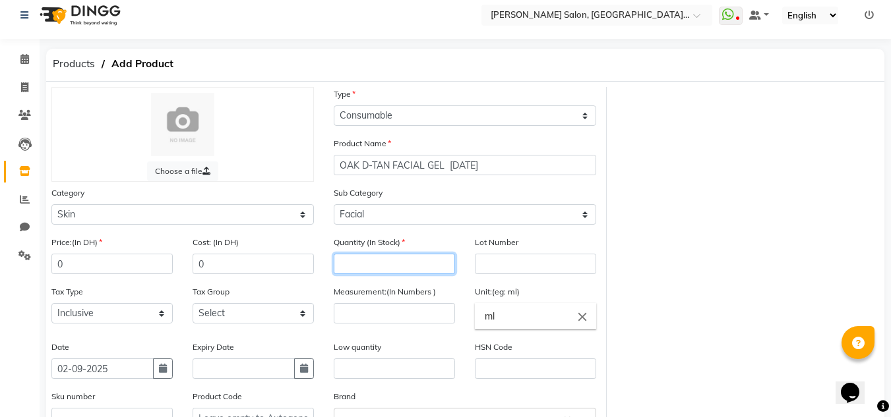
click at [375, 257] on input "number" at bounding box center [394, 264] width 121 height 20
type input "1"
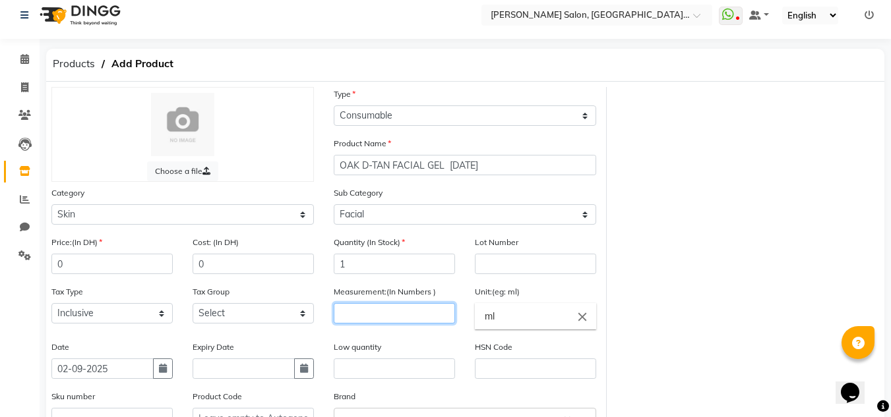
click at [341, 321] on input "number" at bounding box center [394, 313] width 121 height 20
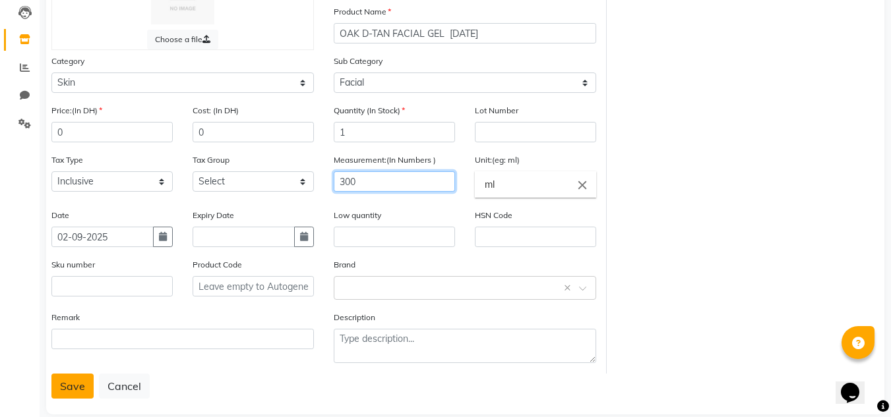
type input "300"
click at [66, 389] on button "Save" at bounding box center [72, 386] width 42 height 25
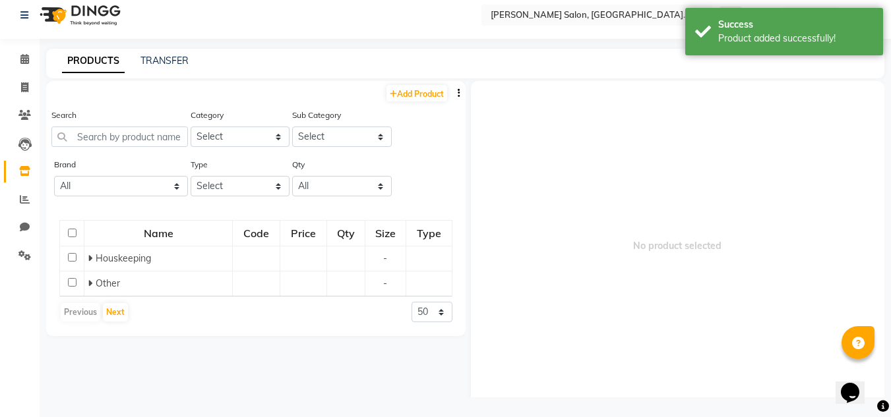
scroll to position [9, 0]
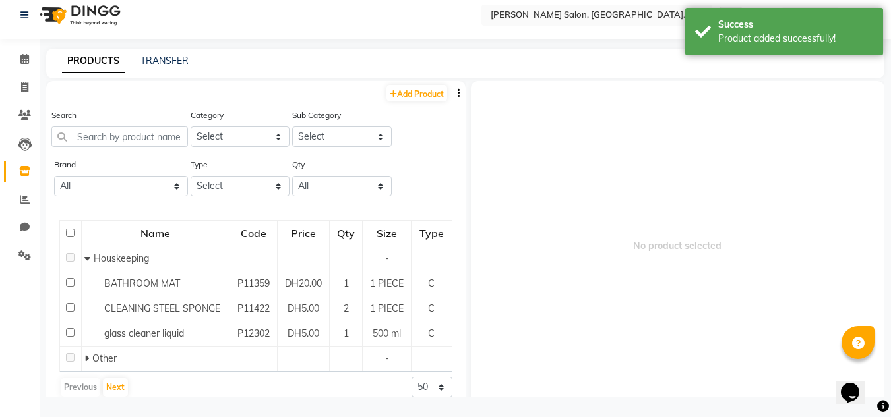
click at [399, 102] on div "Add Product" at bounding box center [255, 92] width 419 height 22
click at [427, 95] on link "Add Product" at bounding box center [416, 93] width 61 height 16
select select "true"
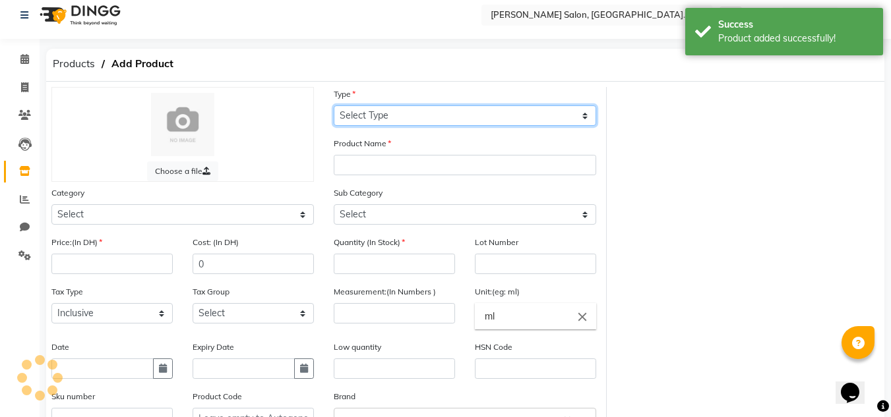
click at [436, 114] on select "Select Type Both Retail Consumable" at bounding box center [465, 116] width 262 height 20
select select "C"
click at [334, 106] on select "Select Type Both Retail Consumable" at bounding box center [465, 116] width 262 height 20
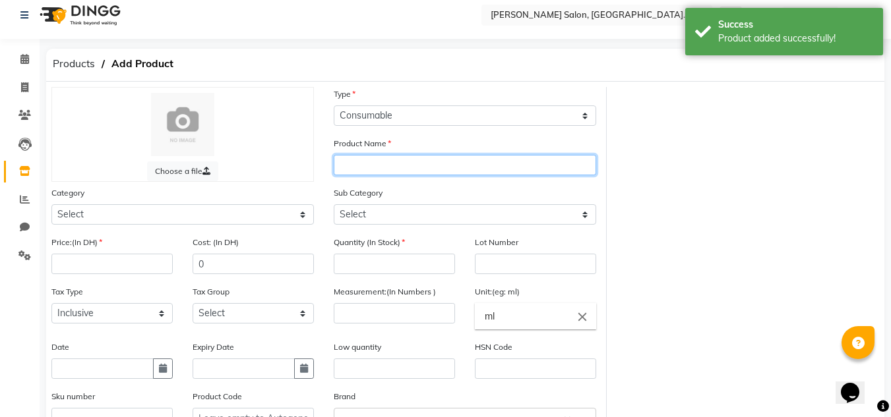
click at [379, 156] on input "text" at bounding box center [465, 165] width 262 height 20
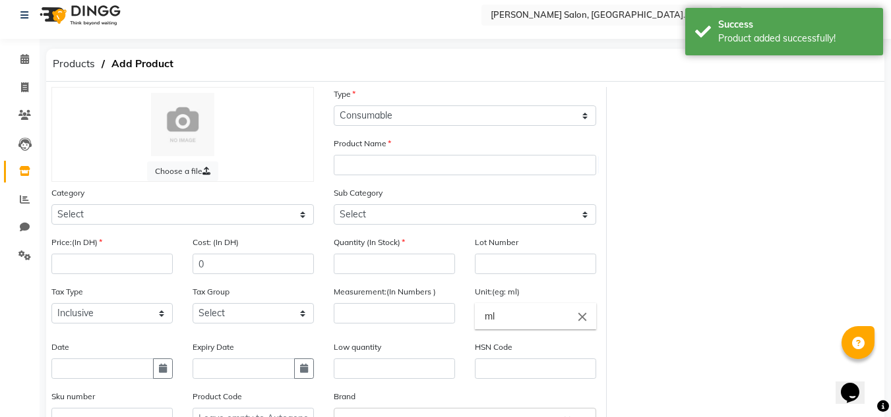
click at [119, 125] on div at bounding box center [182, 124] width 235 height 63
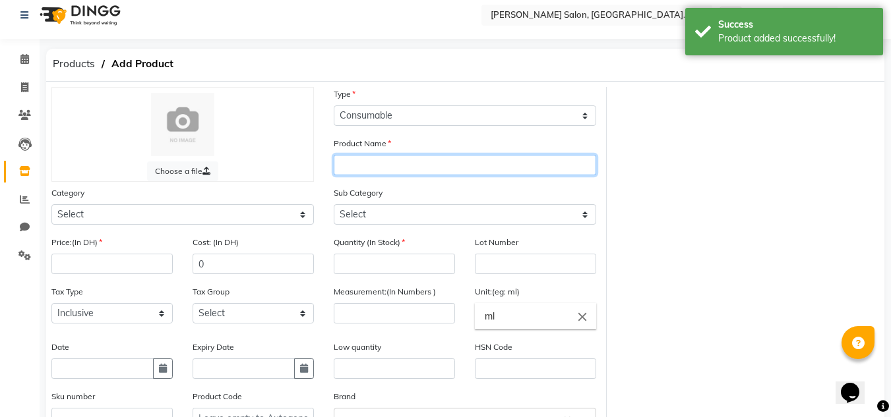
click at [466, 156] on input "text" at bounding box center [465, 165] width 262 height 20
paste input "OAK D-TAN FACIAL CLEANSER 02-09-2025"
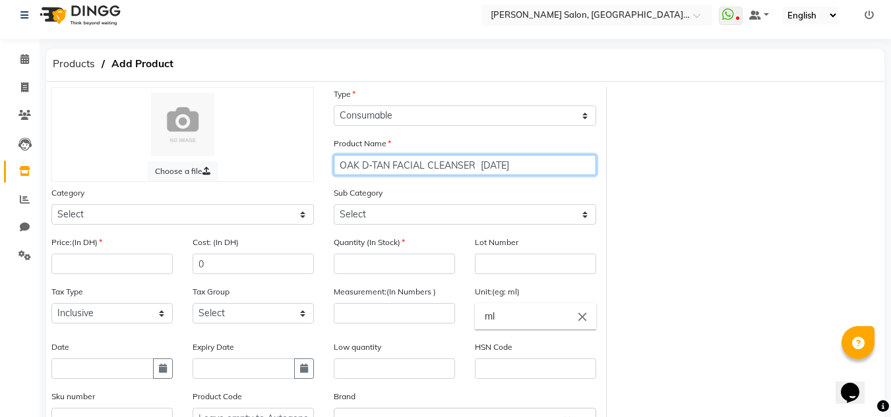
drag, startPoint x: 475, startPoint y: 167, endPoint x: 429, endPoint y: 166, distance: 46.2
click at [429, 166] on input "OAK D-TAN FACIAL CLEANSER 02-09-2025" at bounding box center [465, 165] width 262 height 20
type input "OAK D-TAN FACIAL FACE PACK 02-09-2025"
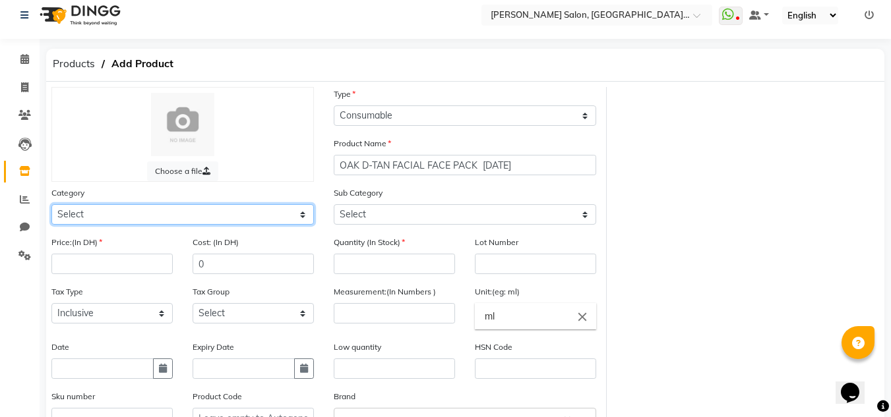
drag, startPoint x: 292, startPoint y: 216, endPoint x: 284, endPoint y: 204, distance: 14.3
click at [292, 216] on select "Select Hair Skin Makeup Personal Care Appliances Beard Waxing Disposable Thread…" at bounding box center [182, 214] width 262 height 20
click at [51, 204] on select "Select Hair Skin Makeup Personal Care Appliances Beard Waxing Disposable Thread…" at bounding box center [182, 214] width 262 height 20
click at [141, 216] on select "Select Hair Skin Makeup Personal Care Appliances Beard Waxing Disposable Thread…" at bounding box center [182, 214] width 262 height 20
select select "462401150"
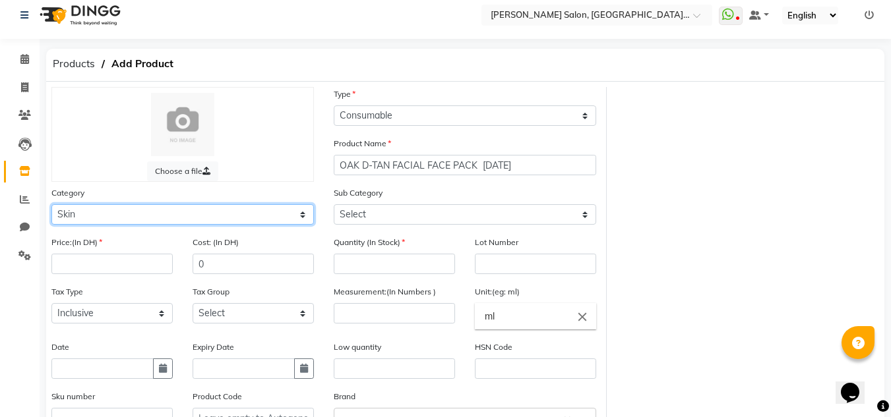
click at [51, 204] on select "Select Hair Skin Makeup Personal Care Appliances Beard Waxing Disposable Thread…" at bounding box center [182, 214] width 262 height 20
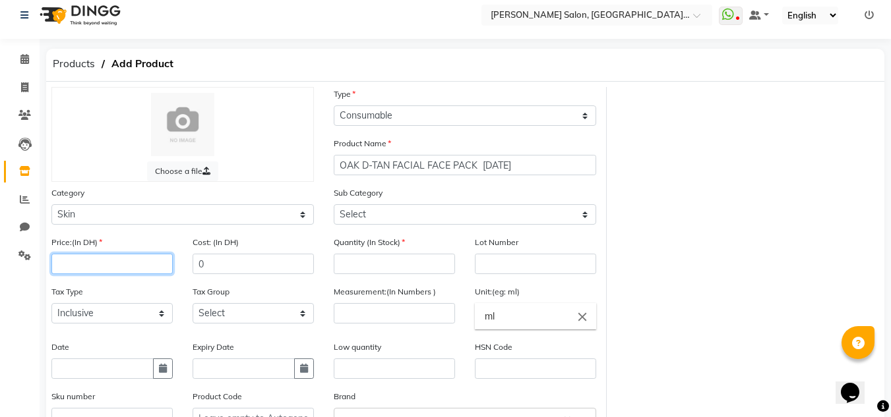
click at [114, 258] on input "number" at bounding box center [111, 264] width 121 height 20
type input "0"
click at [170, 361] on button "button" at bounding box center [163, 369] width 20 height 20
select select "9"
select select "2025"
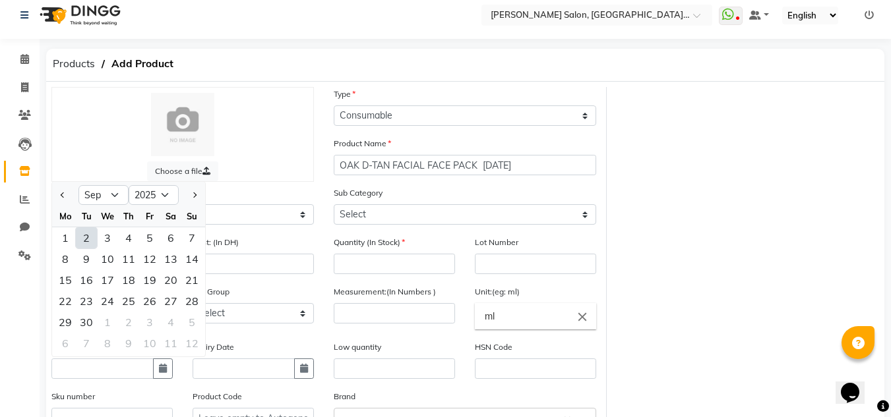
click at [84, 242] on div "2" at bounding box center [86, 238] width 21 height 21
type input "02-09-2025"
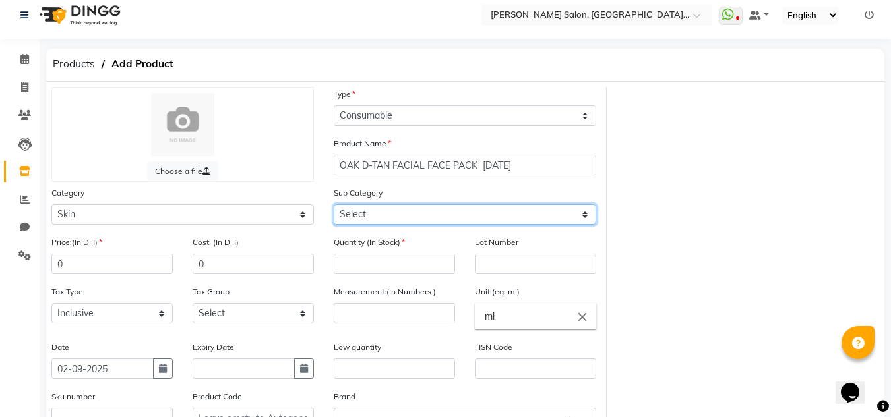
click at [383, 215] on select "Select Cleanser Facial Moisturiser Serum Toner Sun Care Masks Lip Care Eye Care…" at bounding box center [465, 214] width 262 height 20
select select "462401152"
click at [334, 204] on select "Select Cleanser Facial Moisturiser Serum Toner Sun Care Masks Lip Care Eye Care…" at bounding box center [465, 214] width 262 height 20
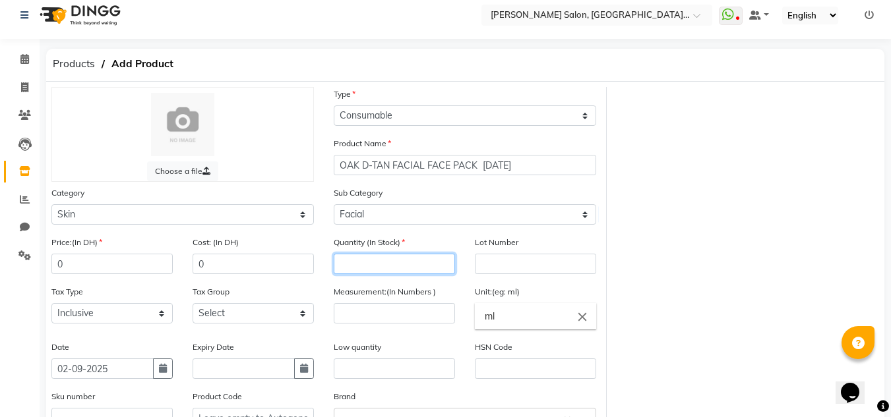
click at [379, 255] on input "number" at bounding box center [394, 264] width 121 height 20
type input "1"
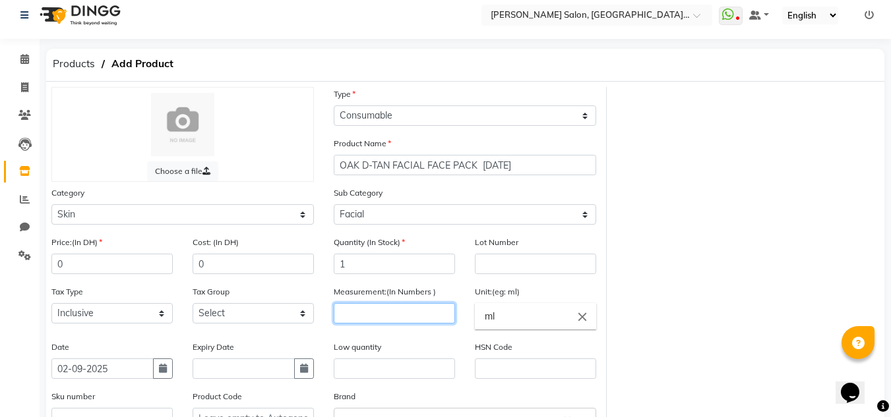
click at [348, 313] on input "number" at bounding box center [394, 313] width 121 height 20
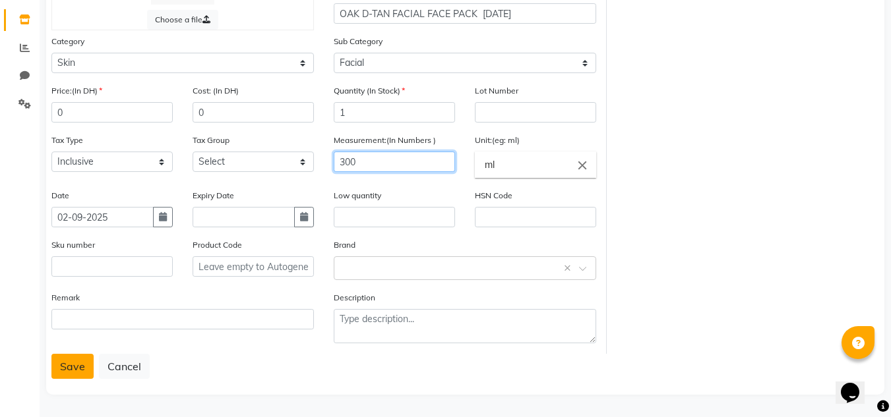
type input "300"
click at [92, 373] on button "Save" at bounding box center [72, 366] width 42 height 25
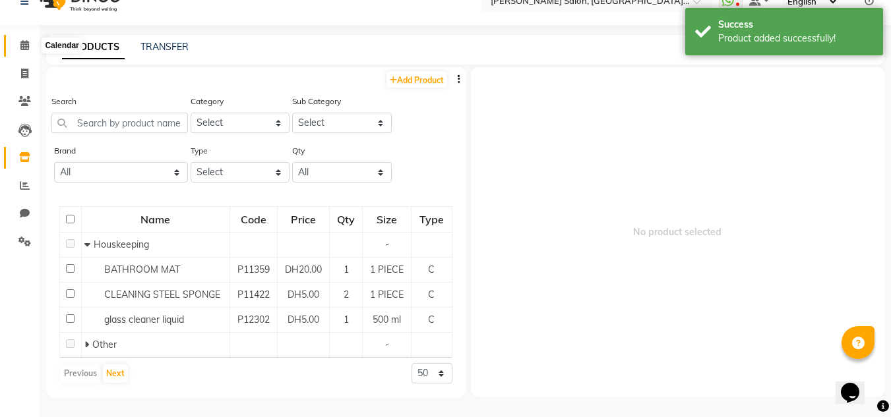
scroll to position [9, 0]
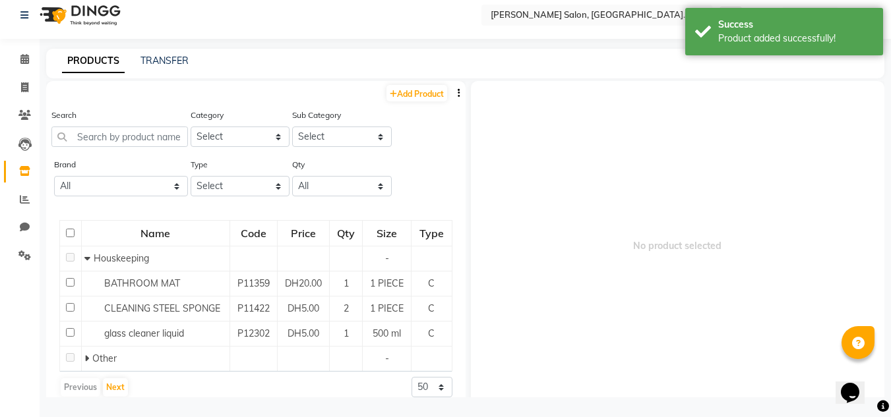
click at [20, 46] on li "Calendar" at bounding box center [20, 60] width 40 height 28
click at [18, 55] on span at bounding box center [24, 59] width 23 height 15
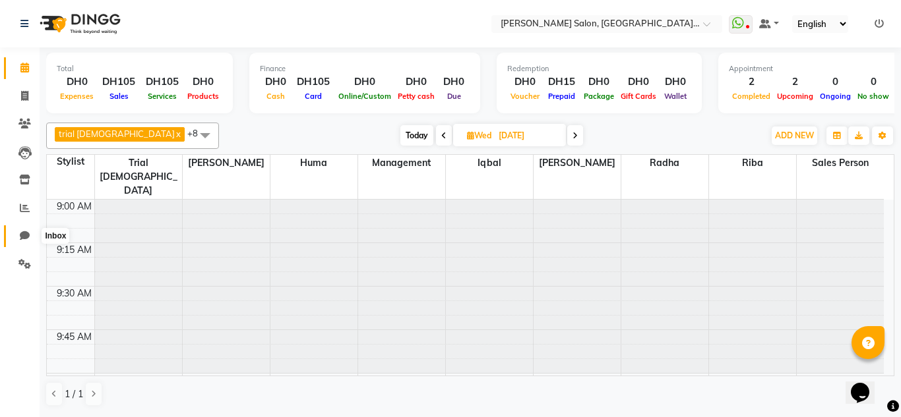
click at [32, 240] on span at bounding box center [24, 236] width 23 height 15
select select "100"
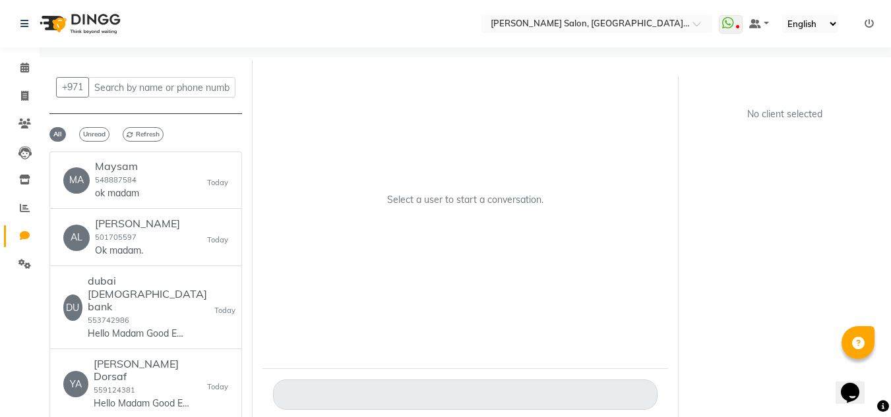
click at [29, 236] on icon at bounding box center [25, 236] width 10 height 10
click at [28, 204] on icon at bounding box center [25, 208] width 10 height 10
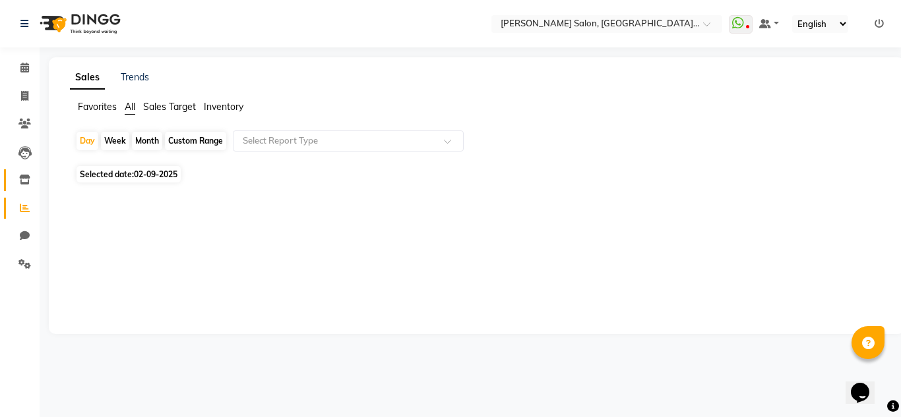
click at [26, 182] on icon at bounding box center [24, 180] width 11 height 10
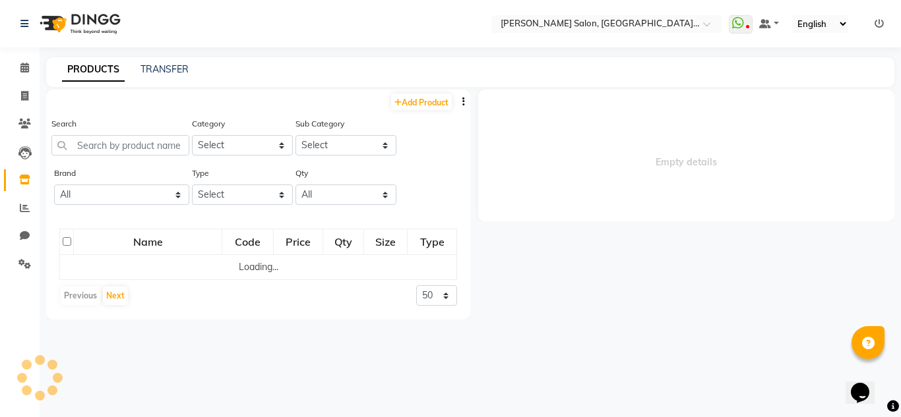
select select
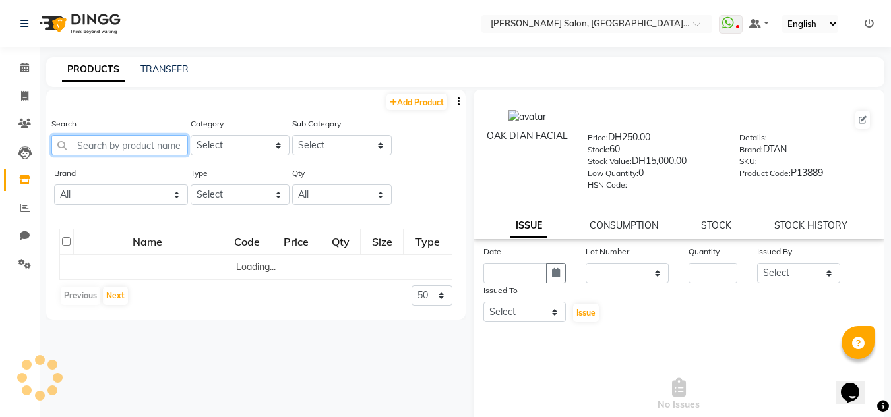
click at [133, 148] on input "text" at bounding box center [119, 145] width 137 height 20
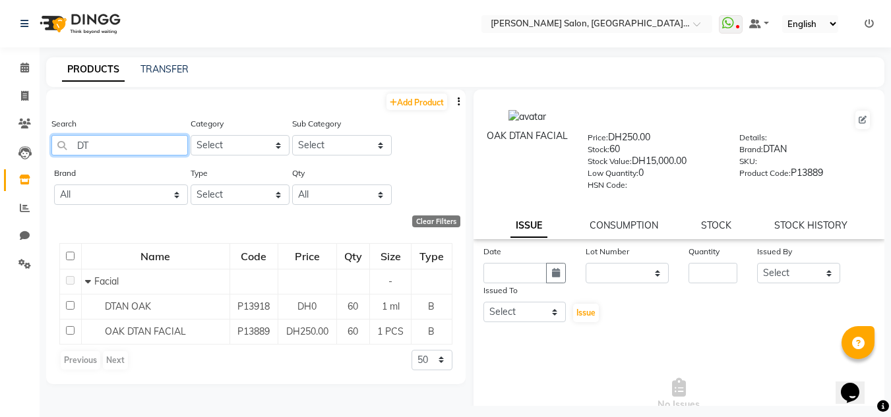
type input "D"
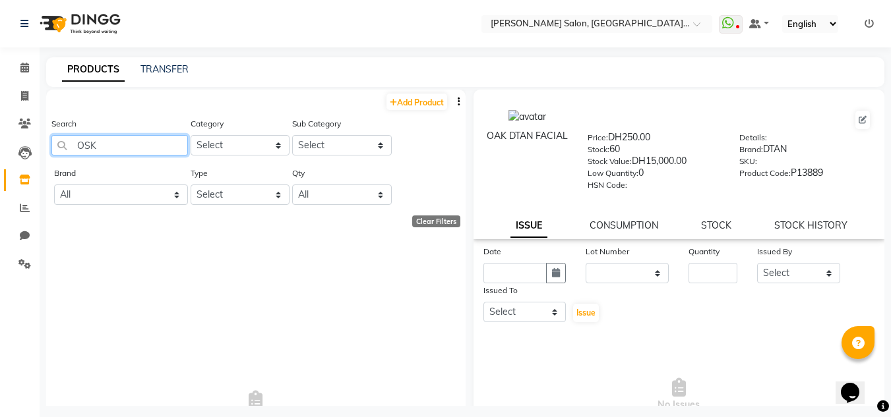
click at [90, 142] on input "OSK" at bounding box center [119, 145] width 137 height 20
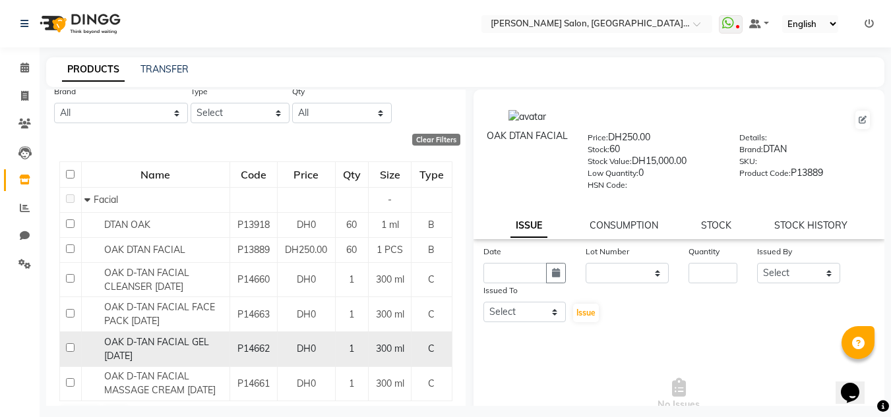
scroll to position [131, 0]
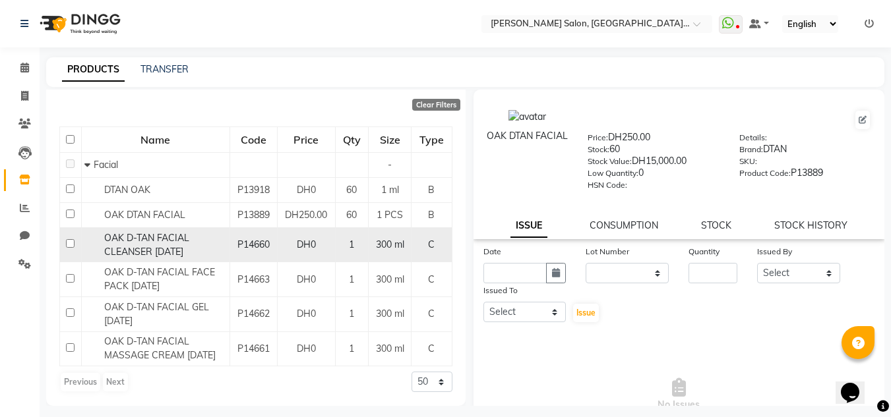
type input "OAK"
click at [96, 233] on div "OAK D-TAN FACIAL CLEANSER 02-09-2025" at bounding box center [154, 245] width 141 height 28
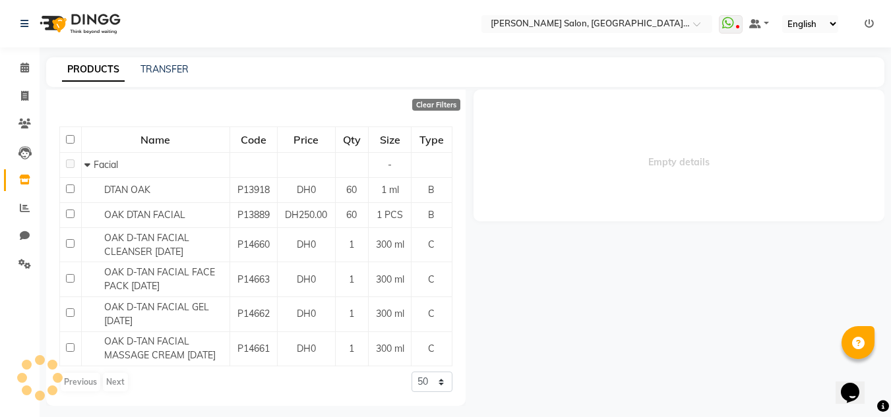
select select
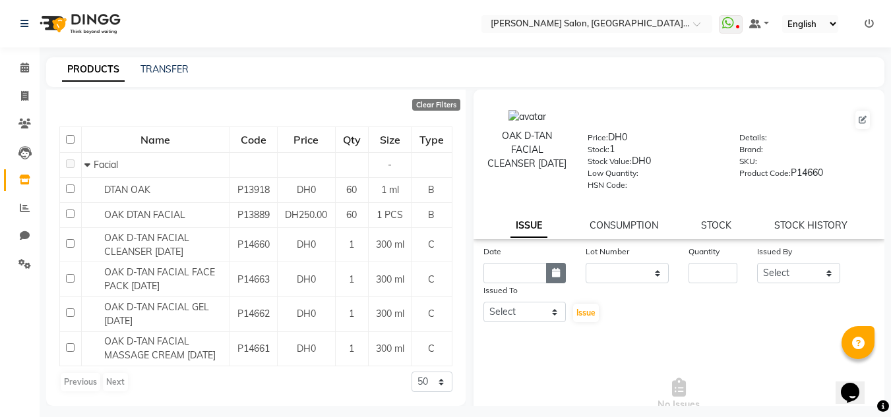
click at [553, 280] on button "button" at bounding box center [556, 273] width 20 height 20
select select "9"
select select "2025"
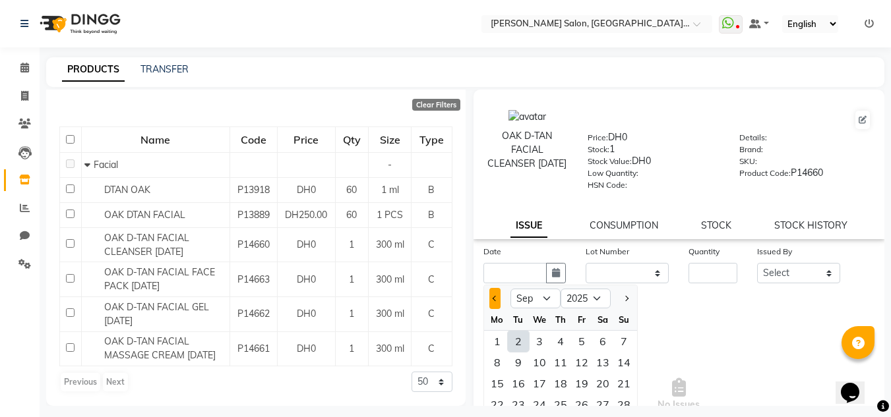
click at [497, 294] on button "Previous month" at bounding box center [494, 298] width 11 height 21
select select "8"
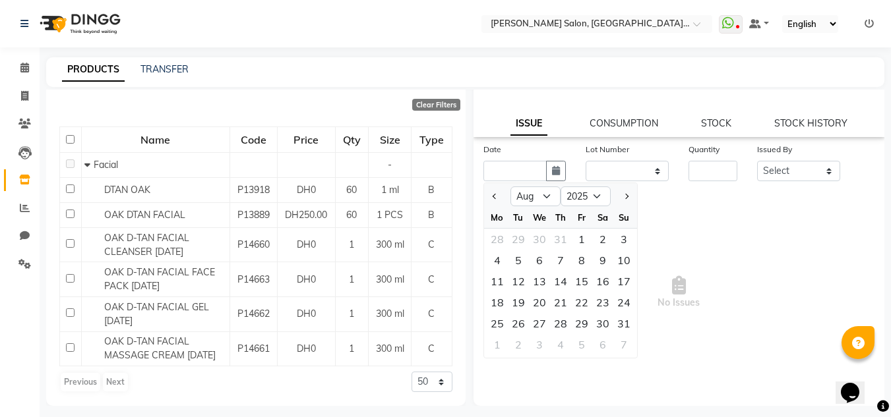
scroll to position [0, 0]
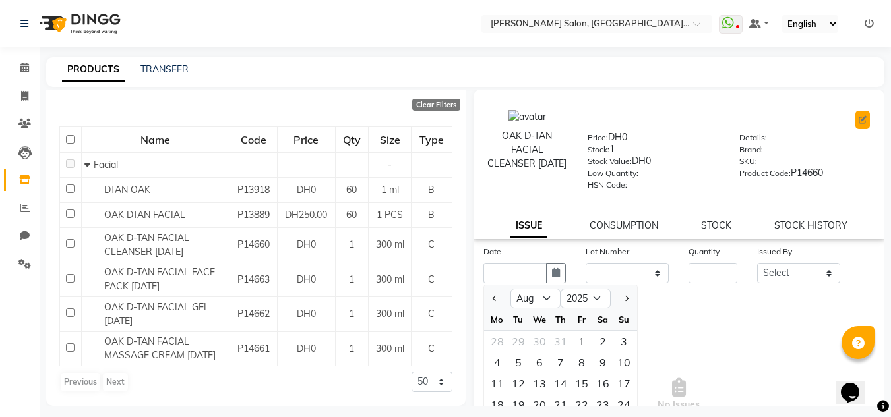
click at [855, 112] on button at bounding box center [862, 120] width 15 height 18
select select "true"
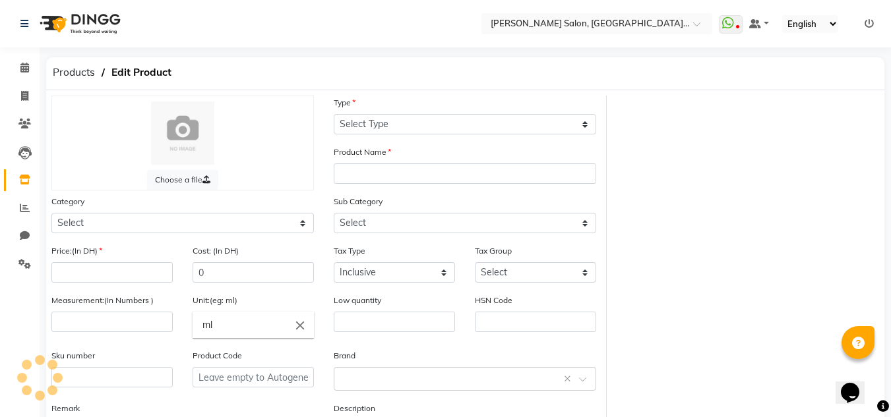
select select "C"
type input "OAK D-TAN FACIAL CLEANSER 02-09-2025"
select select
type input "0"
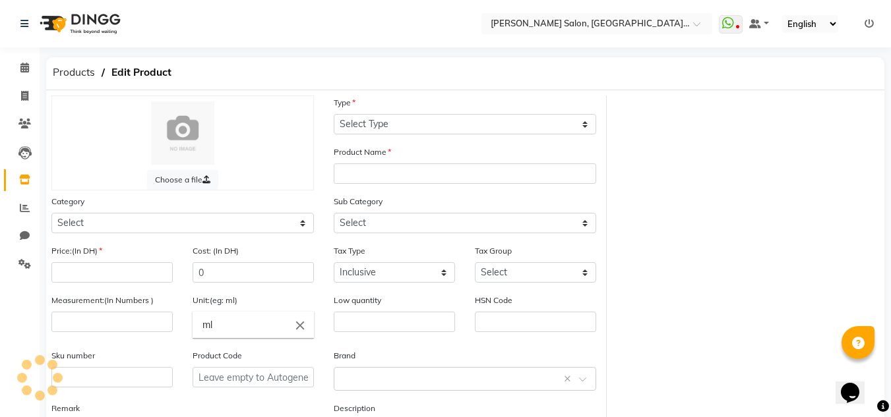
type input "300"
type input "P14660"
select select "462401150"
select select "462401152"
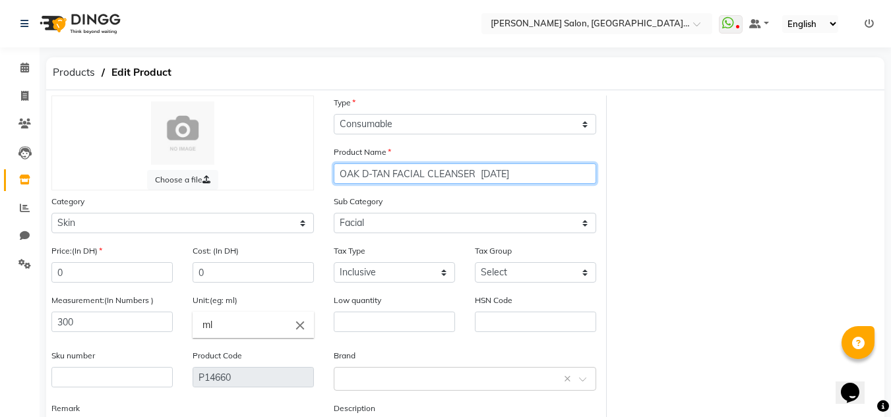
drag, startPoint x: 491, startPoint y: 174, endPoint x: 482, endPoint y: 177, distance: 9.2
click at [482, 177] on input "OAK D-TAN FACIAL CLEANSER 02-09-2025" at bounding box center [465, 174] width 262 height 20
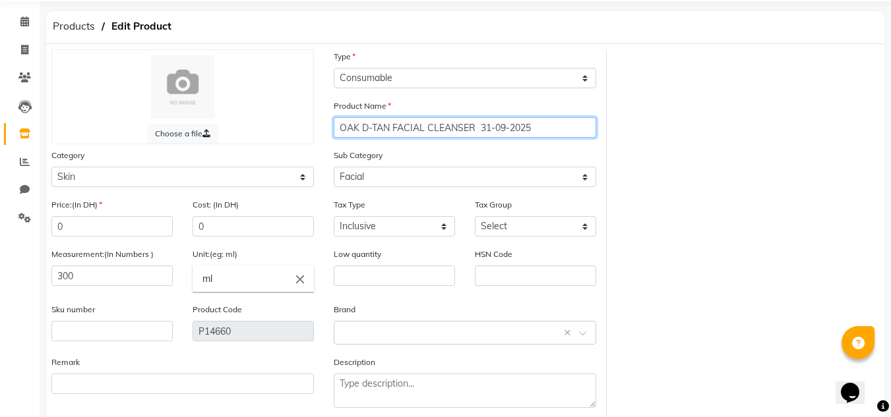
scroll to position [111, 0]
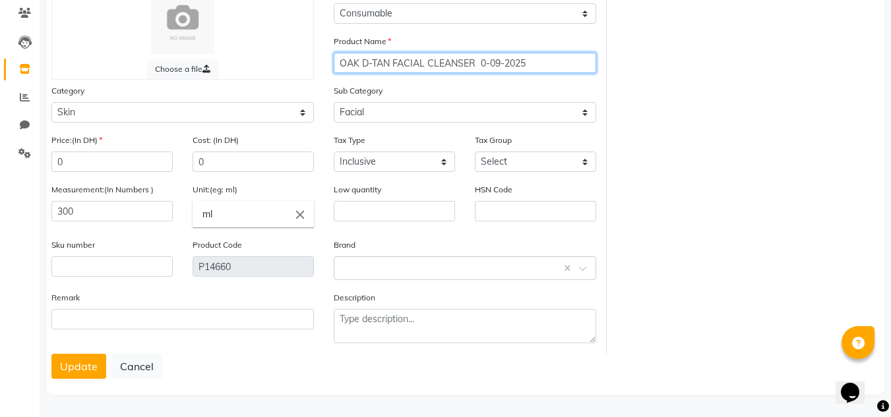
type input "OAK D-TAN FACIAL CLEANSER 02-09-2025"
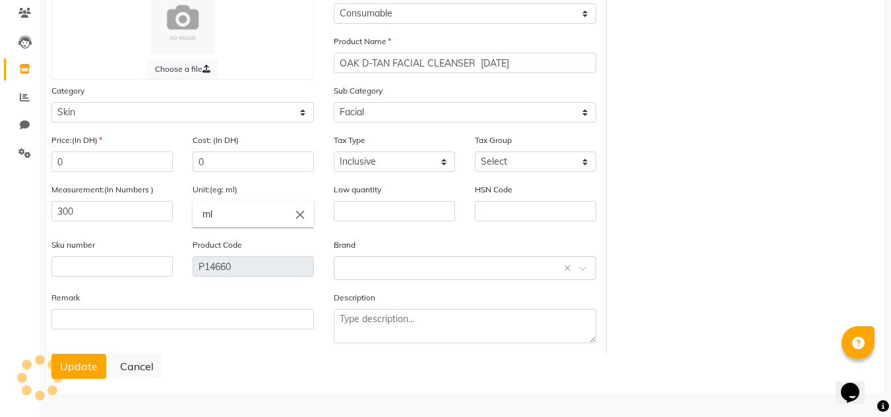
click at [84, 369] on button "Update" at bounding box center [78, 366] width 55 height 25
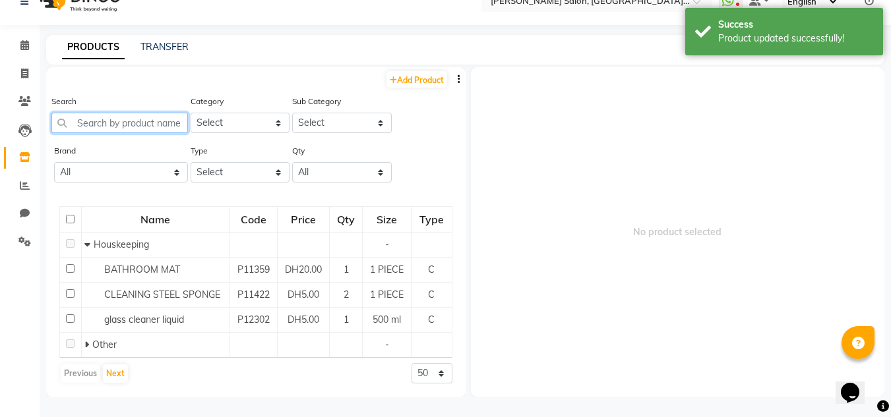
click at [101, 125] on input "text" at bounding box center [119, 123] width 137 height 20
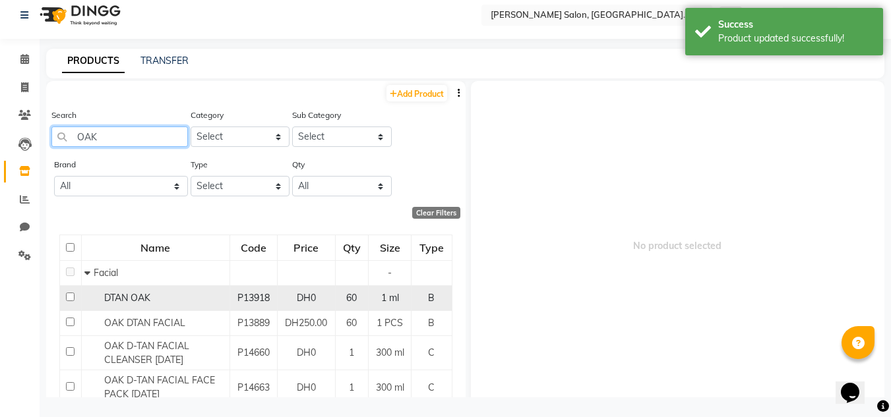
scroll to position [131, 0]
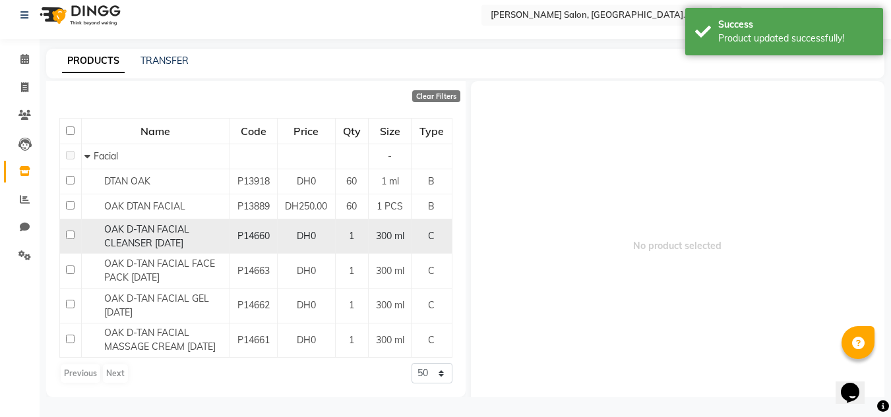
type input "OAK"
click at [254, 231] on td "P14660" at bounding box center [252, 236] width 47 height 35
click at [386, 230] on span "300 ml" at bounding box center [390, 236] width 28 height 12
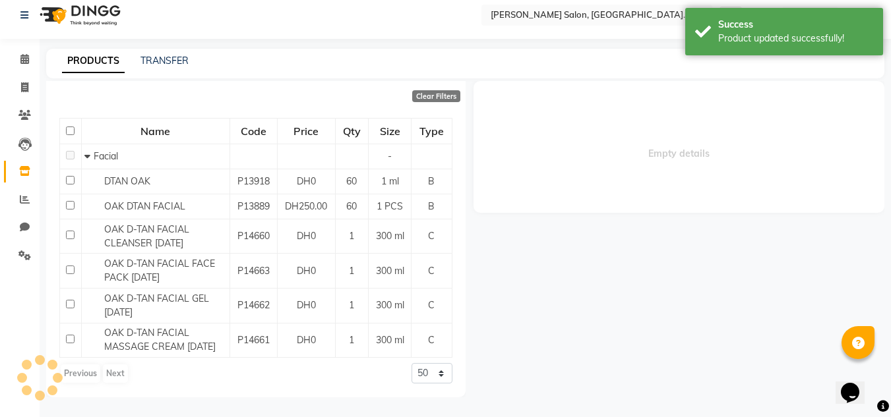
select select
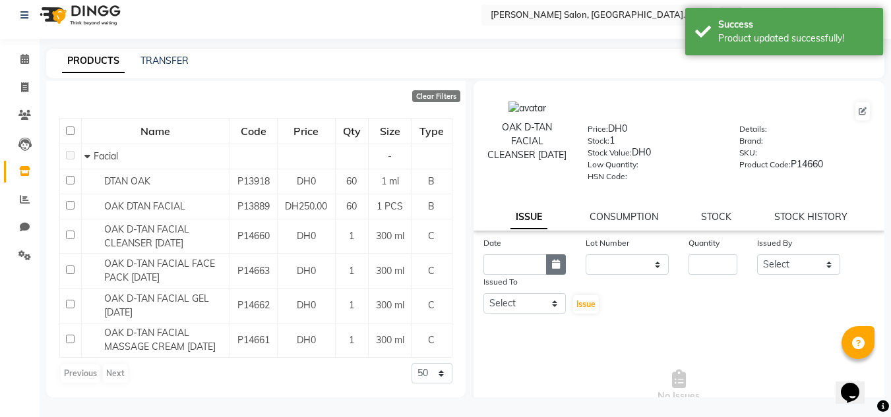
click at [546, 268] on button "button" at bounding box center [556, 265] width 20 height 20
select select "9"
select select "2025"
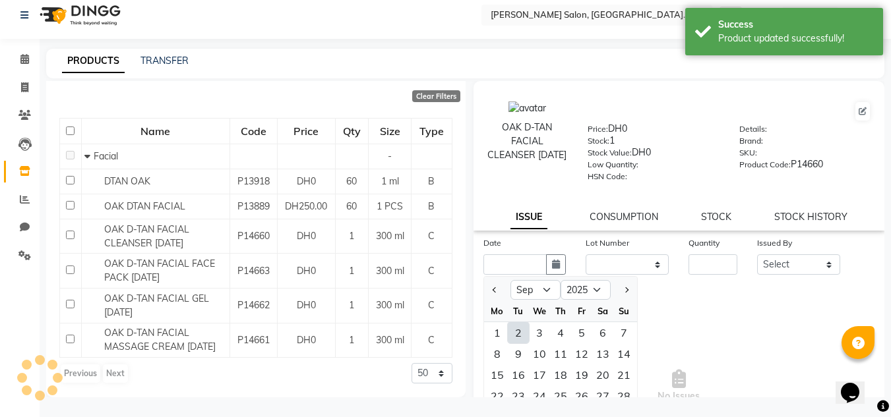
click at [488, 293] on div at bounding box center [497, 290] width 26 height 21
click at [494, 292] on span "Previous month" at bounding box center [494, 290] width 5 height 5
select select "8"
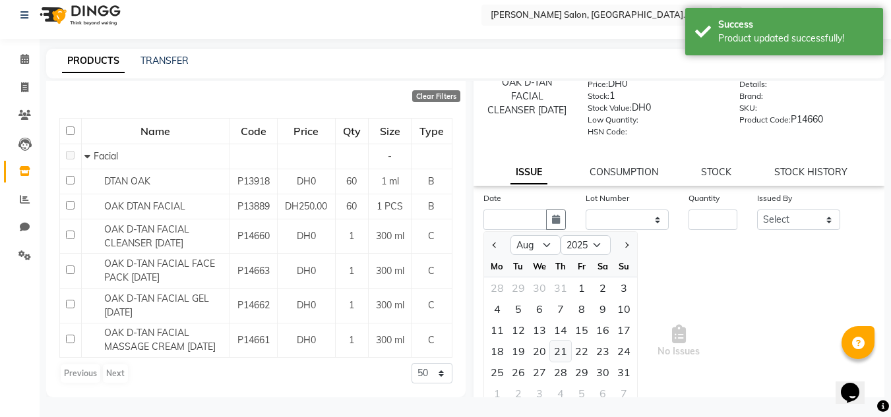
scroll to position [102, 0]
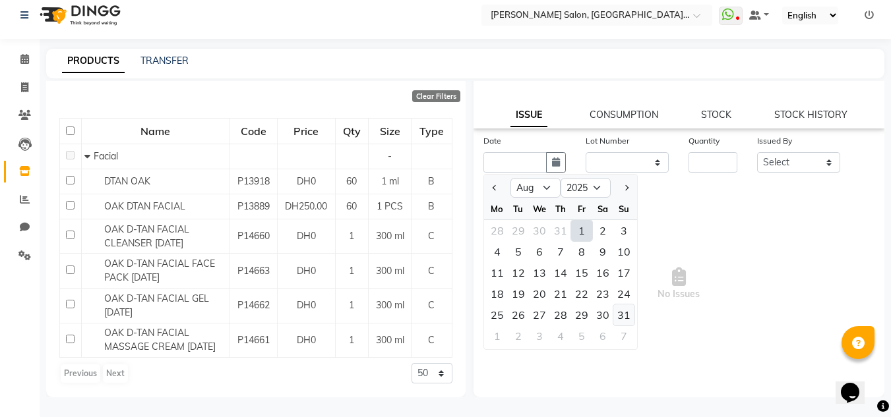
click at [626, 317] on div "31" at bounding box center [623, 315] width 21 height 21
type input "31-08-2025"
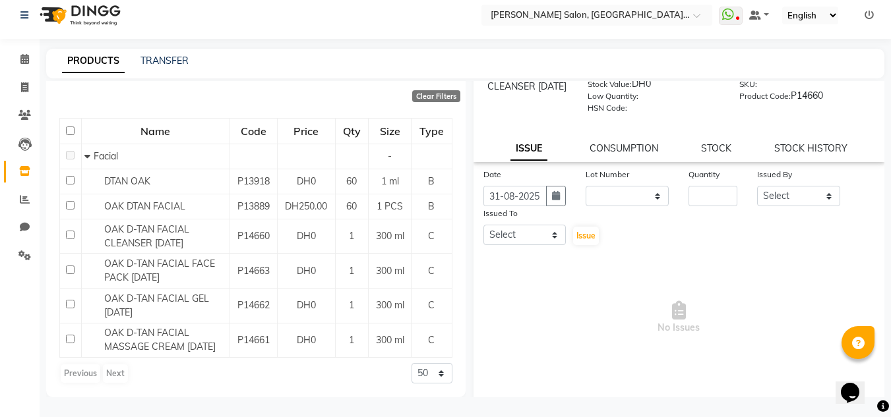
scroll to position [36, 0]
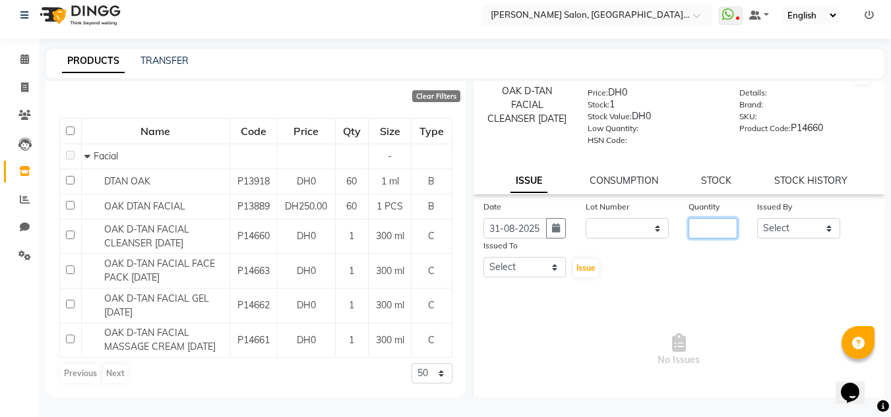
drag, startPoint x: 715, startPoint y: 226, endPoint x: 716, endPoint y: 232, distance: 6.7
click at [716, 231] on input "number" at bounding box center [712, 228] width 49 height 20
type input "1"
click at [785, 232] on select "Select Huma Iqbal Kabita Management Radha Riba Sales person Srijana trial lady" at bounding box center [798, 228] width 83 height 20
select select "51805"
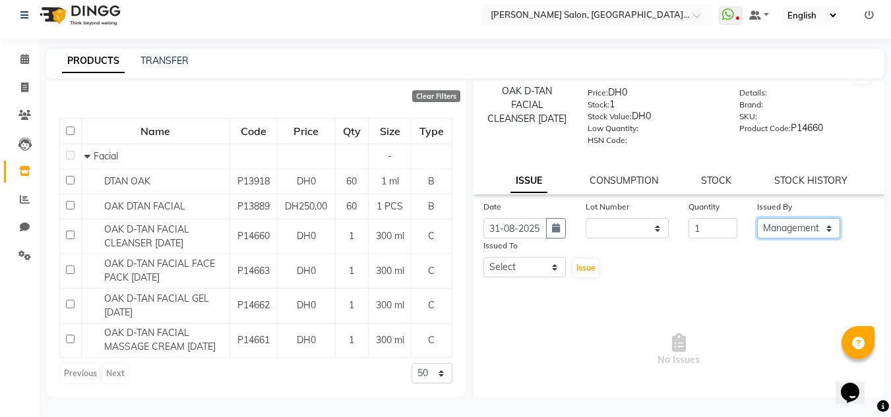
click at [757, 218] on select "Select Huma Iqbal Kabita Management Radha Riba Sales person Srijana trial lady" at bounding box center [798, 228] width 83 height 20
click at [499, 266] on select "Select Huma Iqbal Kabita Management Radha Riba Sales person Srijana trial lady" at bounding box center [524, 267] width 83 height 20
select select "86370"
click at [483, 257] on select "Select Huma Iqbal Kabita Management Radha Riba Sales person Srijana trial lady" at bounding box center [524, 267] width 83 height 20
click at [597, 270] on div "Issue" at bounding box center [593, 259] width 34 height 40
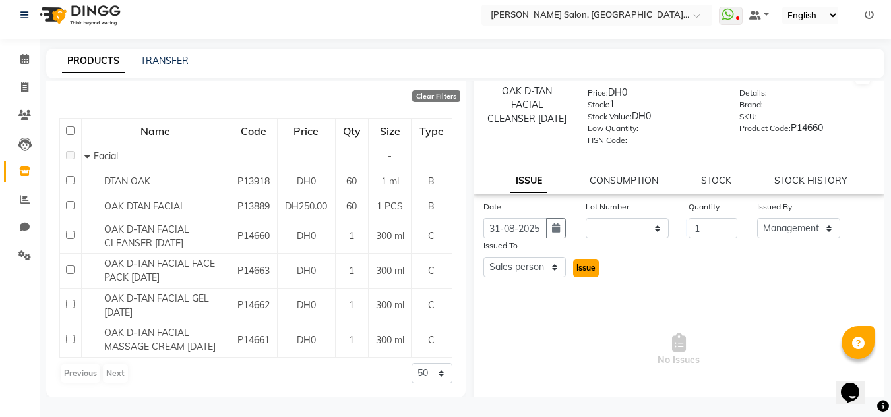
click at [586, 266] on span "Issue" at bounding box center [585, 268] width 19 height 10
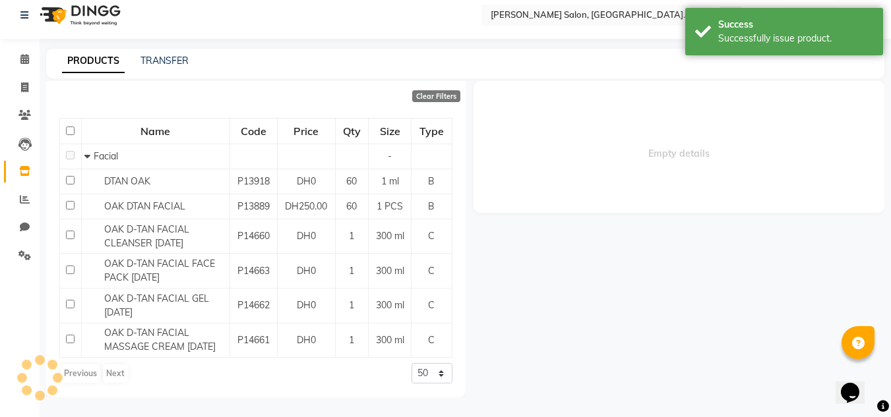
scroll to position [0, 0]
select select
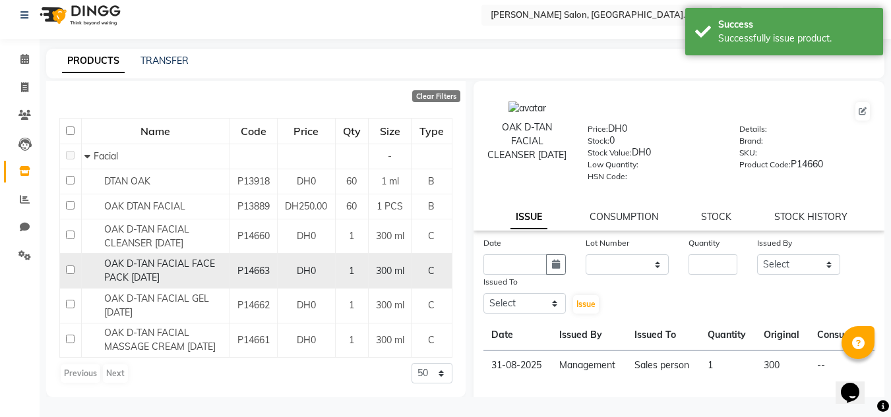
click at [191, 258] on span "OAK D-TAN FACIAL FACE PACK 02-09-2025" at bounding box center [159, 271] width 111 height 26
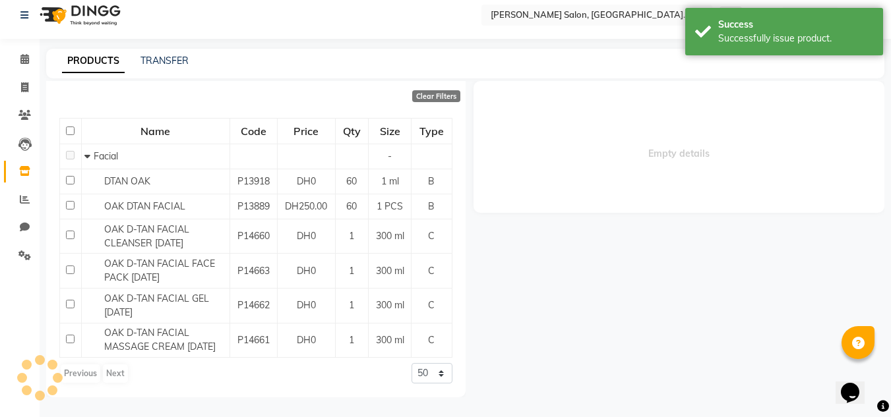
select select
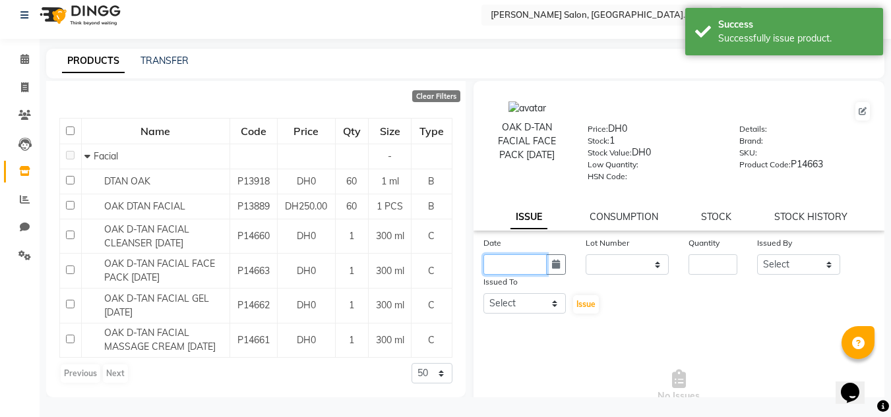
click at [542, 260] on input "text" at bounding box center [515, 265] width 64 height 20
select select "9"
select select "2025"
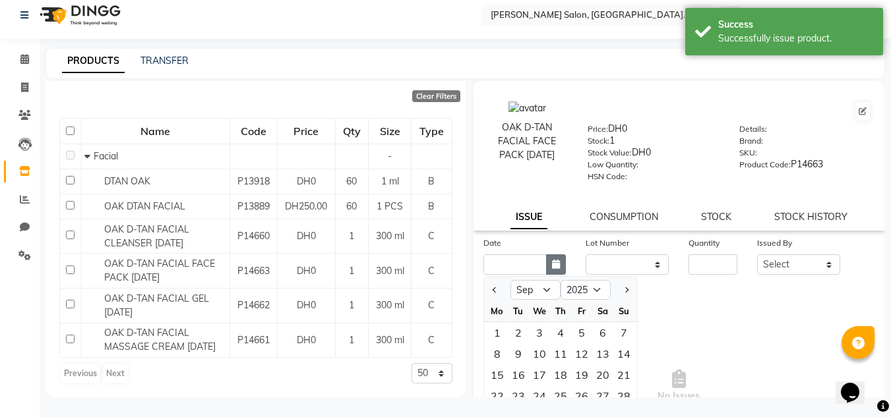
click at [548, 264] on button "button" at bounding box center [556, 265] width 20 height 20
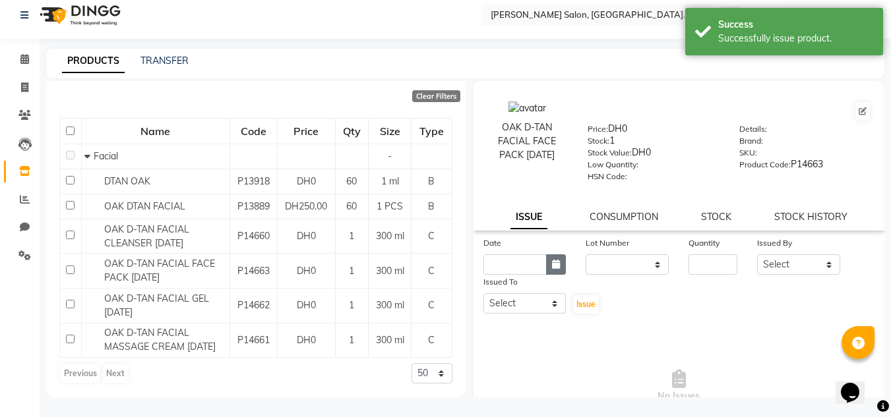
click at [551, 270] on button "button" at bounding box center [556, 265] width 20 height 20
select select "9"
select select "2025"
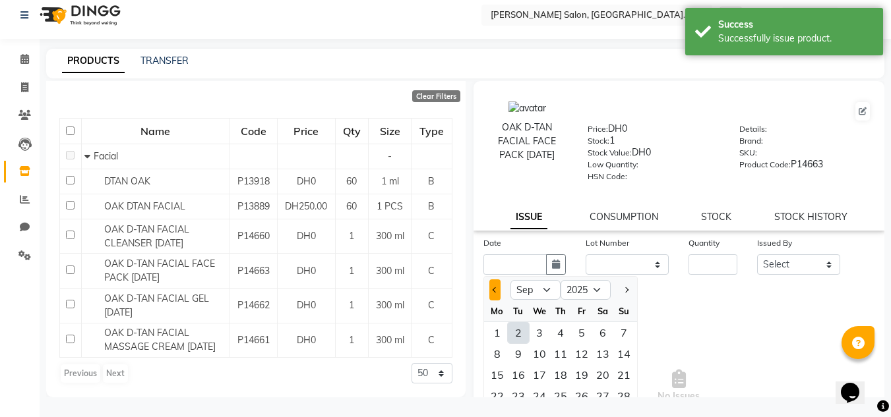
click at [491, 293] on button "Previous month" at bounding box center [494, 290] width 11 height 21
select select "8"
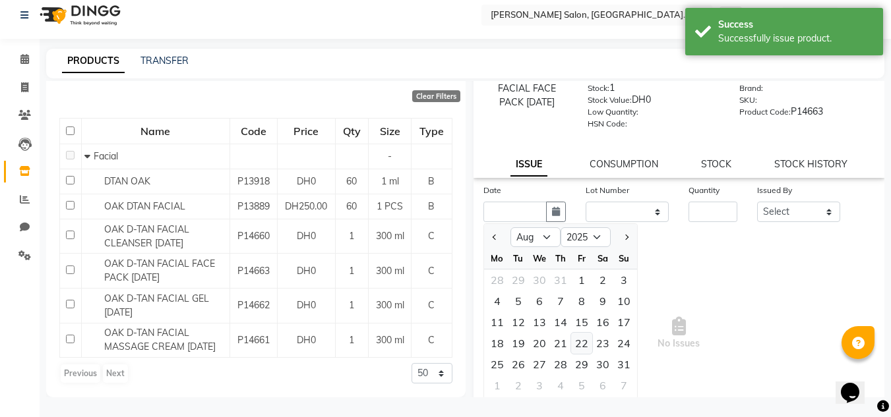
scroll to position [102, 0]
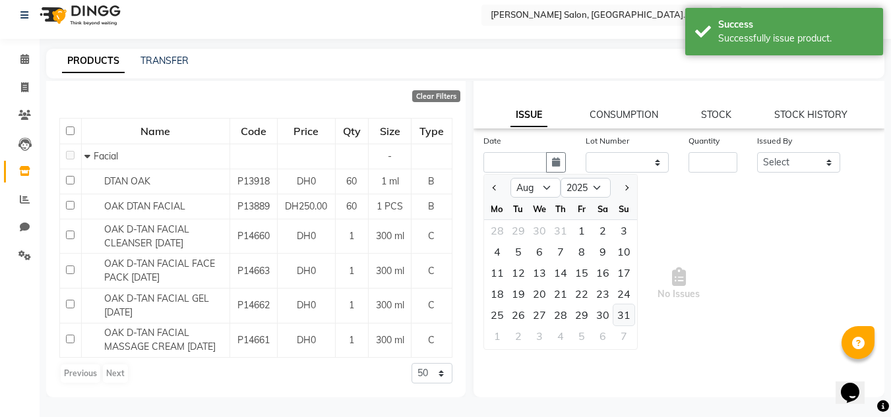
click at [615, 313] on div "31" at bounding box center [623, 315] width 21 height 21
type input "31-08-2025"
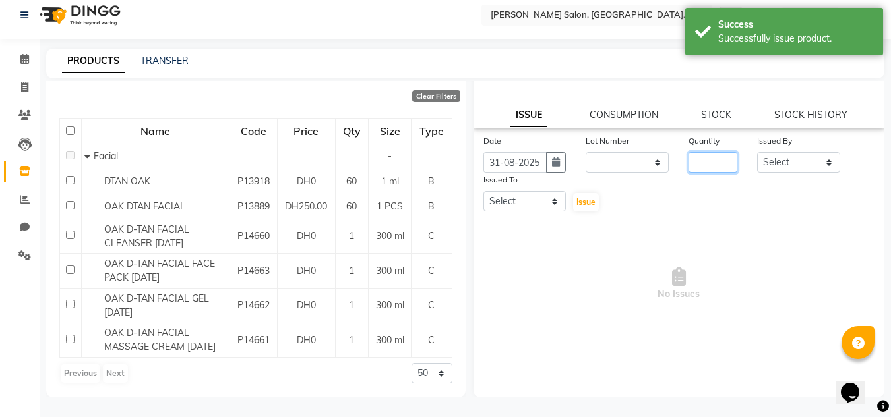
click at [706, 160] on input "number" at bounding box center [712, 162] width 49 height 20
type input "1"
drag, startPoint x: 753, startPoint y: 165, endPoint x: 743, endPoint y: 189, distance: 26.0
click at [757, 165] on select "Select Huma Iqbal Kabita Management Radha Riba Sales person Srijana trial lady" at bounding box center [798, 162] width 83 height 20
select select "51805"
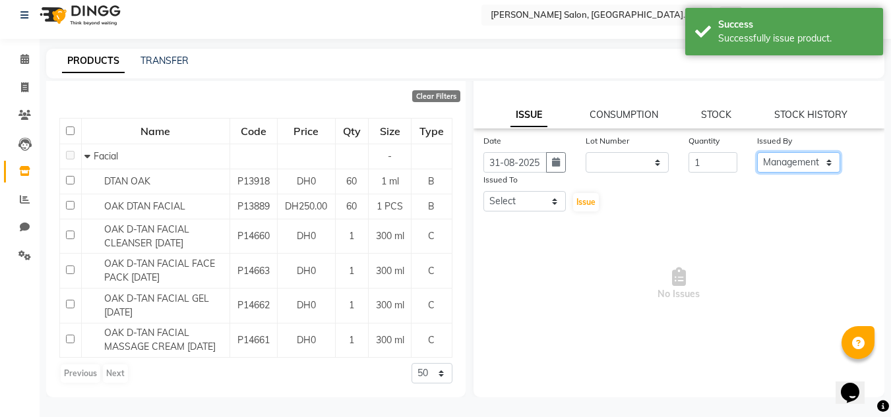
click at [757, 152] on select "Select Huma Iqbal Kabita Management Radha Riba Sales person Srijana trial lady" at bounding box center [798, 162] width 83 height 20
click at [518, 202] on select "Select Huma Iqbal Kabita Management Radha Riba Sales person Srijana trial lady" at bounding box center [524, 201] width 83 height 20
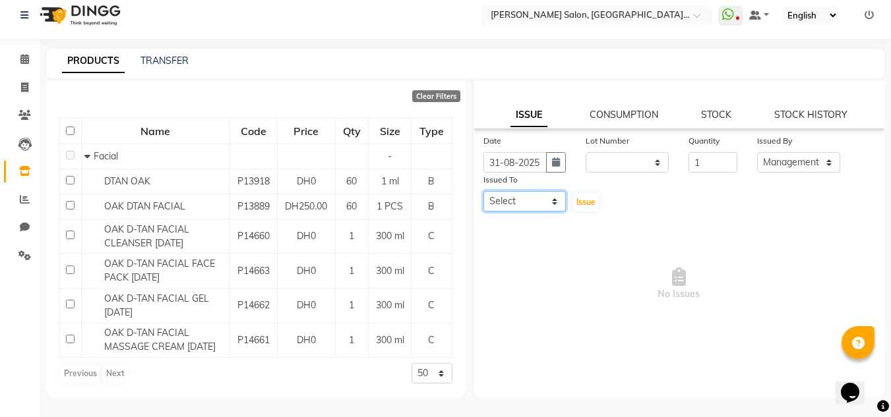
select select "86370"
click at [483, 191] on select "Select Huma Iqbal Kabita Management Radha Riba Sales person Srijana trial lady" at bounding box center [524, 201] width 83 height 20
drag, startPoint x: 594, startPoint y: 205, endPoint x: 580, endPoint y: 209, distance: 14.4
click at [593, 207] on button "Issue" at bounding box center [586, 202] width 26 height 18
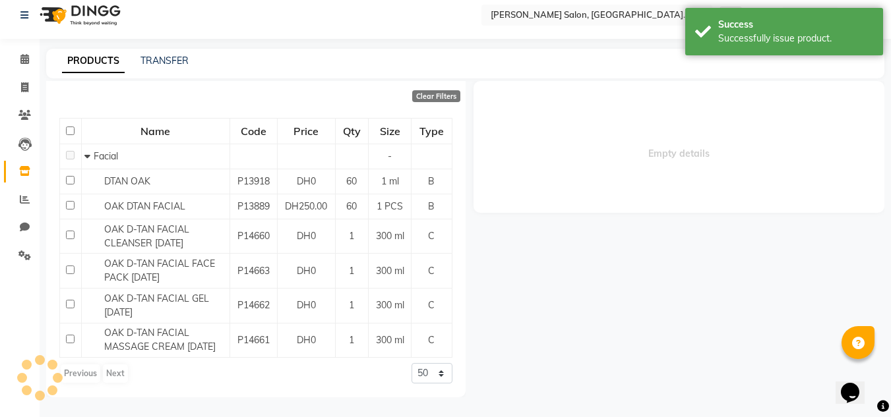
scroll to position [0, 0]
select select
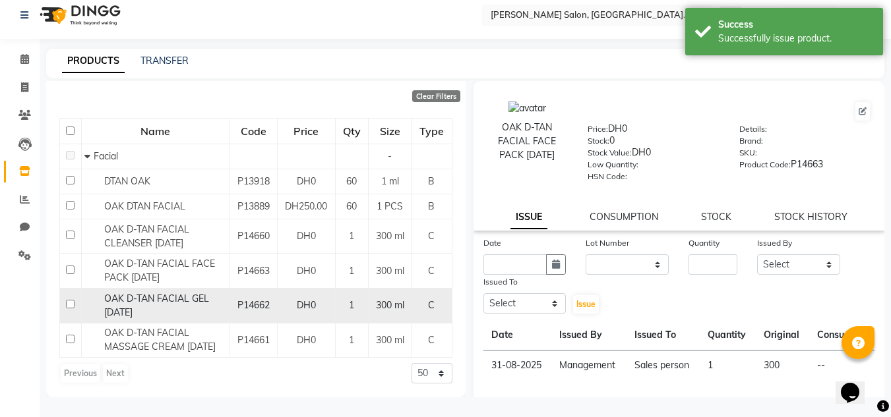
click at [237, 304] on td "P14662" at bounding box center [252, 306] width 47 height 35
click at [280, 305] on td "DH0" at bounding box center [306, 306] width 58 height 35
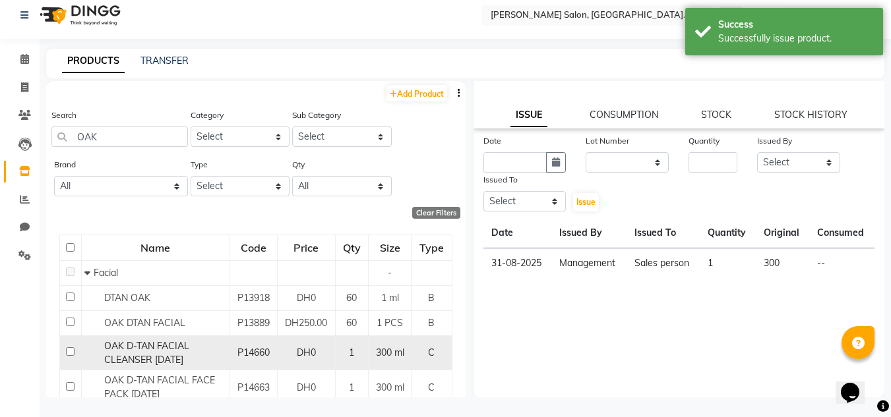
scroll to position [131, 0]
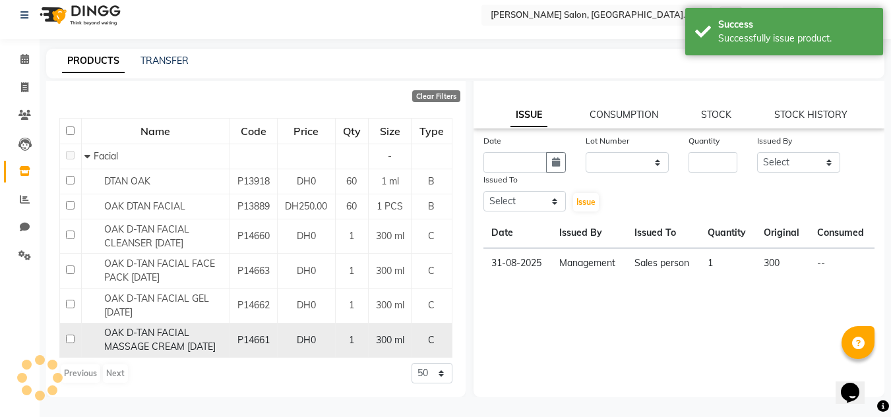
click at [174, 341] on div "OAK D-TAN FACIAL MASSAGE CREAM 02-09-2025" at bounding box center [154, 340] width 141 height 28
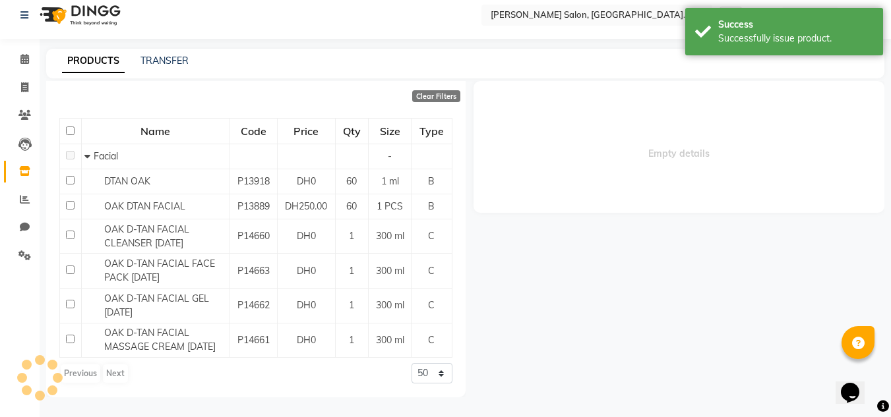
select select
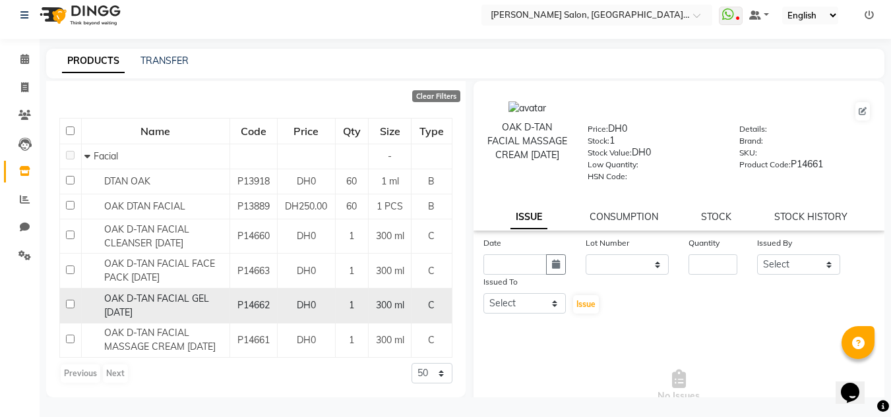
click at [255, 299] on span "P14662" at bounding box center [253, 305] width 32 height 12
select select
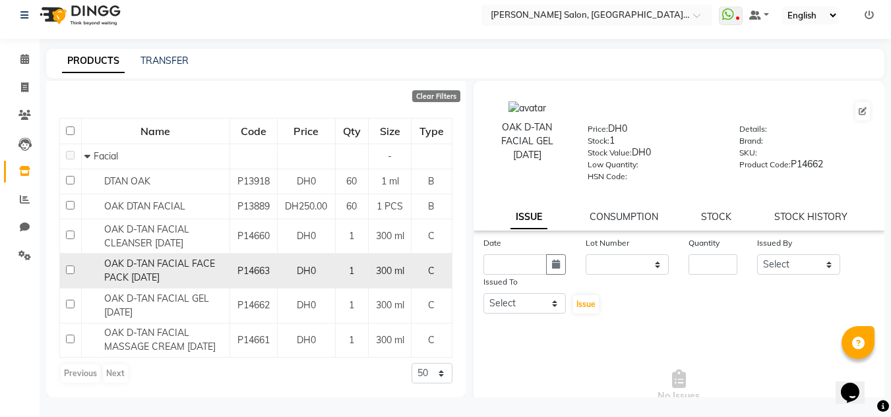
click at [228, 254] on td "OAK D-TAN FACIAL FACE PACK 02-09-2025" at bounding box center [155, 271] width 148 height 35
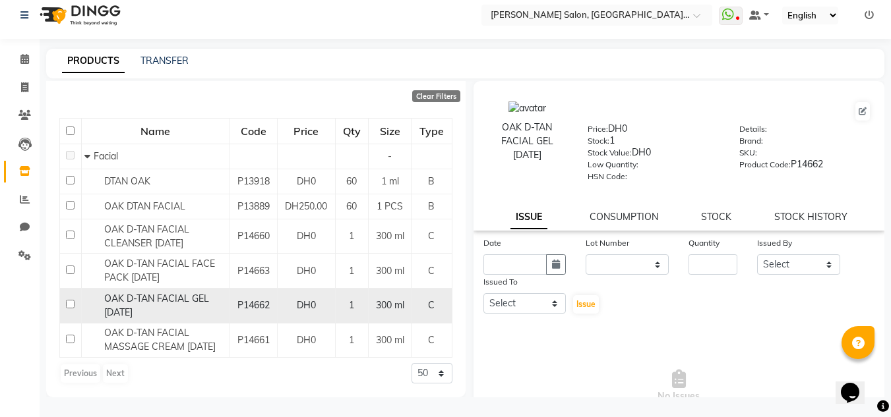
click at [267, 299] on td "P14662" at bounding box center [252, 306] width 47 height 35
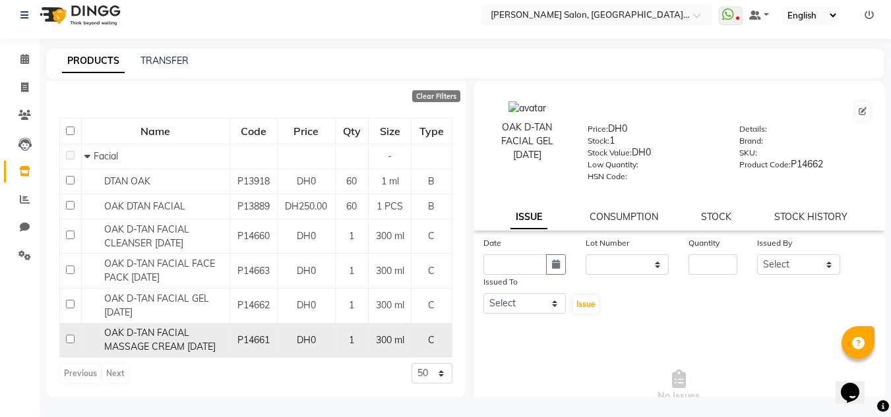
click at [335, 328] on td "1" at bounding box center [351, 340] width 33 height 35
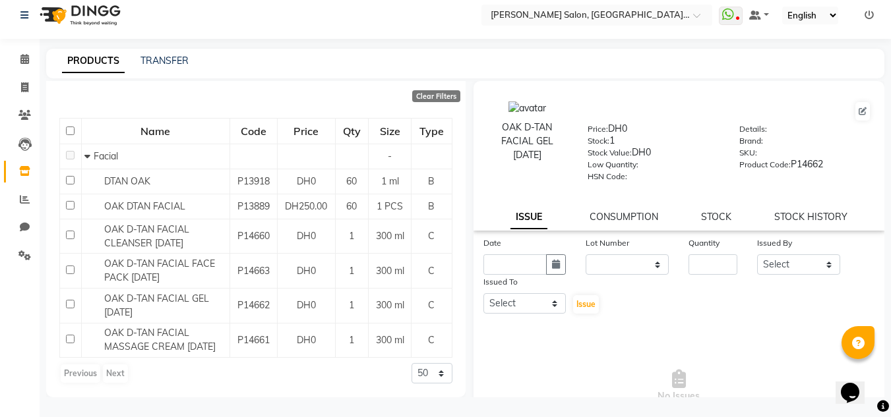
click at [564, 269] on div "Date" at bounding box center [524, 255] width 103 height 39
click at [549, 263] on button "button" at bounding box center [556, 265] width 20 height 20
select select "9"
select select "2025"
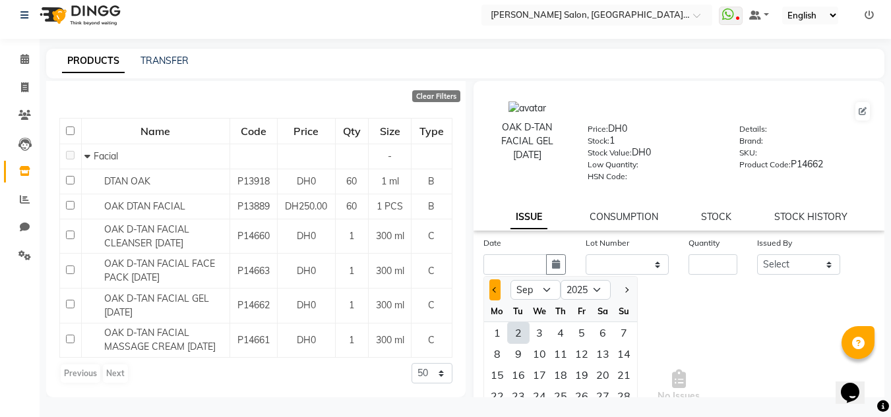
click at [496, 284] on button "Previous month" at bounding box center [494, 290] width 11 height 21
select select "8"
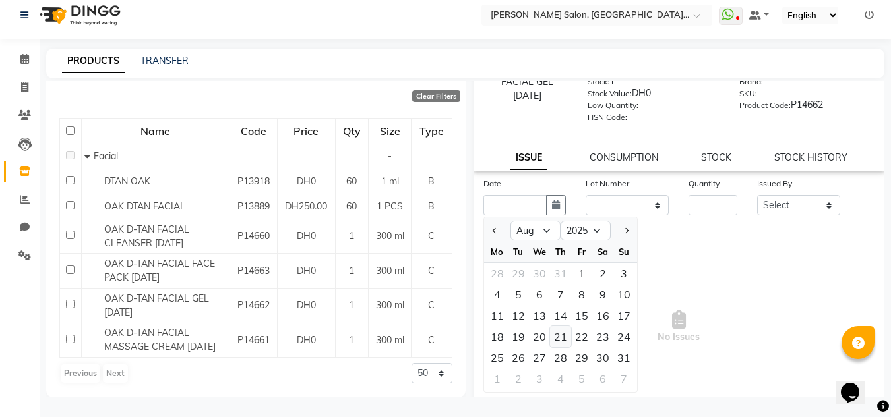
scroll to position [102, 0]
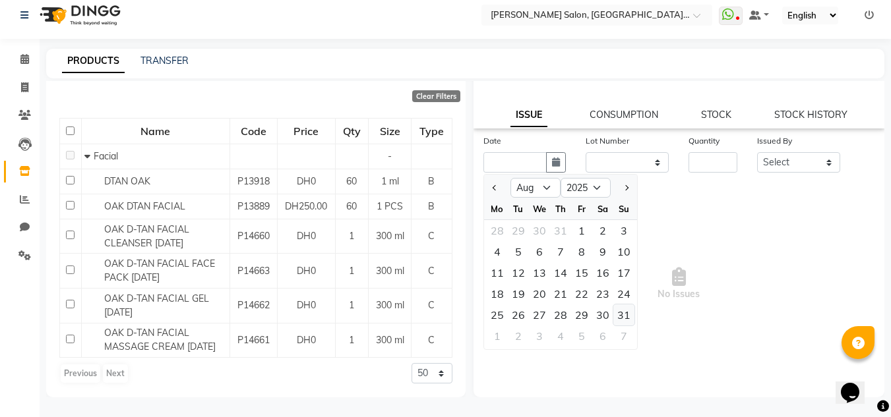
click at [618, 315] on div "31" at bounding box center [623, 315] width 21 height 21
type input "31-08-2025"
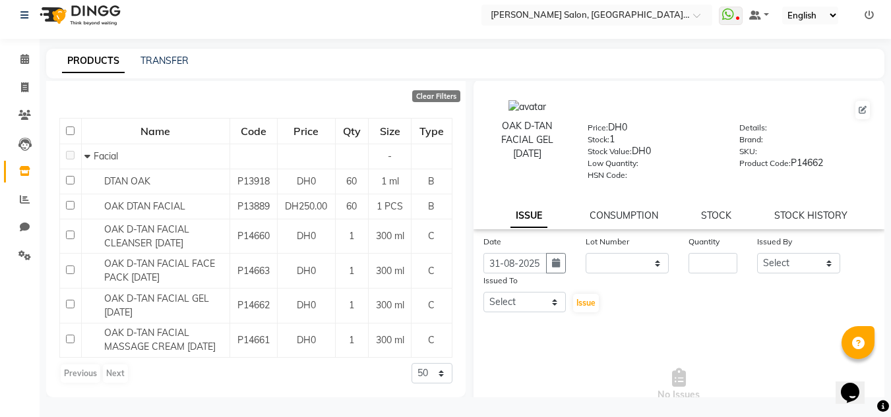
scroll to position [0, 0]
drag, startPoint x: 705, startPoint y: 262, endPoint x: 697, endPoint y: 264, distance: 8.0
click at [704, 263] on input "number" at bounding box center [712, 265] width 49 height 20
type input "1"
click at [789, 269] on select "Select Huma Iqbal Kabita Management Radha Riba Sales person Srijana trial lady" at bounding box center [798, 265] width 83 height 20
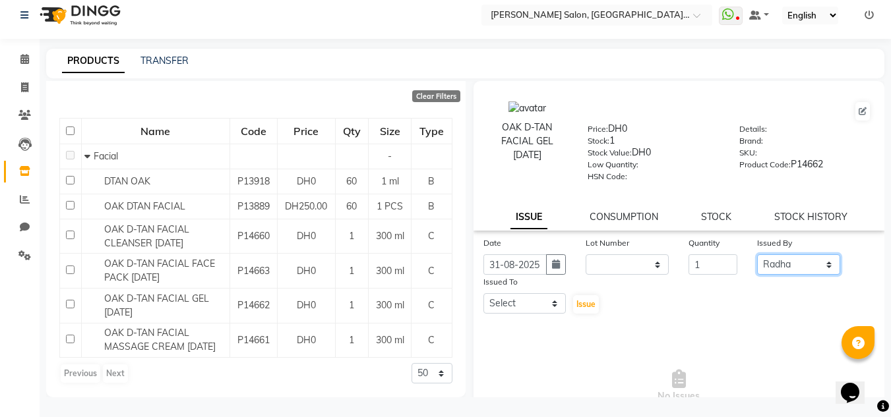
click at [757, 255] on select "Select Huma Iqbal Kabita Management Radha Riba Sales person Srijana trial lady" at bounding box center [798, 265] width 83 height 20
click at [768, 266] on select "Select Huma Iqbal Kabita Management Radha Riba Sales person Srijana trial lady" at bounding box center [798, 265] width 83 height 20
select select "51805"
click at [757, 255] on select "Select Huma Iqbal Kabita Management Radha Riba Sales person Srijana trial lady" at bounding box center [798, 265] width 83 height 20
click at [516, 311] on select "Select Huma Iqbal Kabita Management Radha Riba Sales person Srijana trial lady" at bounding box center [524, 303] width 83 height 20
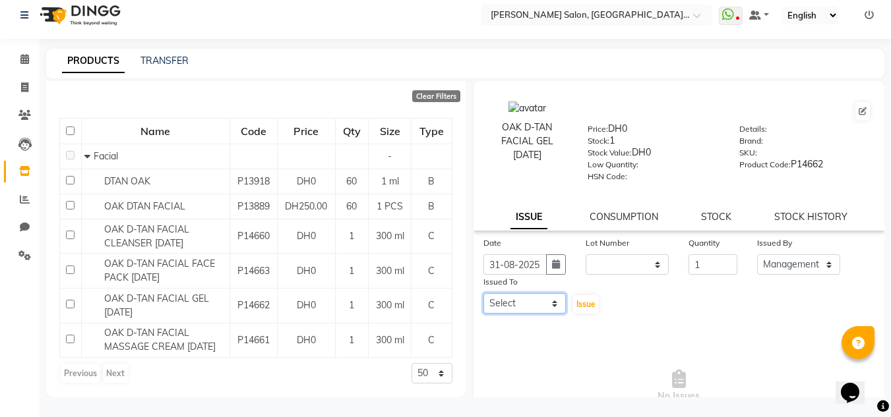
select select "86370"
click at [483, 293] on select "Select Huma Iqbal Kabita Management Radha Riba Sales person Srijana trial lady" at bounding box center [524, 303] width 83 height 20
click at [603, 301] on div "Issue" at bounding box center [593, 295] width 34 height 40
click at [584, 298] on button "Issue" at bounding box center [586, 304] width 26 height 18
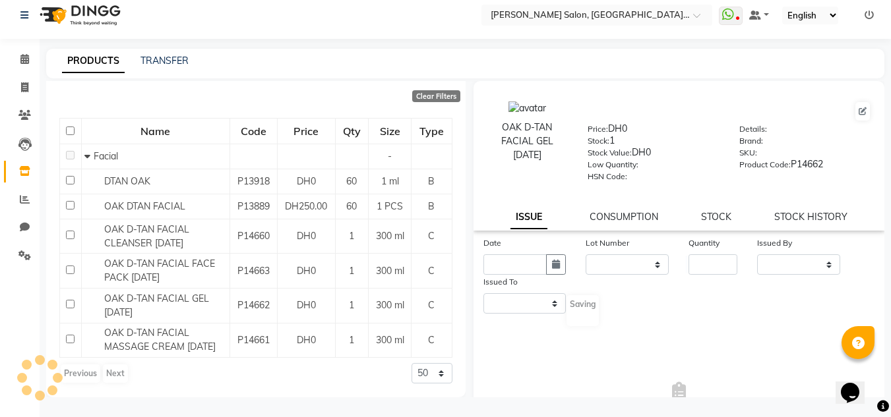
select select
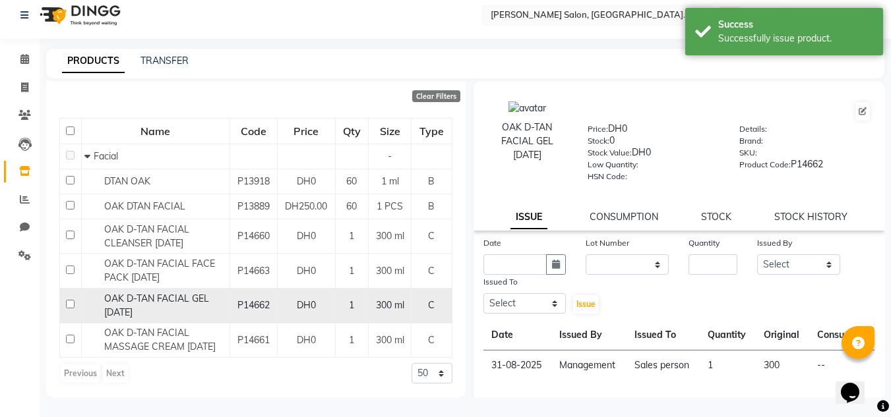
click at [201, 301] on div "OAK D-TAN FACIAL GEL 02-09-2025" at bounding box center [154, 306] width 141 height 28
click at [195, 294] on div "OAK D-TAN FACIAL GEL 02-09-2025" at bounding box center [154, 306] width 141 height 28
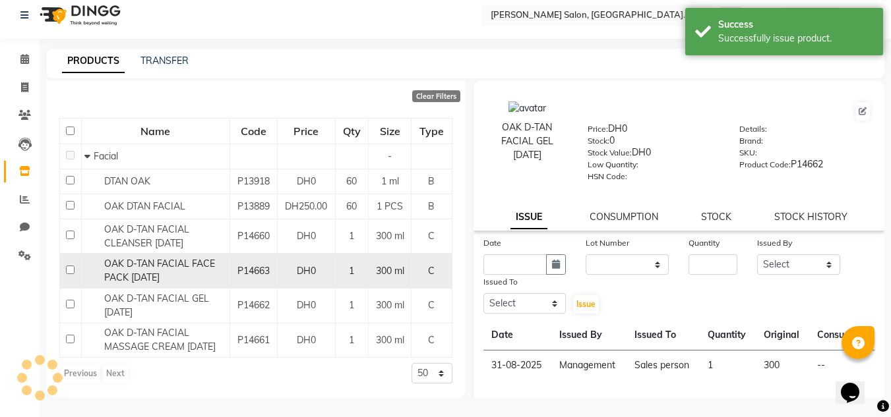
click at [190, 258] on span "OAK D-TAN FACIAL FACE PACK 02-09-2025" at bounding box center [159, 271] width 111 height 26
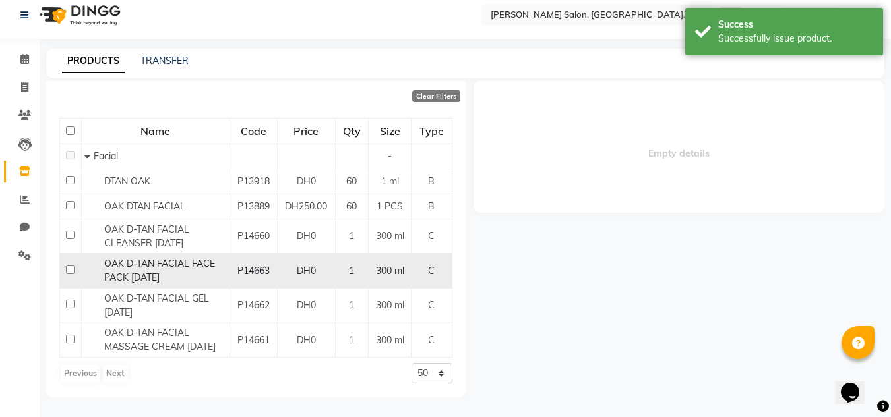
select select
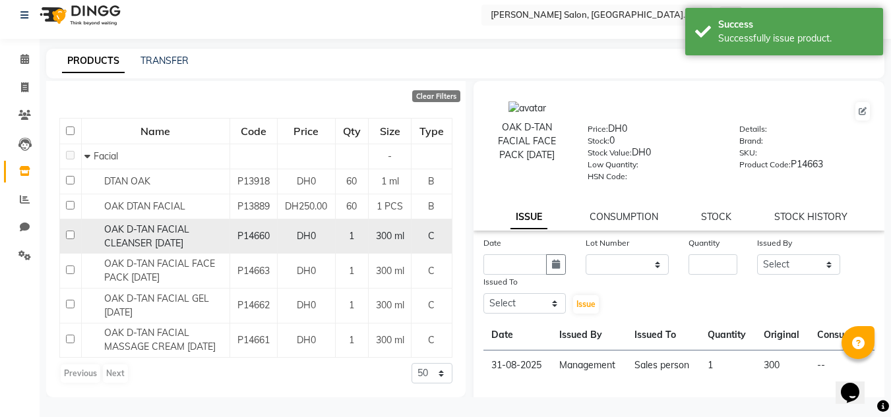
click at [221, 230] on div "OAK D-TAN FACIAL CLEANSER 02-09-2025" at bounding box center [154, 237] width 141 height 28
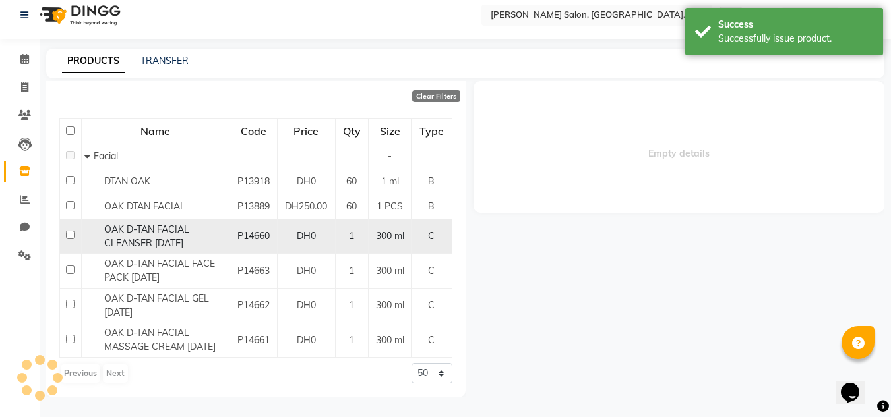
select select
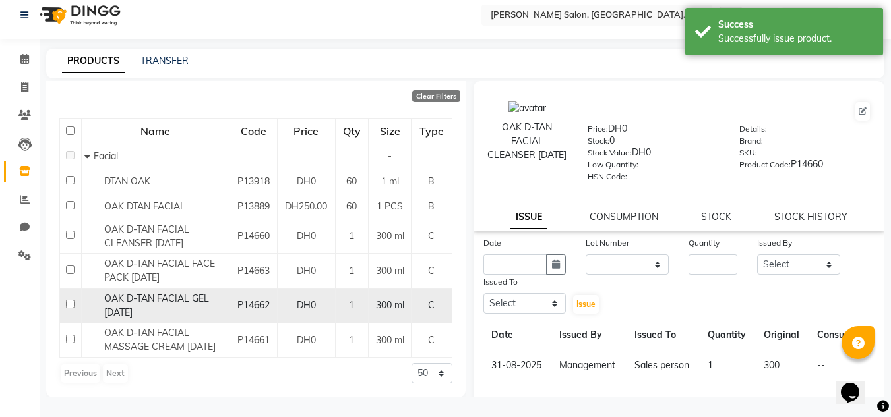
click at [178, 289] on td "OAK D-TAN FACIAL GEL 02-09-2025" at bounding box center [155, 306] width 148 height 35
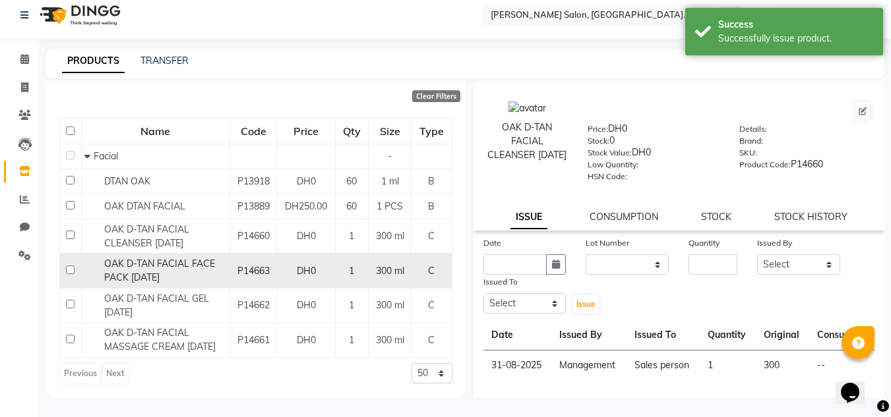
click at [184, 258] on span "OAK D-TAN FACIAL FACE PACK 02-09-2025" at bounding box center [159, 271] width 111 height 26
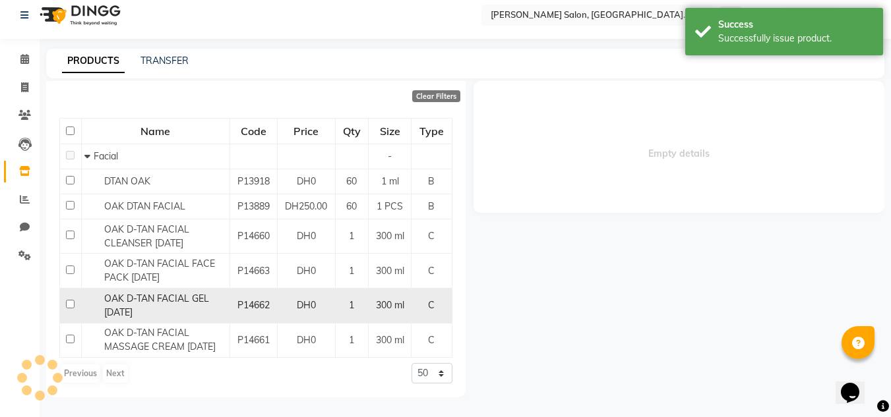
select select
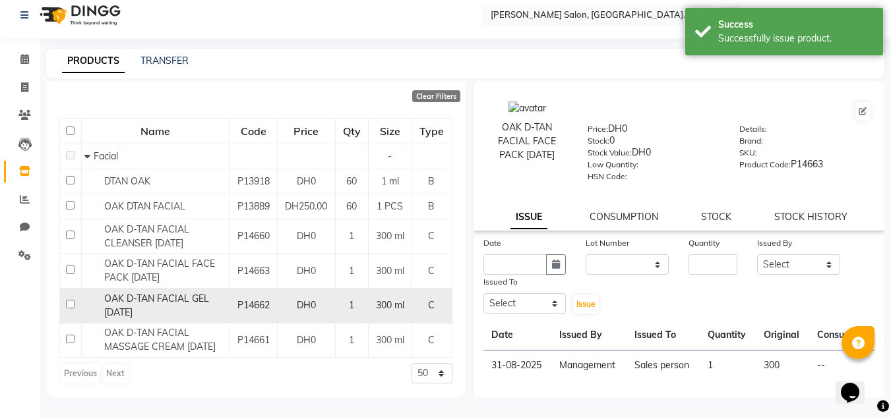
click at [227, 294] on td "OAK D-TAN FACIAL GEL 02-09-2025" at bounding box center [155, 306] width 148 height 35
click at [237, 299] on span "P14662" at bounding box center [253, 305] width 32 height 12
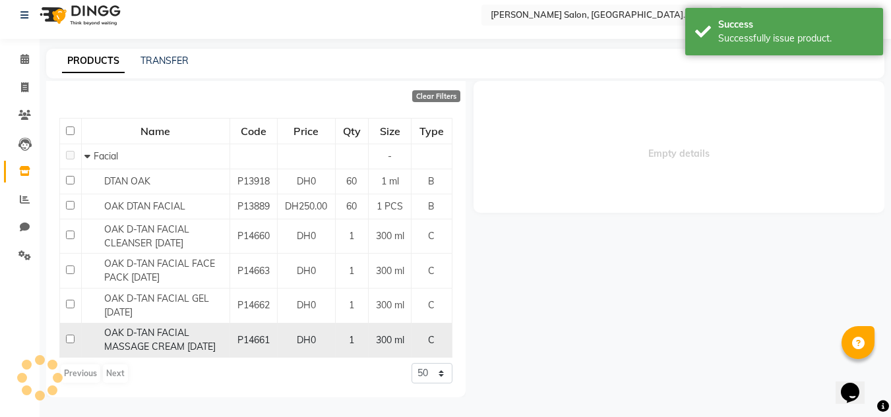
select select
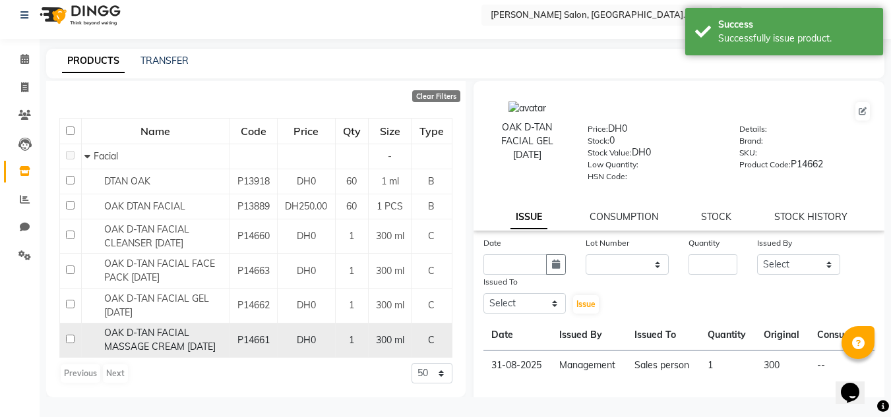
click at [239, 336] on span "P14661" at bounding box center [253, 340] width 32 height 12
select select
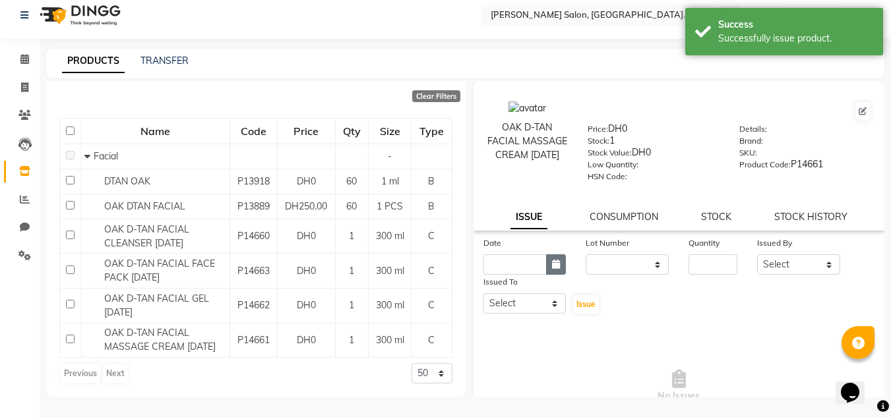
click at [553, 271] on button "button" at bounding box center [556, 265] width 20 height 20
select select "9"
select select "2025"
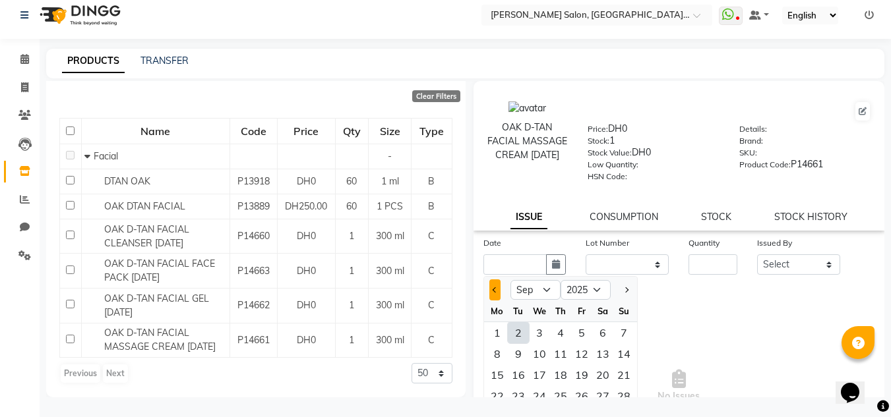
click at [489, 288] on button "Previous month" at bounding box center [494, 290] width 11 height 21
select select "8"
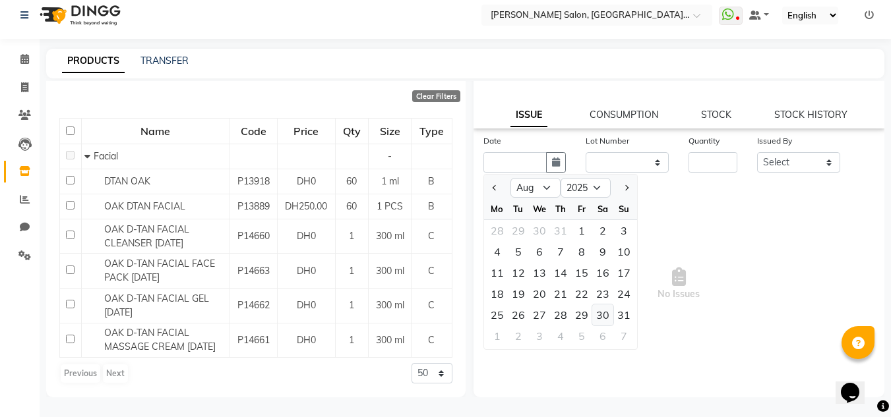
click at [609, 319] on div "30" at bounding box center [602, 315] width 21 height 21
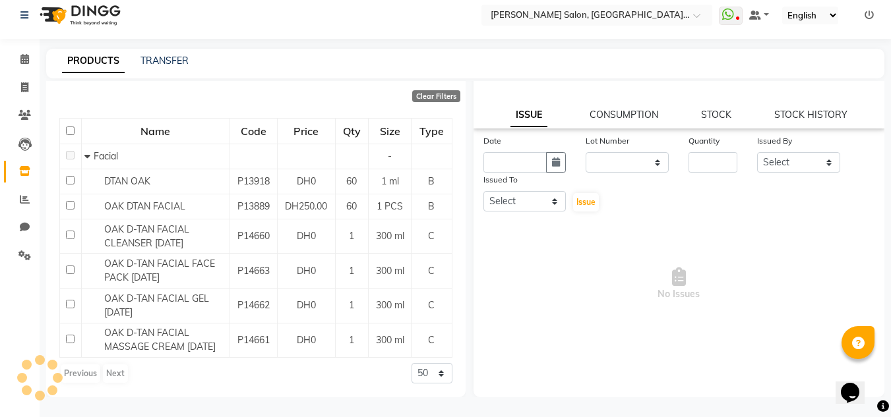
type input "30-08-2025"
click at [548, 162] on button "button" at bounding box center [556, 162] width 20 height 20
select select "8"
select select "2025"
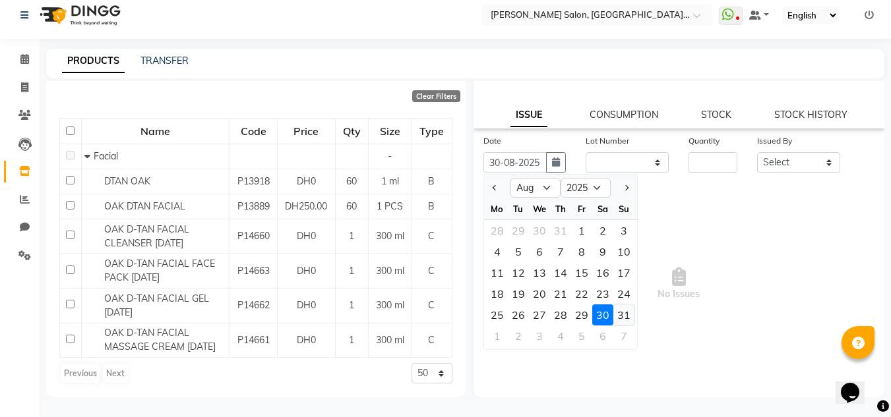
click at [622, 311] on div "31" at bounding box center [623, 315] width 21 height 21
type input "31-08-2025"
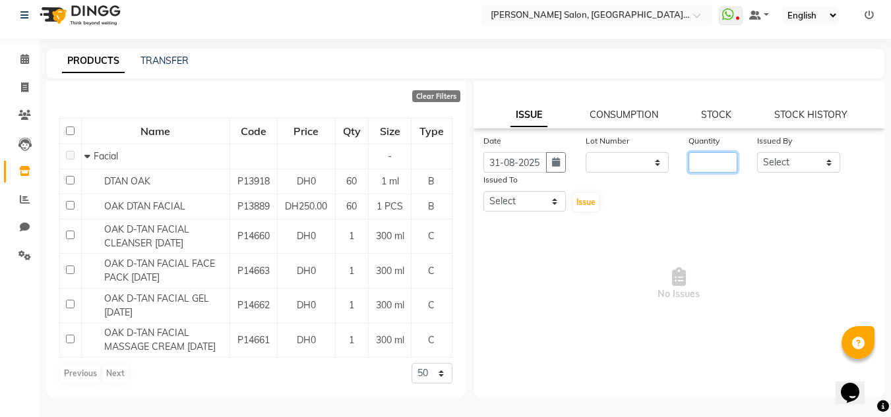
click at [692, 158] on input "number" at bounding box center [712, 162] width 49 height 20
type input "1"
click at [765, 157] on select "Select Huma Iqbal Kabita Management Radha Riba Sales person Srijana trial lady" at bounding box center [798, 162] width 83 height 20
select select "51805"
click at [757, 152] on select "Select Huma Iqbal Kabita Management Radha Riba Sales person Srijana trial lady" at bounding box center [798, 162] width 83 height 20
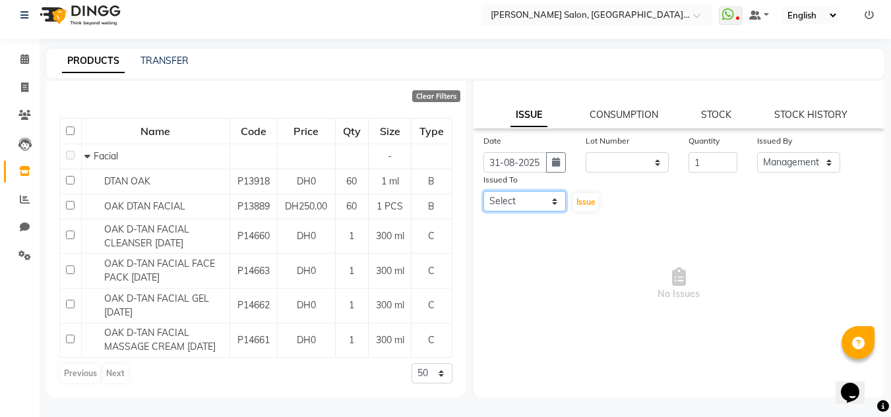
click at [537, 207] on select "Select Huma Iqbal Kabita Management Radha Riba Sales person Srijana trial lady" at bounding box center [524, 201] width 83 height 20
select select "86370"
click at [483, 191] on select "Select Huma Iqbal Kabita Management Radha Riba Sales person Srijana trial lady" at bounding box center [524, 201] width 83 height 20
click at [578, 210] on button "Issue" at bounding box center [586, 202] width 26 height 18
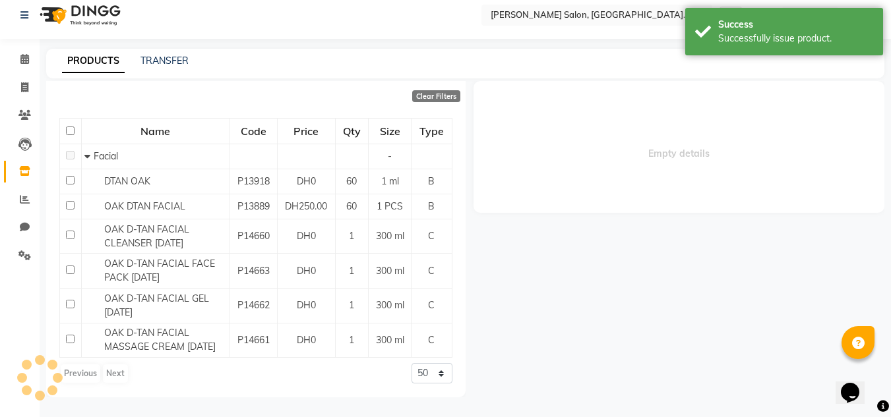
scroll to position [0, 0]
select select
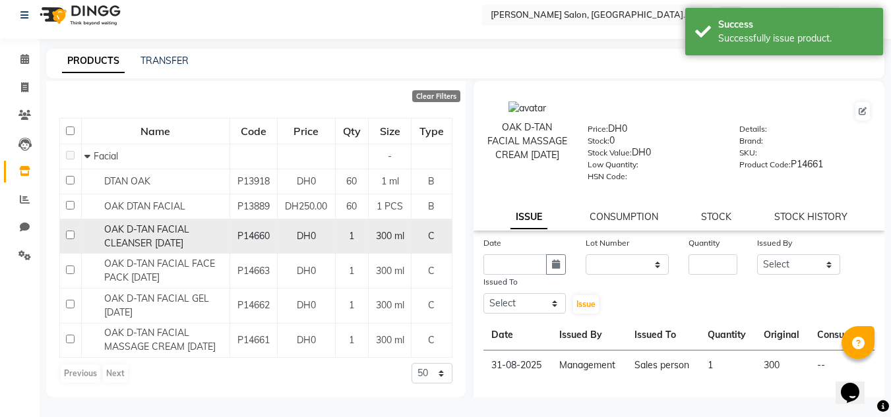
click at [141, 230] on span "OAK D-TAN FACIAL CLEANSER 02-09-2025" at bounding box center [146, 237] width 85 height 26
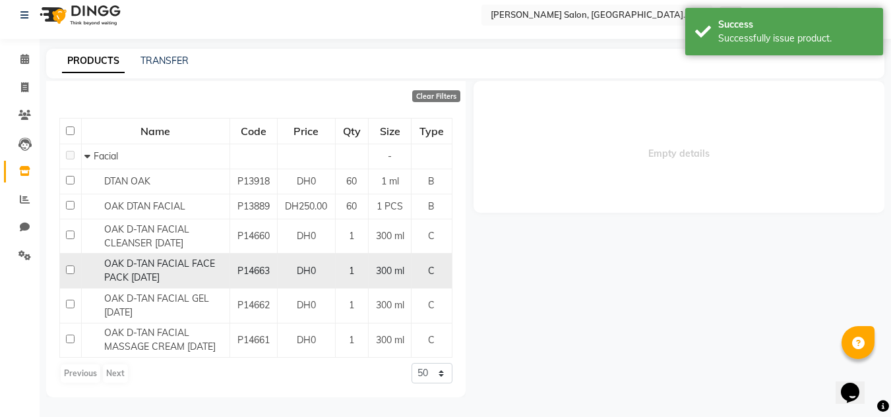
select select
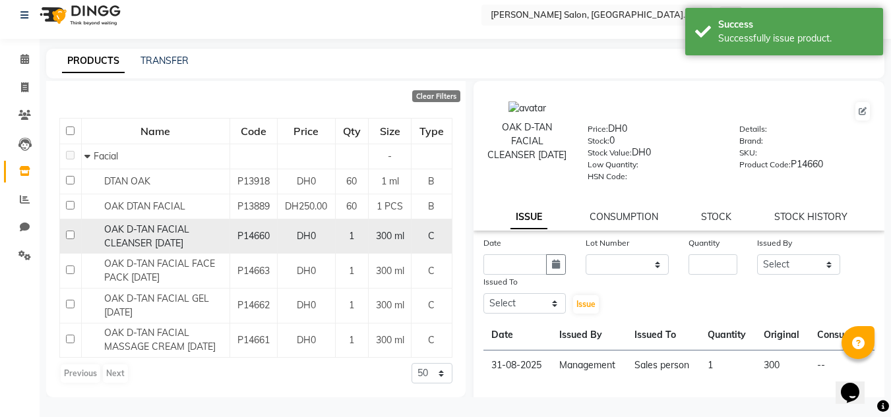
click at [237, 230] on span "P14660" at bounding box center [253, 236] width 32 height 12
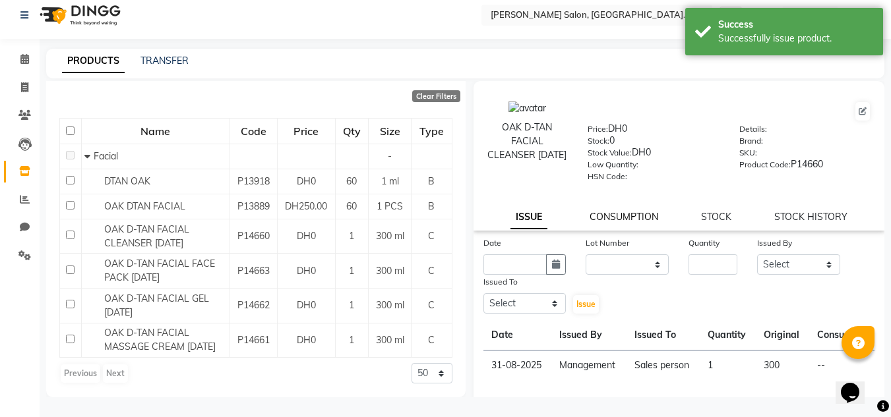
click at [649, 219] on link "CONSUMPTION" at bounding box center [624, 217] width 69 height 12
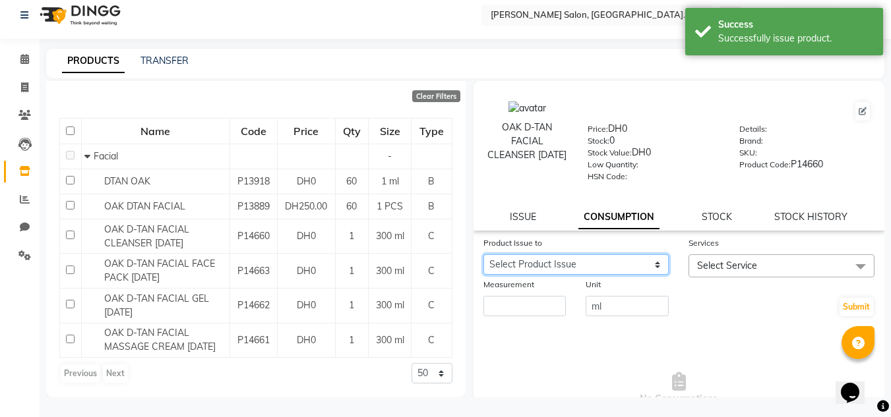
click at [656, 258] on select "Select Product Issue 2025-08-31, Issued to: Sales person, Balance: 300" at bounding box center [576, 265] width 186 height 20
select select "1201462"
click at [483, 255] on select "Select Product Issue 2025-08-31, Issued to: Sales person, Balance: 300" at bounding box center [576, 265] width 186 height 20
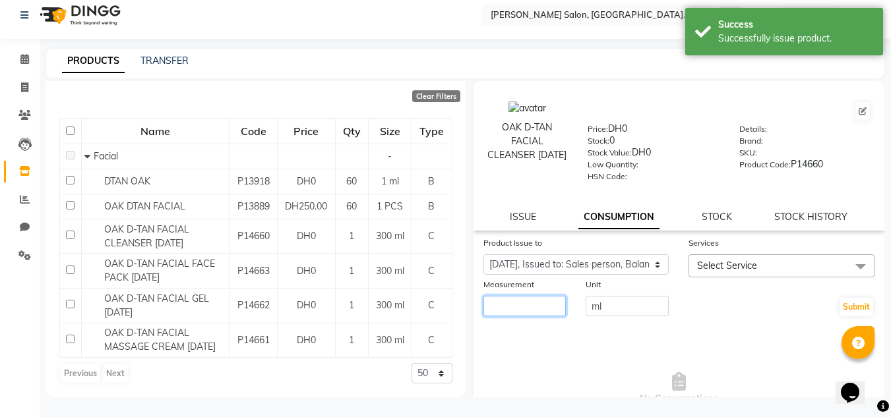
click at [486, 313] on input "number" at bounding box center [524, 306] width 83 height 20
type input "5"
drag, startPoint x: 733, startPoint y: 253, endPoint x: 725, endPoint y: 285, distance: 33.3
click at [732, 255] on div "Services Select Service 100 DEAL-BODY MASSAGE 100 DEAL-COMBO OFFER-HAIRCUT +BLO…" at bounding box center [782, 257] width 206 height 42
click at [717, 280] on div at bounding box center [781, 285] width 186 height 14
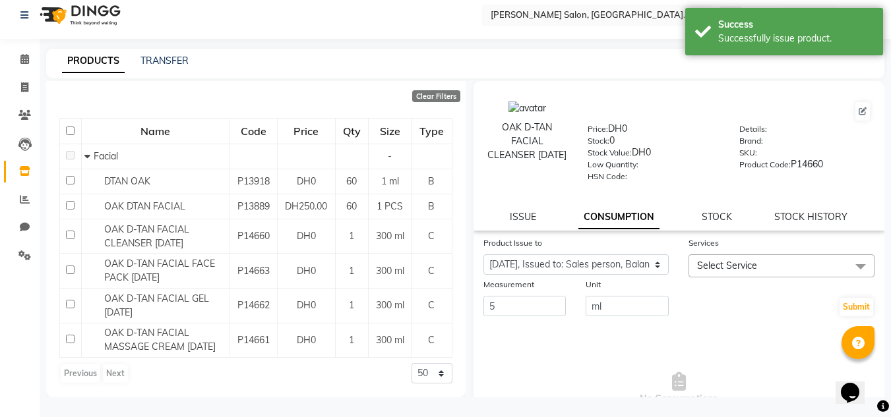
drag, startPoint x: 704, startPoint y: 263, endPoint x: 702, endPoint y: 307, distance: 44.2
click at [704, 267] on span "Select Service" at bounding box center [727, 266] width 60 height 12
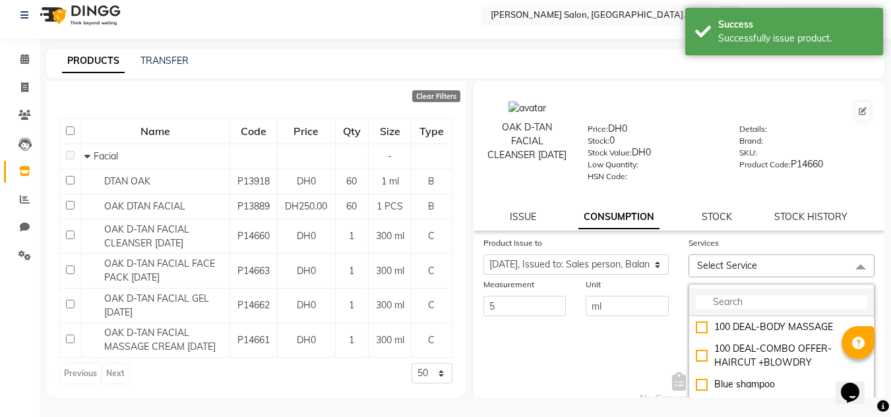
click at [702, 308] on input "multiselect-search" at bounding box center [781, 302] width 171 height 14
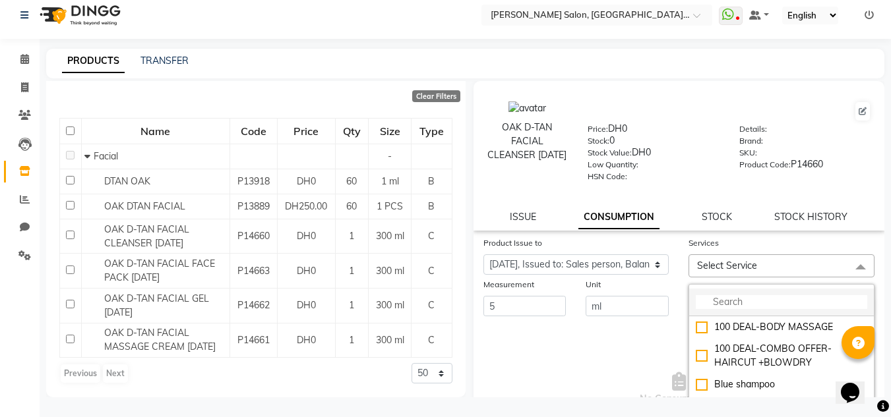
click at [712, 308] on input "multiselect-search" at bounding box center [781, 302] width 171 height 14
click at [718, 311] on li at bounding box center [781, 303] width 185 height 28
click at [717, 305] on input "multiselect-search" at bounding box center [781, 302] width 171 height 14
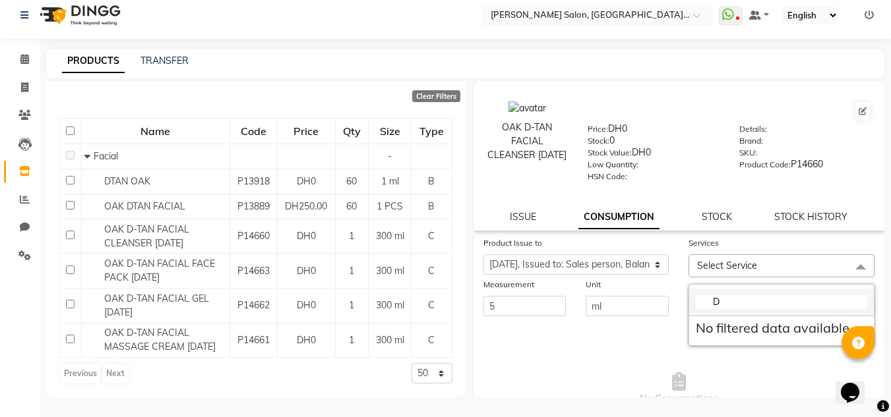
type input "D"
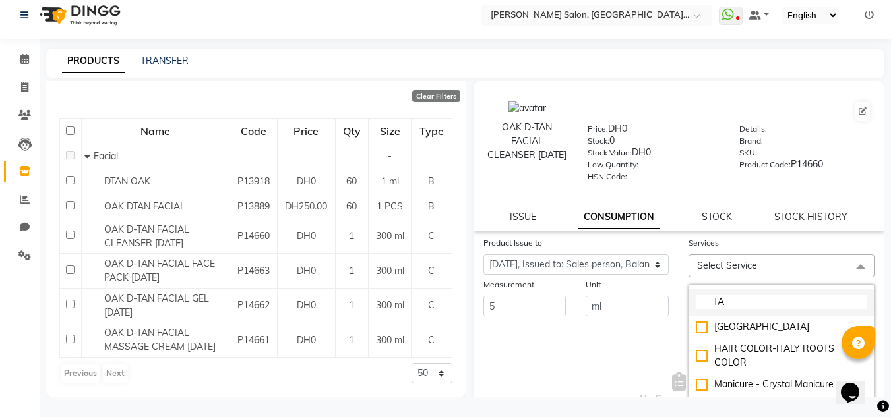
type input "T"
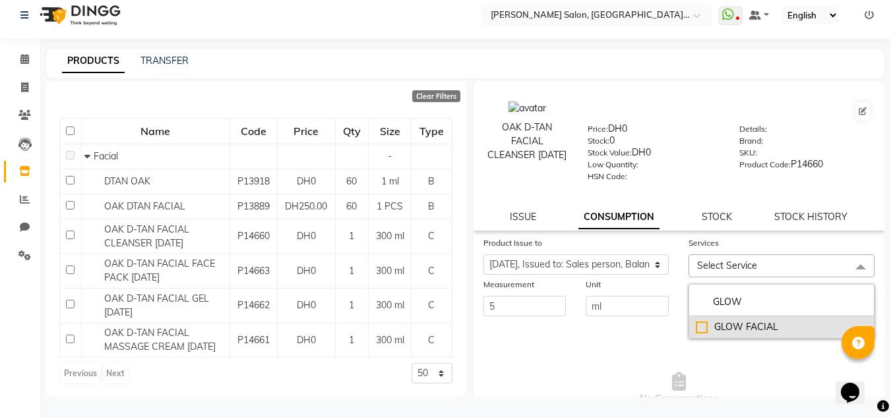
type input "GLOW"
click at [766, 321] on div "GLOW FACIAL" at bounding box center [781, 328] width 171 height 14
checkbox input "true"
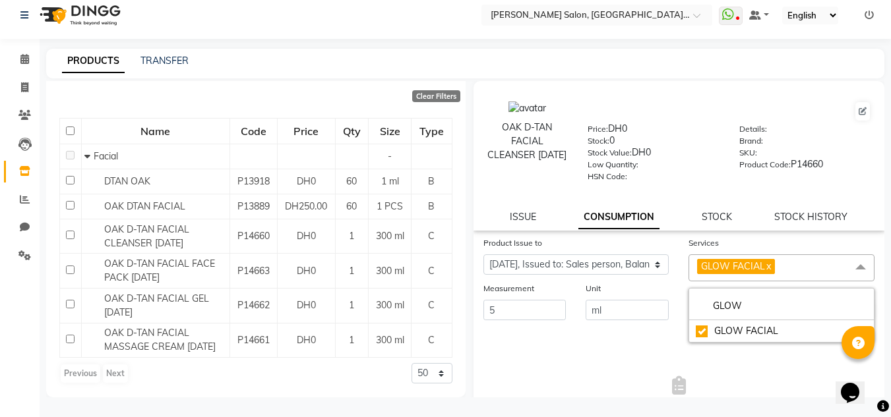
click at [617, 402] on main "PRODUCTS TRANSFER Add Product Search OAK Category Select Hair Skin Makeup Perso…" at bounding box center [465, 233] width 851 height 369
click at [840, 309] on button "Submit" at bounding box center [857, 311] width 34 height 18
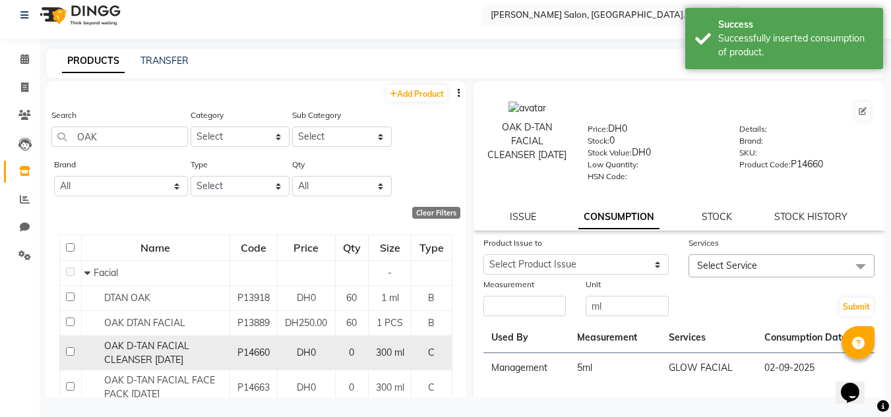
scroll to position [131, 0]
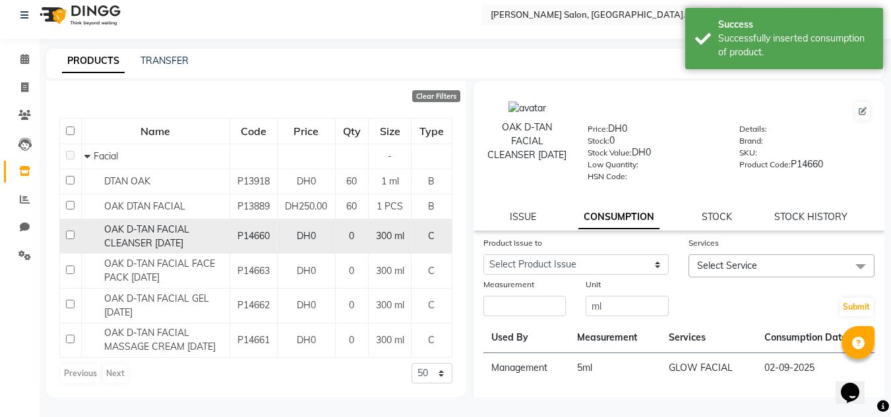
click at [162, 224] on span "OAK D-TAN FACIAL CLEANSER 02-09-2025" at bounding box center [146, 237] width 85 height 26
click at [349, 230] on span "0" at bounding box center [351, 236] width 5 height 12
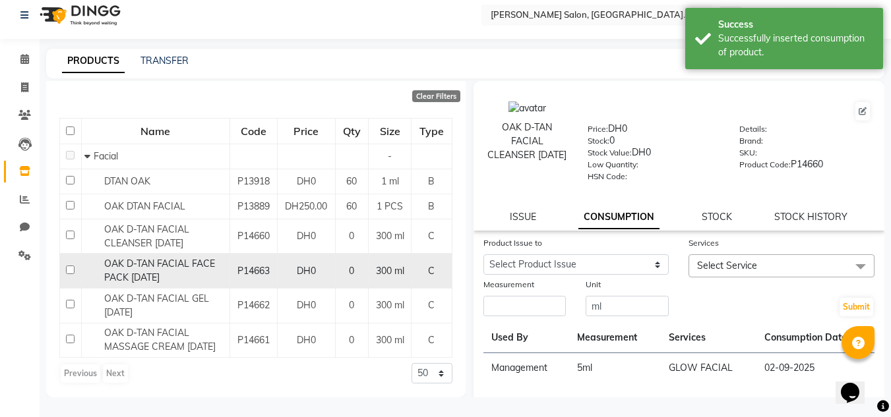
click at [188, 271] on div "OAK D-TAN FACIAL FACE PACK 02-09-2025" at bounding box center [154, 271] width 141 height 28
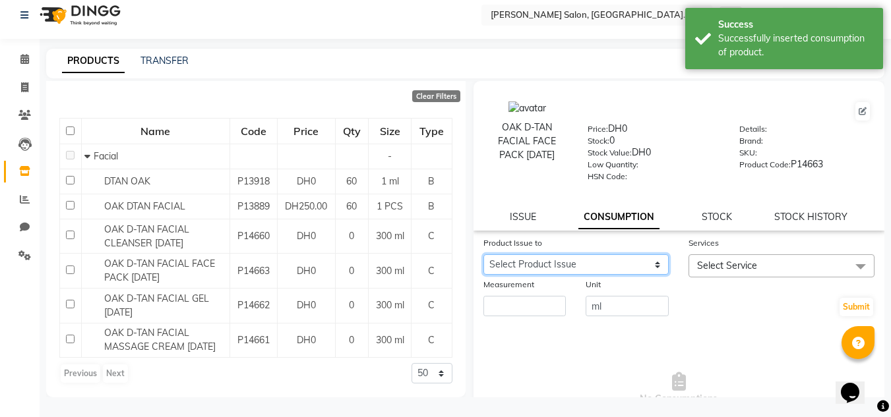
click at [626, 268] on select "Select Product Issue 2025-08-31, Issued to: Sales person, Balance: 300" at bounding box center [576, 265] width 186 height 20
click at [483, 255] on select "Select Product Issue 2025-08-31, Issued to: Sales person, Balance: 300" at bounding box center [576, 265] width 186 height 20
click at [563, 275] on div "Product Issue to Select Product Issue 2025-08-31, Issued to: Sales person, Bala…" at bounding box center [576, 257] width 206 height 42
click at [545, 273] on select "Select Product Issue 2025-08-31, Issued to: Sales person, Balance: 300" at bounding box center [576, 265] width 186 height 20
select select "1201463"
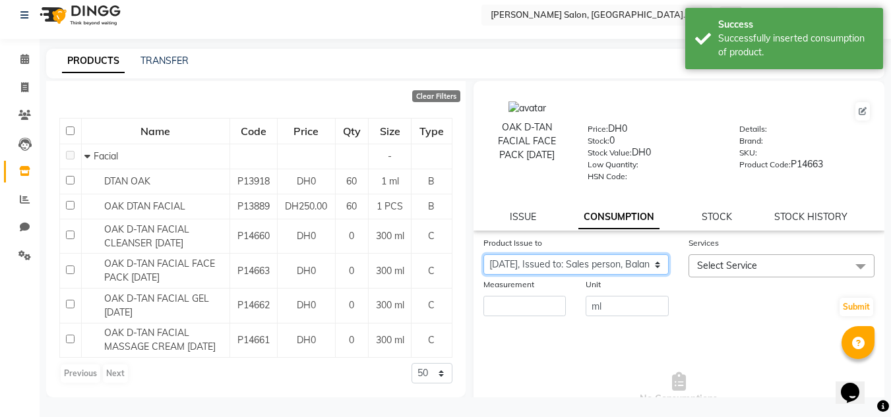
click at [483, 255] on select "Select Product Issue 2025-08-31, Issued to: Sales person, Balance: 300" at bounding box center [576, 265] width 186 height 20
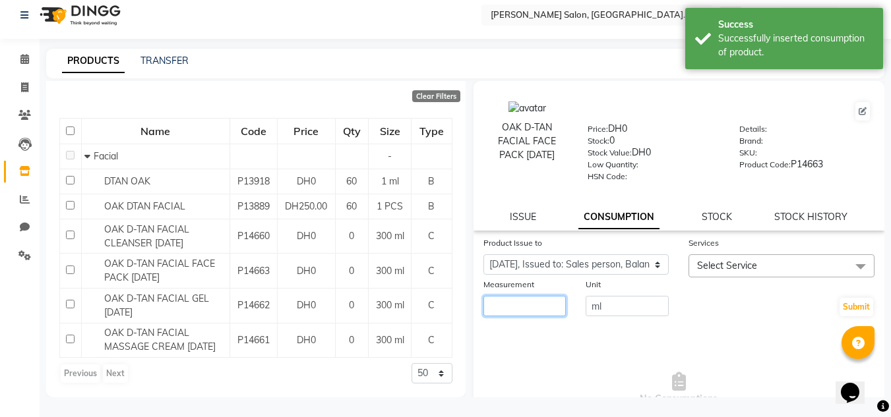
click at [524, 308] on input "number" at bounding box center [524, 306] width 83 height 20
type input "5"
click at [698, 269] on span "Select Service" at bounding box center [727, 266] width 60 height 12
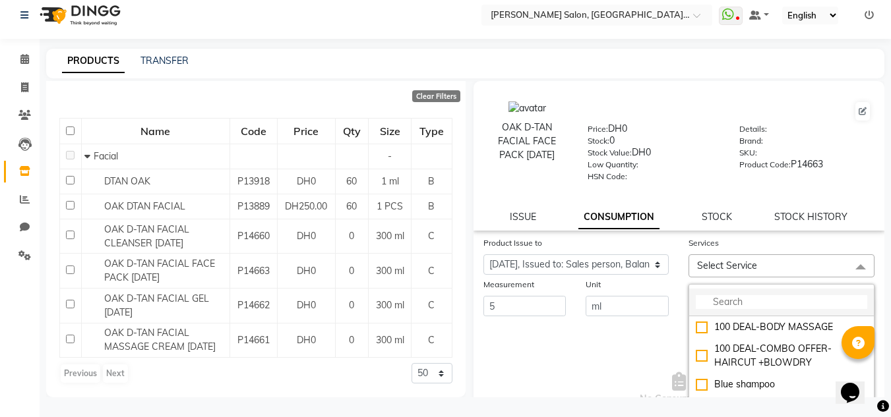
click at [754, 296] on input "multiselect-search" at bounding box center [781, 302] width 171 height 14
type input "F"
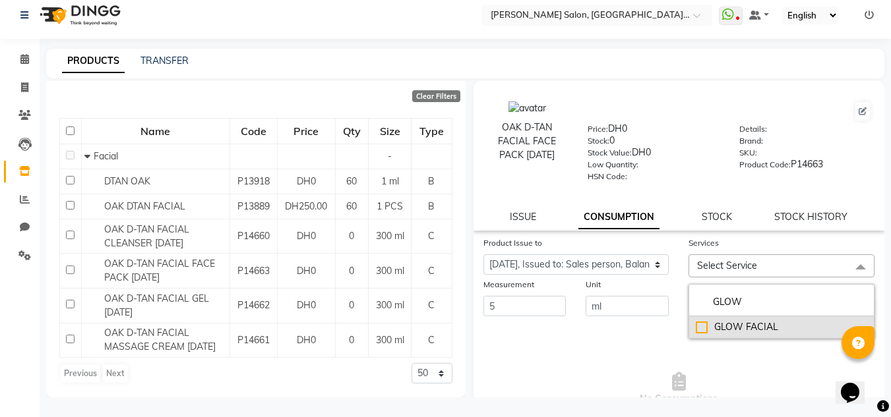
type input "GLOW"
click at [743, 317] on li "GLOW FACIAL" at bounding box center [781, 328] width 185 height 22
checkbox input "true"
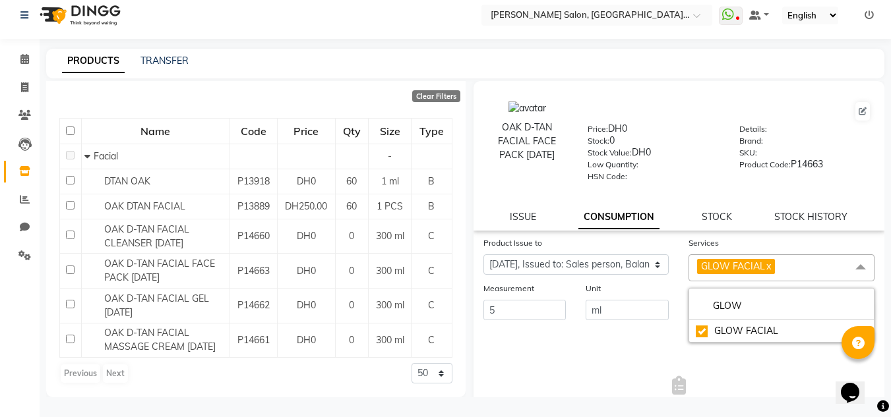
click at [683, 338] on span "No Consumptions" at bounding box center [679, 393] width 392 height 132
click at [840, 306] on button "Submit" at bounding box center [857, 311] width 34 height 18
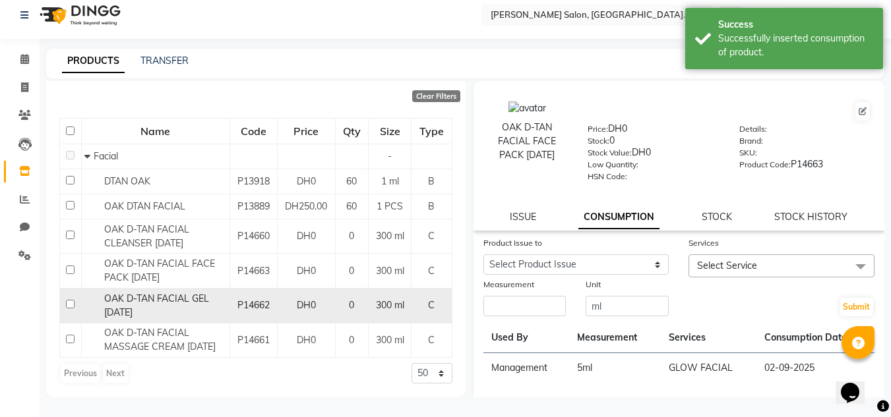
click at [147, 304] on span "OAK D-TAN FACIAL GEL 02-09-2025" at bounding box center [156, 306] width 105 height 26
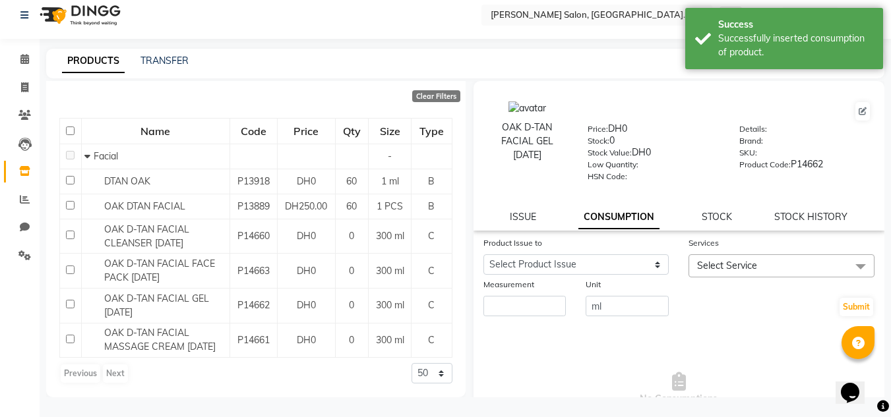
click at [607, 255] on div "Product Issue to Select Product Issue 2025-08-31, Issued to: Sales person, Bala…" at bounding box center [576, 257] width 206 height 42
drag, startPoint x: 617, startPoint y: 265, endPoint x: 623, endPoint y: 274, distance: 10.4
click at [617, 265] on select "Select Product Issue 2025-08-31, Issued to: Sales person, Balance: 300" at bounding box center [576, 265] width 186 height 20
select select "1201464"
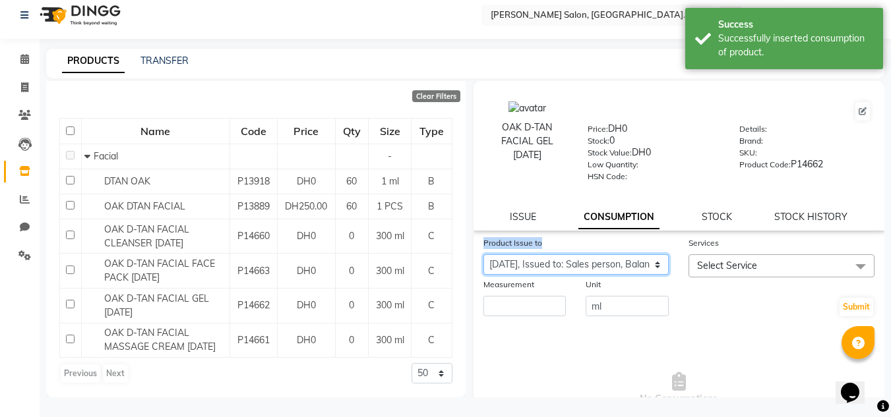
click at [483, 255] on select "Select Product Issue 2025-08-31, Issued to: Sales person, Balance: 300" at bounding box center [576, 265] width 186 height 20
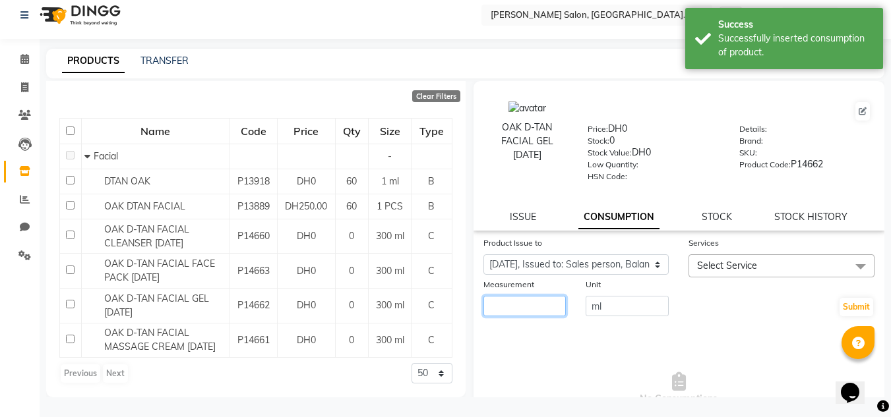
drag, startPoint x: 511, startPoint y: 307, endPoint x: 508, endPoint y: 299, distance: 8.6
click at [511, 305] on input "number" at bounding box center [524, 306] width 83 height 20
type input "5"
click at [729, 229] on div "OAK D-TAN FACIAL GEL 02-09-2025 Price: DH0 Stock: 0 Stock Value: DH0 Low Quanti…" at bounding box center [679, 156] width 412 height 150
drag, startPoint x: 727, startPoint y: 257, endPoint x: 722, endPoint y: 302, distance: 45.1
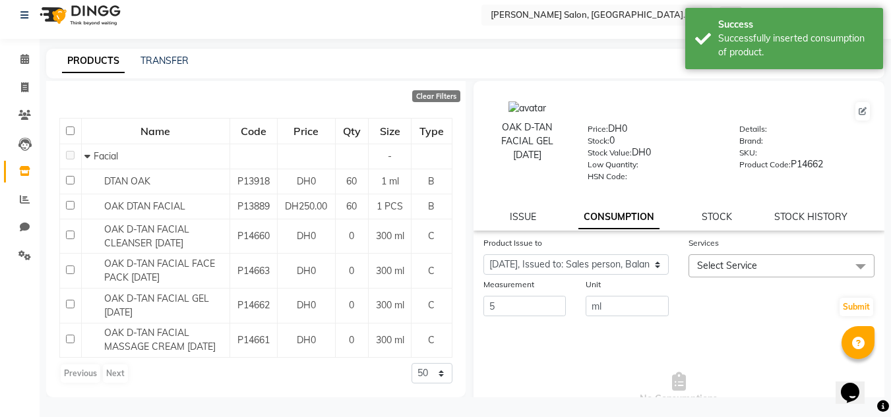
click at [727, 259] on span "Select Service" at bounding box center [781, 266] width 186 height 23
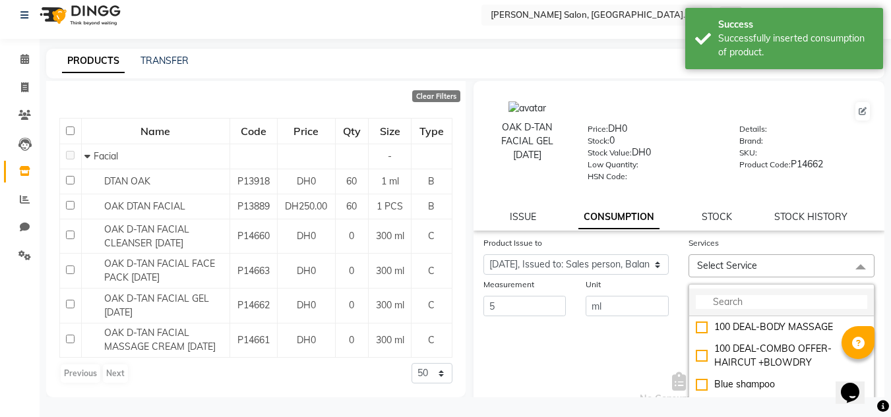
click at [722, 303] on input "multiselect-search" at bounding box center [781, 302] width 171 height 14
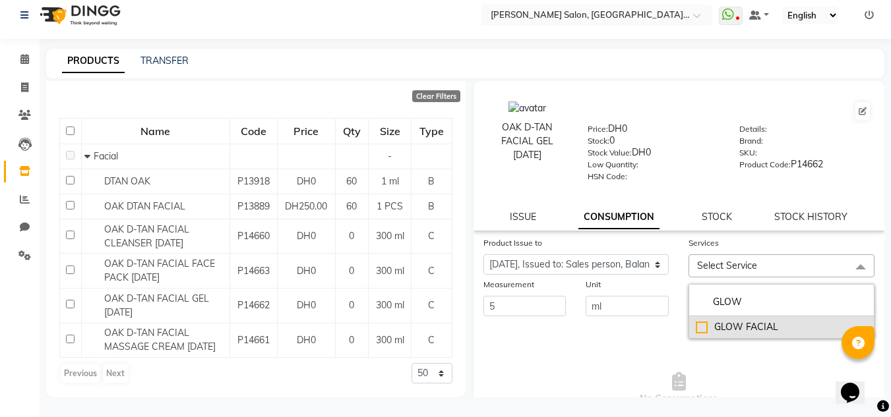
type input "GLOW"
drag, startPoint x: 710, startPoint y: 326, endPoint x: 677, endPoint y: 341, distance: 35.4
click at [710, 326] on div "GLOW FACIAL" at bounding box center [781, 328] width 171 height 14
checkbox input "true"
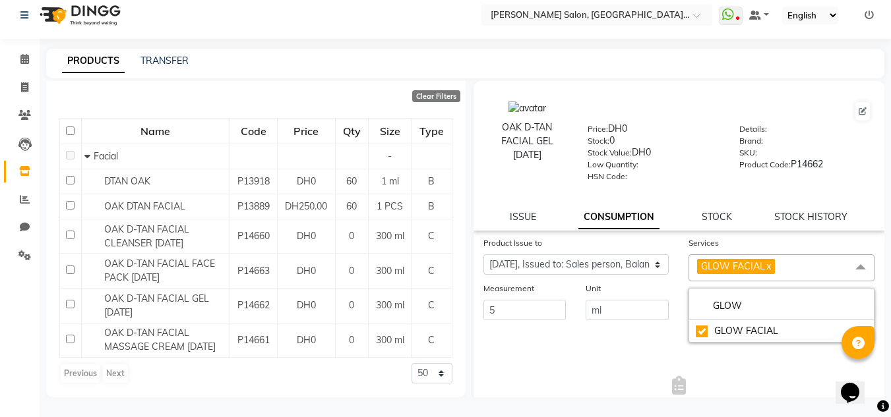
click at [624, 355] on span "No Consumptions" at bounding box center [679, 393] width 392 height 132
click at [849, 313] on button "Submit" at bounding box center [857, 311] width 34 height 18
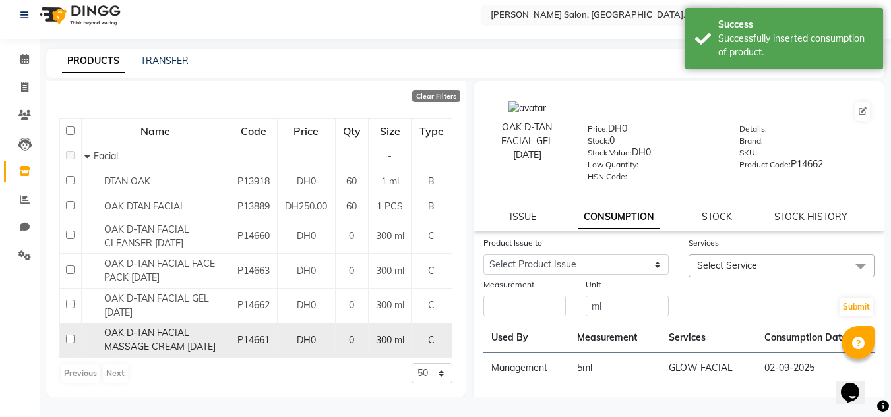
click at [218, 338] on div "OAK D-TAN FACIAL MASSAGE CREAM 02-09-2025" at bounding box center [154, 340] width 141 height 28
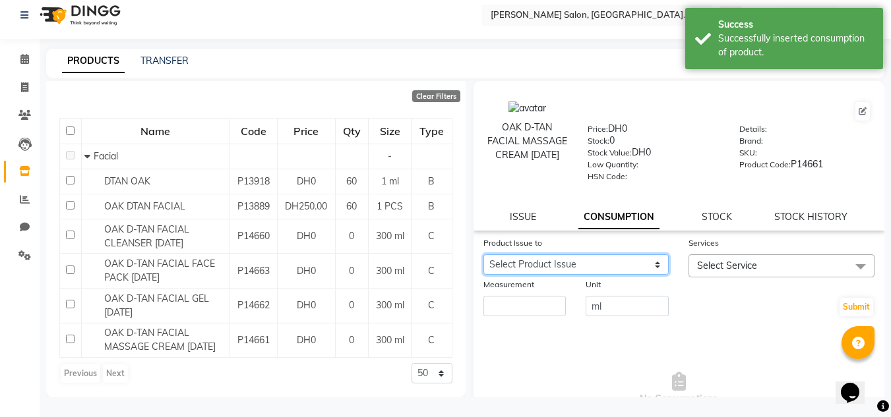
click at [543, 262] on select "Select Product Issue 2025-08-31, Issued to: Sales person, Balance: 300" at bounding box center [576, 265] width 186 height 20
select select "1201465"
click at [483, 255] on select "Select Product Issue 2025-08-31, Issued to: Sales person, Balance: 300" at bounding box center [576, 265] width 186 height 20
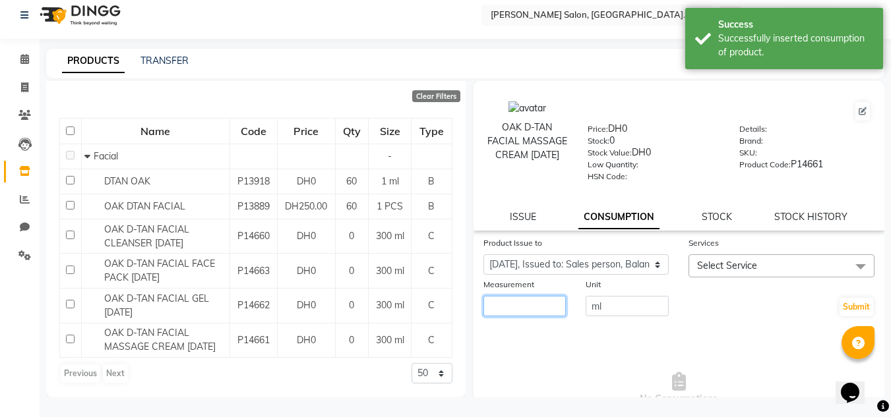
click at [526, 303] on input "number" at bounding box center [524, 306] width 83 height 20
click at [746, 272] on span "Select Service" at bounding box center [781, 266] width 186 height 23
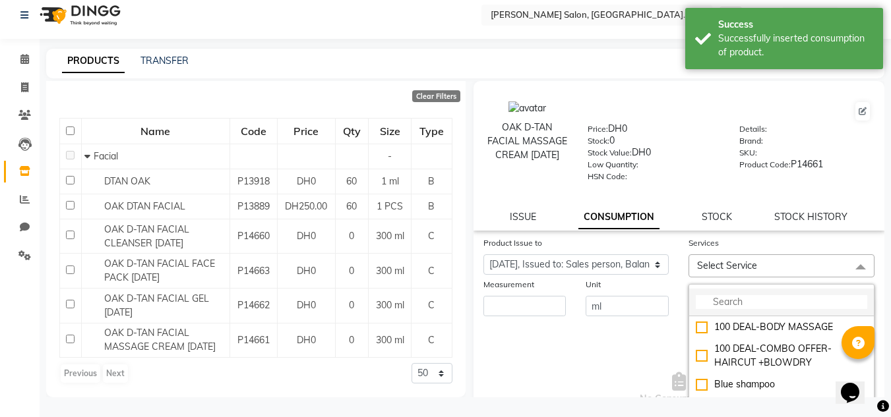
click at [730, 294] on li at bounding box center [781, 303] width 185 height 28
click at [729, 298] on input "multiselect-search" at bounding box center [781, 302] width 171 height 14
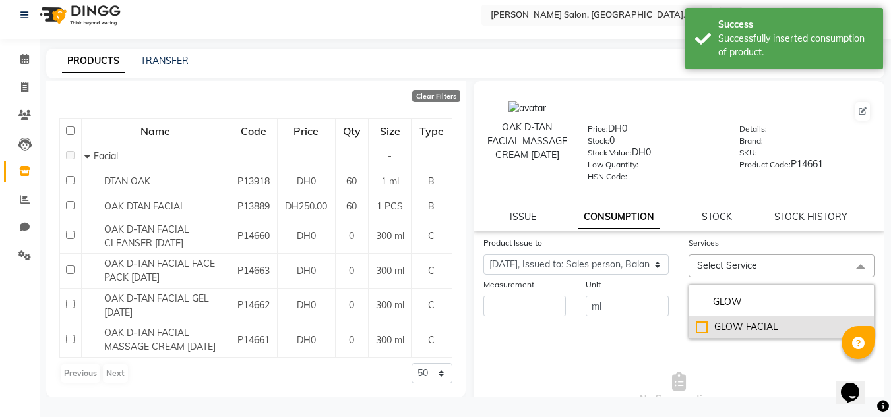
type input "GLOW"
click at [773, 336] on li "GLOW FACIAL" at bounding box center [781, 328] width 185 height 22
checkbox input "true"
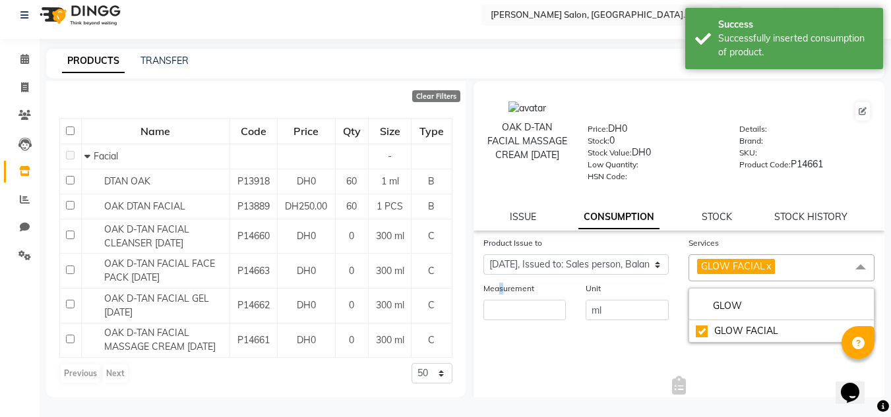
drag, startPoint x: 501, startPoint y: 291, endPoint x: 532, endPoint y: 313, distance: 38.8
click at [516, 307] on div "Measurement" at bounding box center [524, 302] width 103 height 40
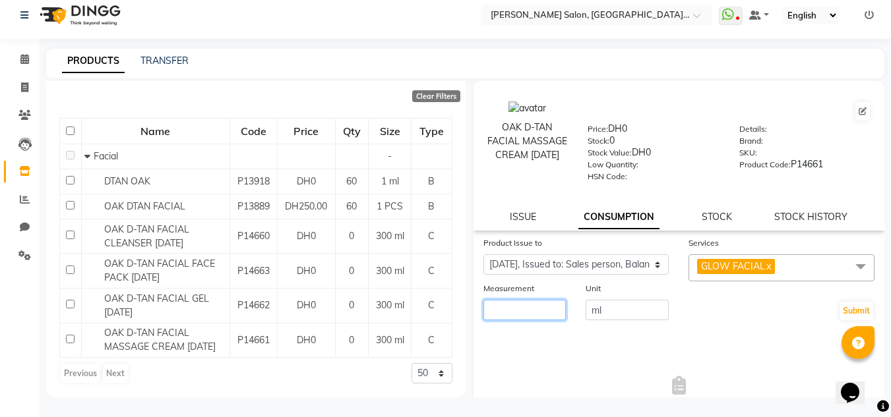
click at [532, 313] on input "number" at bounding box center [524, 310] width 83 height 20
type input "5"
click at [840, 304] on button "Submit" at bounding box center [857, 311] width 34 height 18
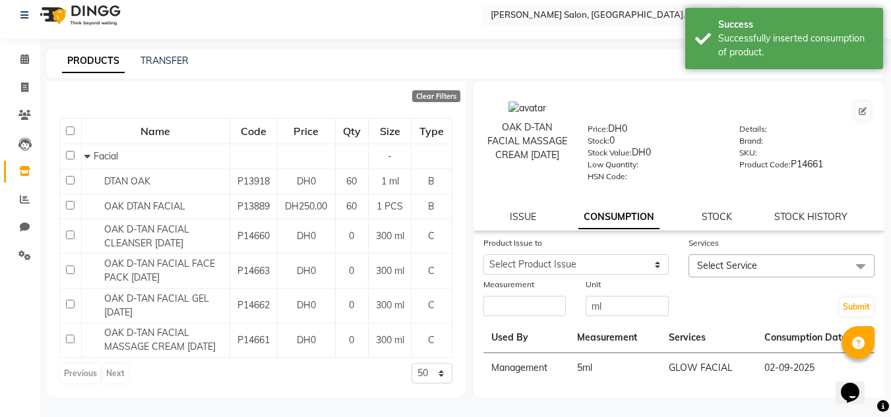
scroll to position [0, 0]
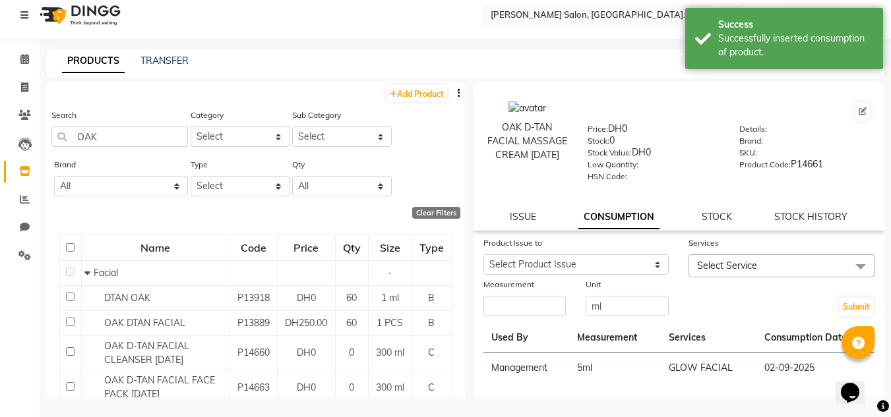
click at [34, 73] on li "Calendar" at bounding box center [20, 60] width 40 height 28
click at [30, 62] on span at bounding box center [24, 59] width 23 height 15
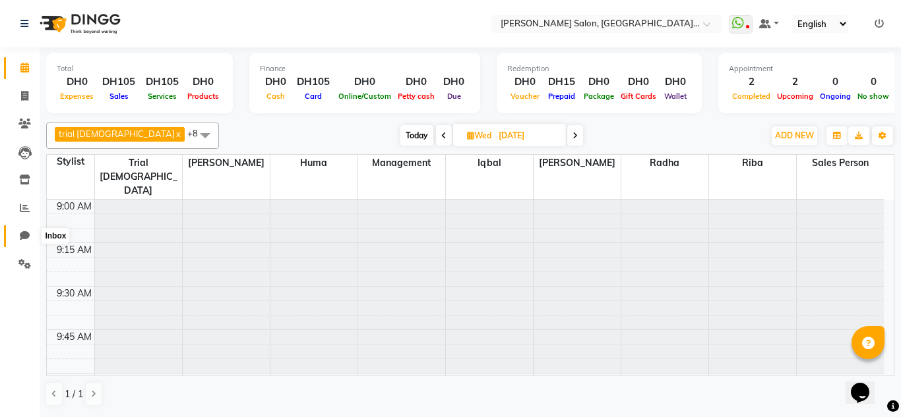
click at [24, 241] on span at bounding box center [24, 236] width 23 height 15
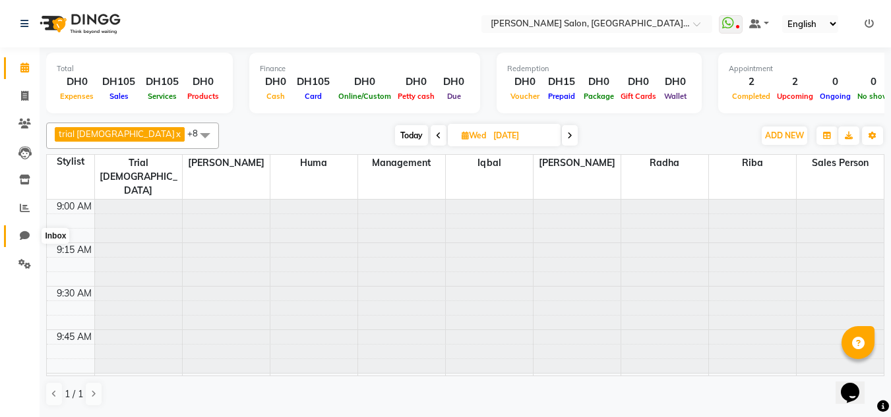
select select "100"
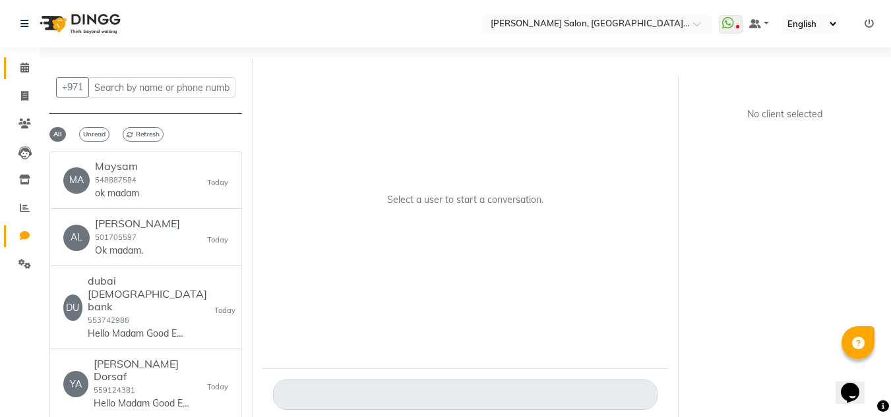
click at [16, 76] on link "Calendar" at bounding box center [20, 68] width 32 height 22
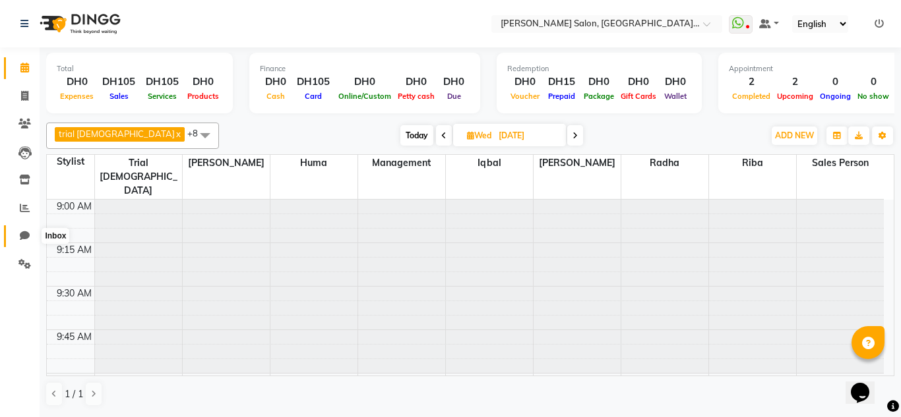
click at [22, 238] on icon at bounding box center [25, 236] width 10 height 10
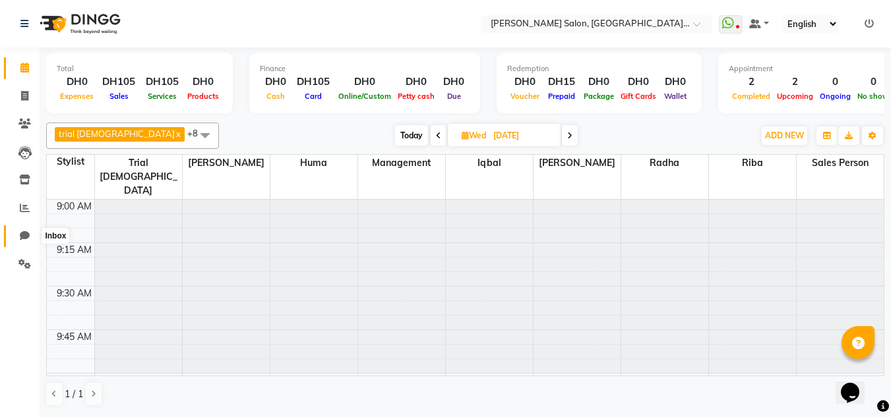
select select "100"
